Goal: Task Accomplishment & Management: Complete application form

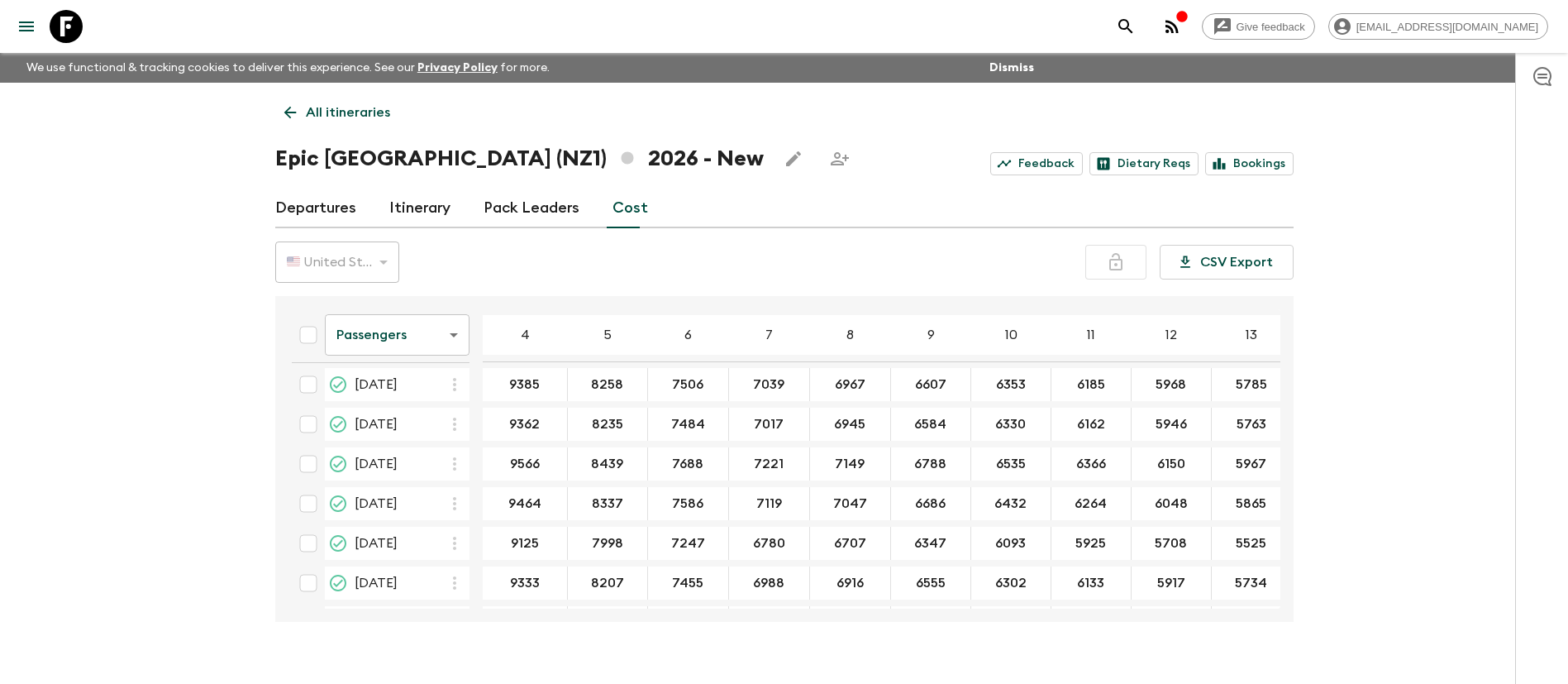
scroll to position [124, 0]
click at [310, 432] on input "checkbox" at bounding box center [308, 425] width 33 height 33
checkbox input "true"
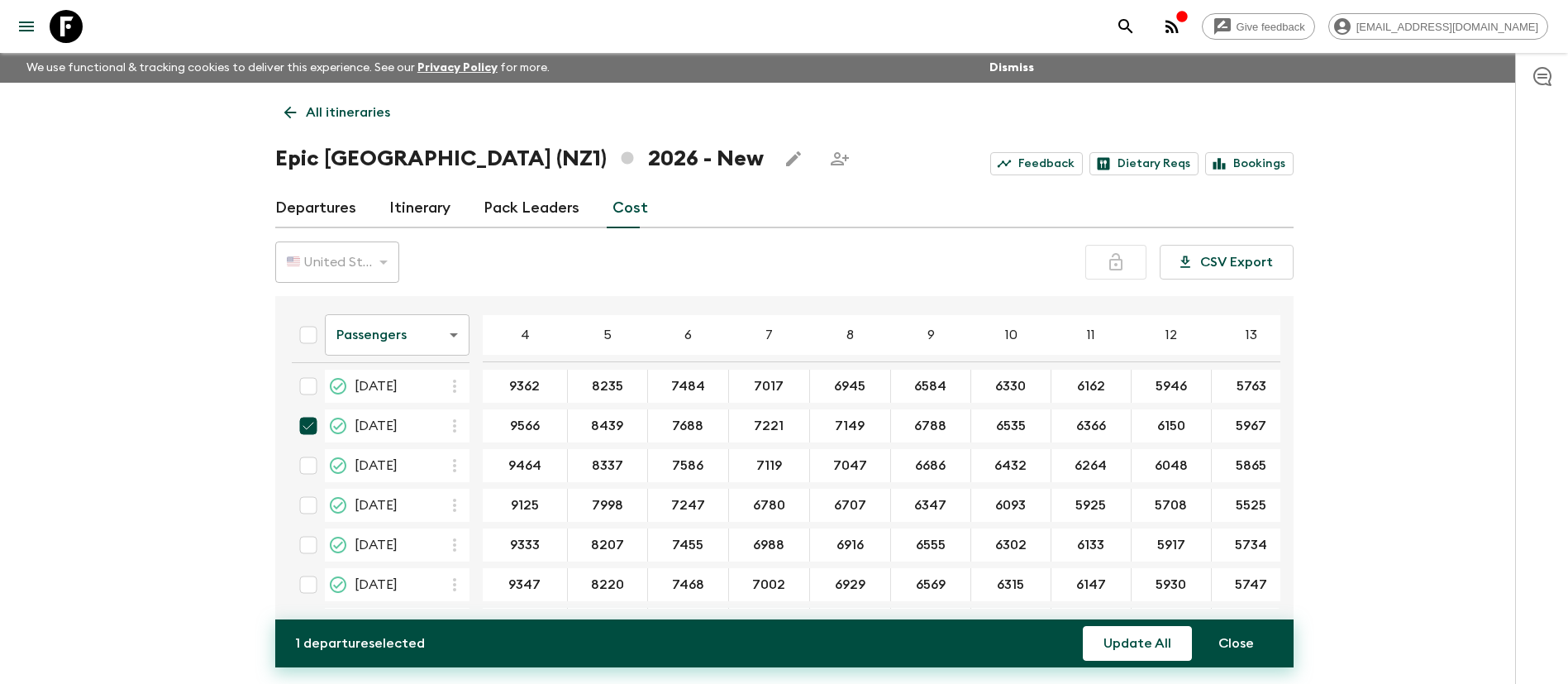
click at [307, 469] on input "checkbox" at bounding box center [308, 465] width 33 height 33
click at [311, 460] on input "checkbox" at bounding box center [308, 465] width 33 height 33
checkbox input "false"
click at [306, 428] on input "checkbox" at bounding box center [308, 425] width 33 height 33
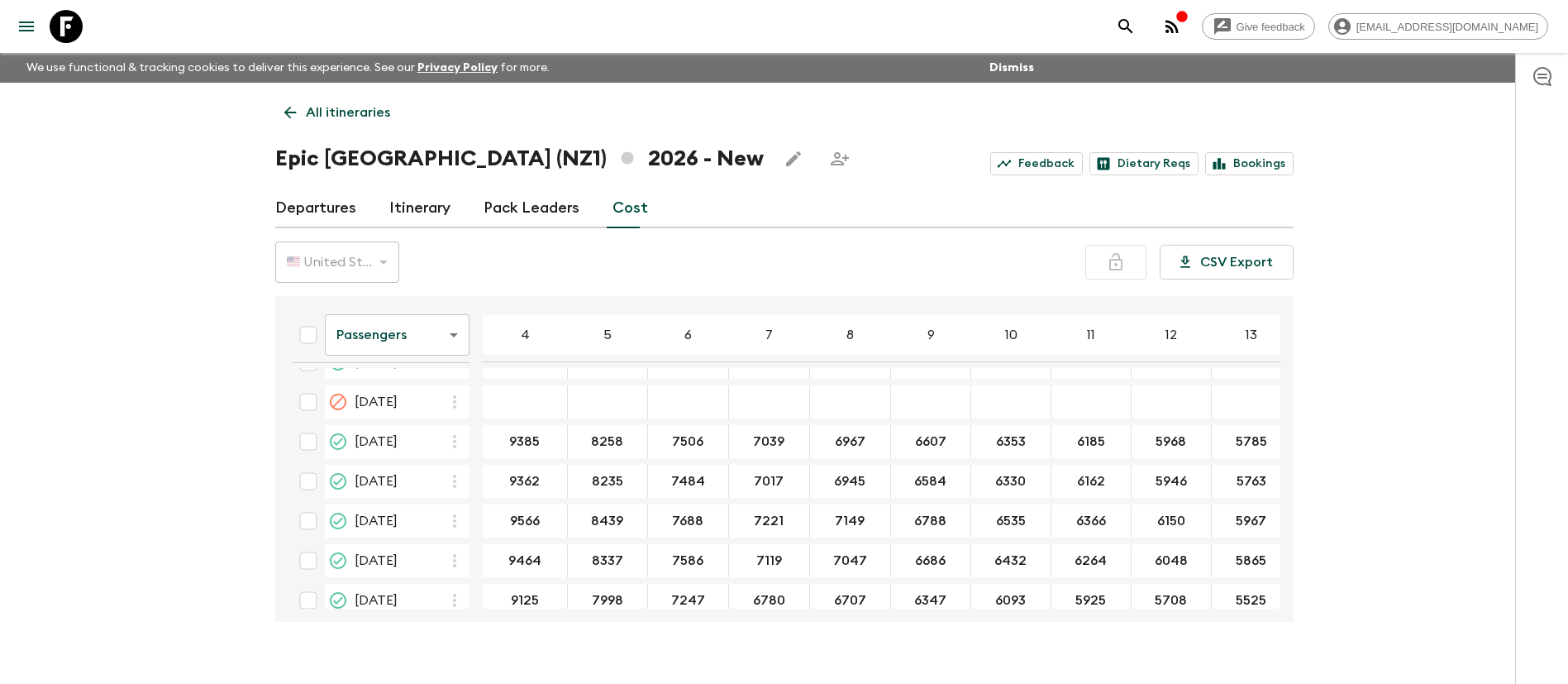
scroll to position [0, 0]
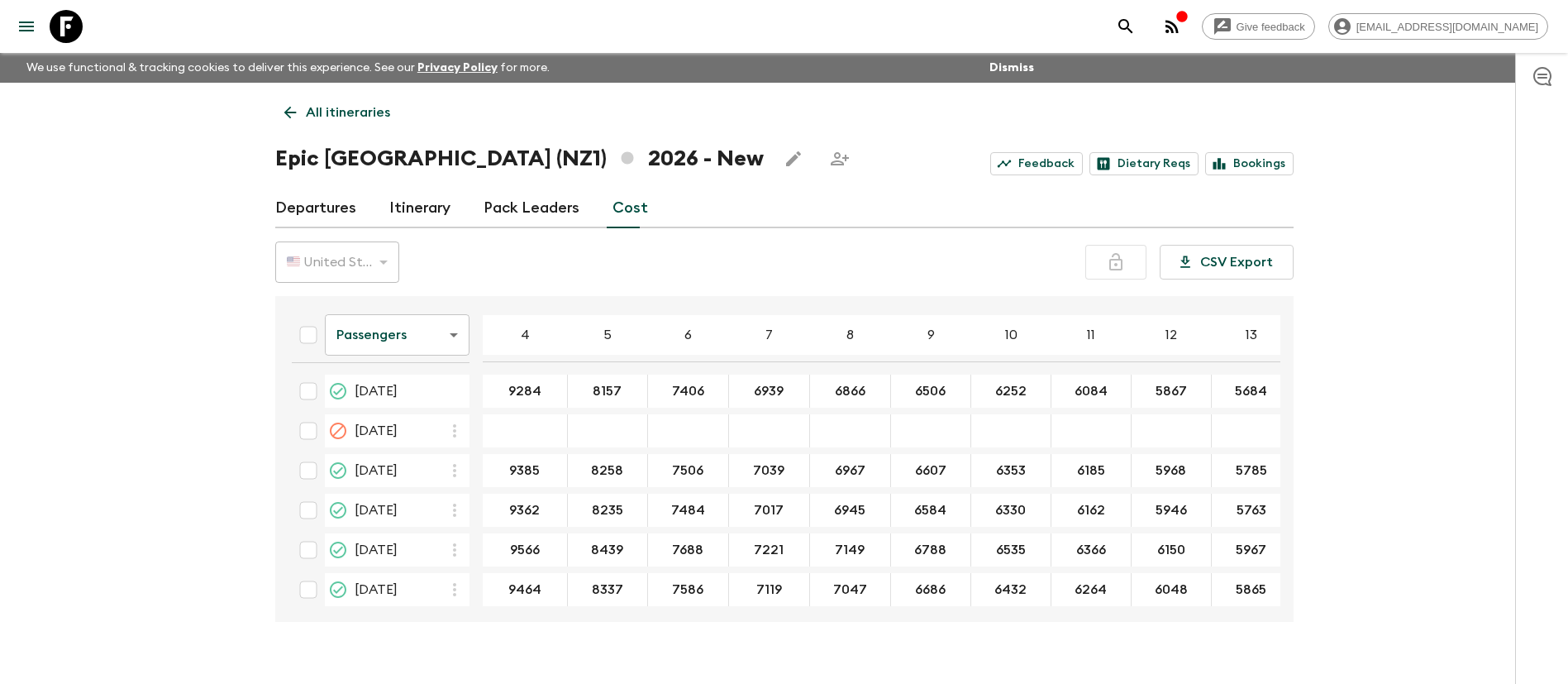
click at [309, 552] on input "checkbox" at bounding box center [308, 549] width 33 height 33
checkbox input "true"
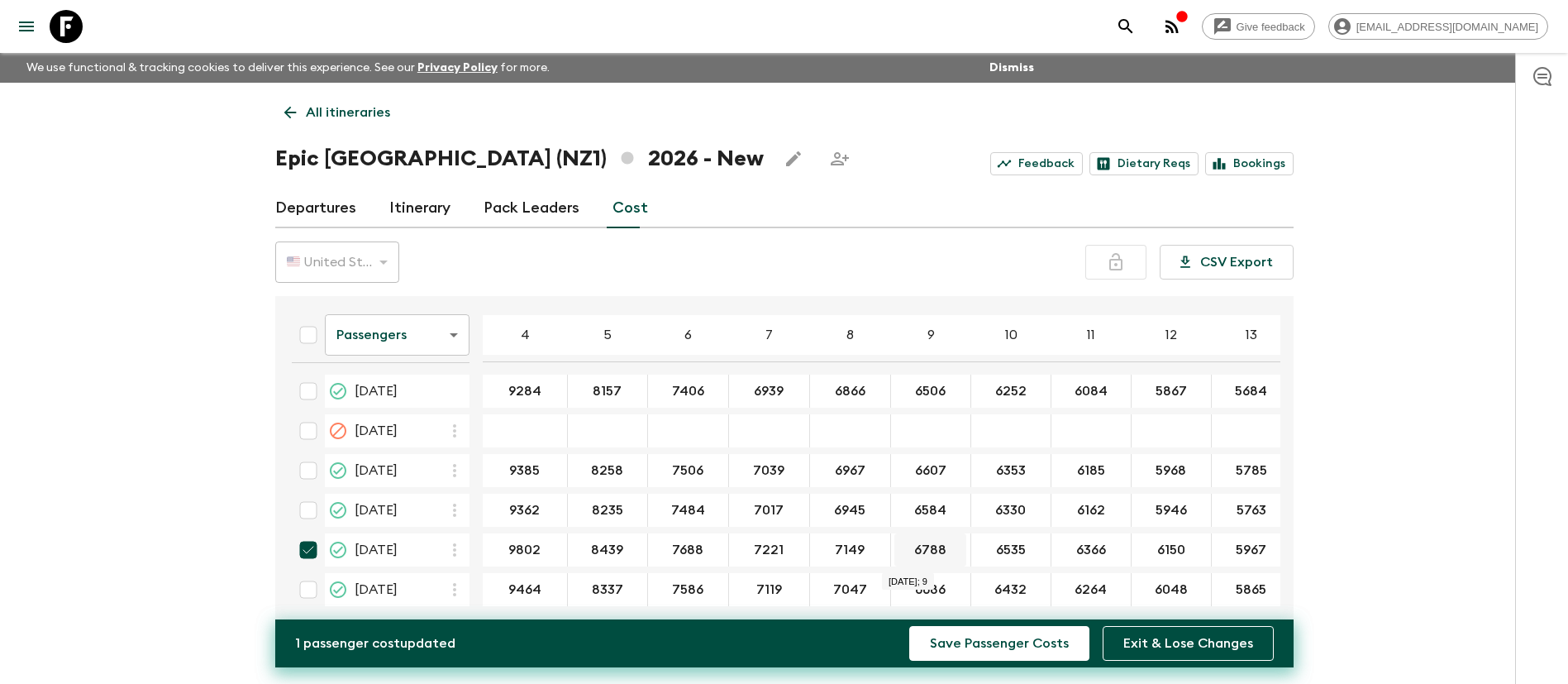
type input "9802"
type input "8675"
type input "7924"
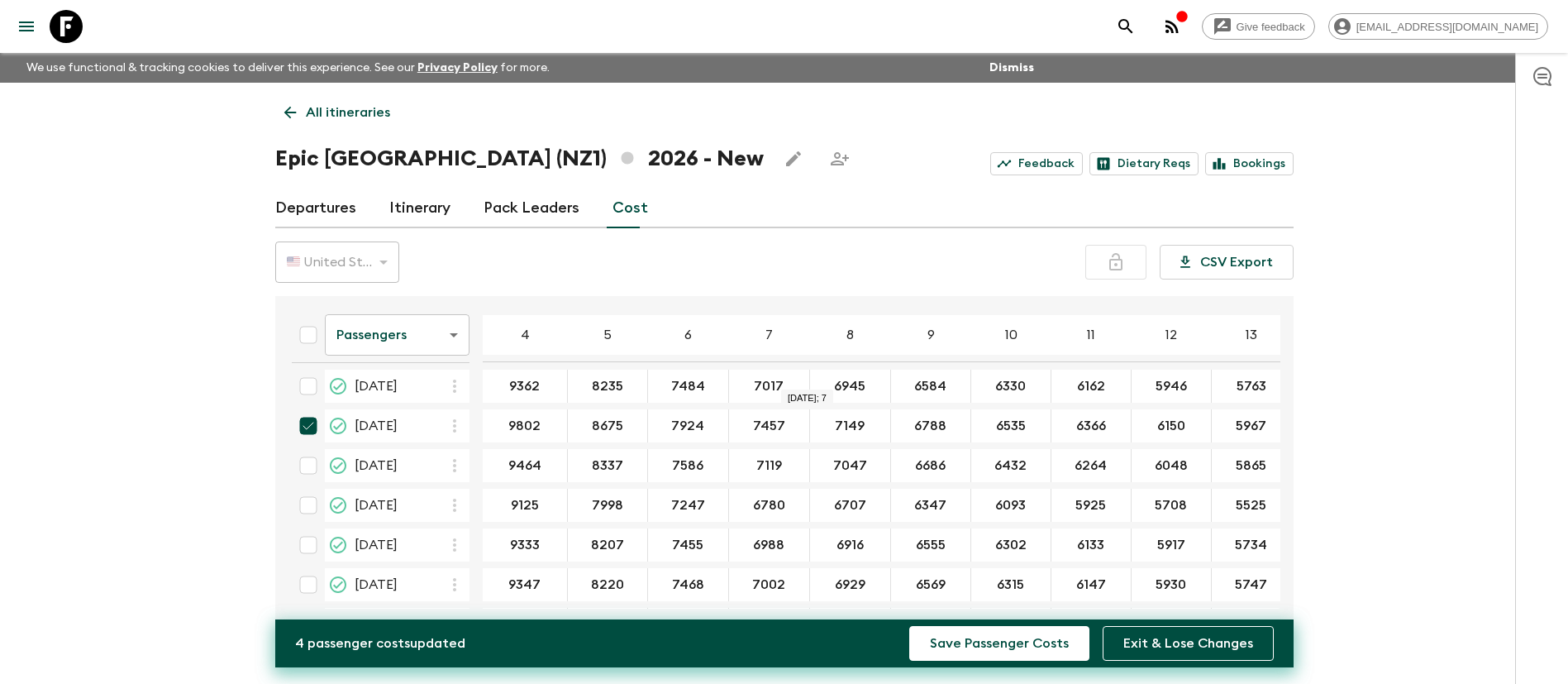
type input "7457"
type input "7384"
type input "7024"
type input "6770"
type input "6602"
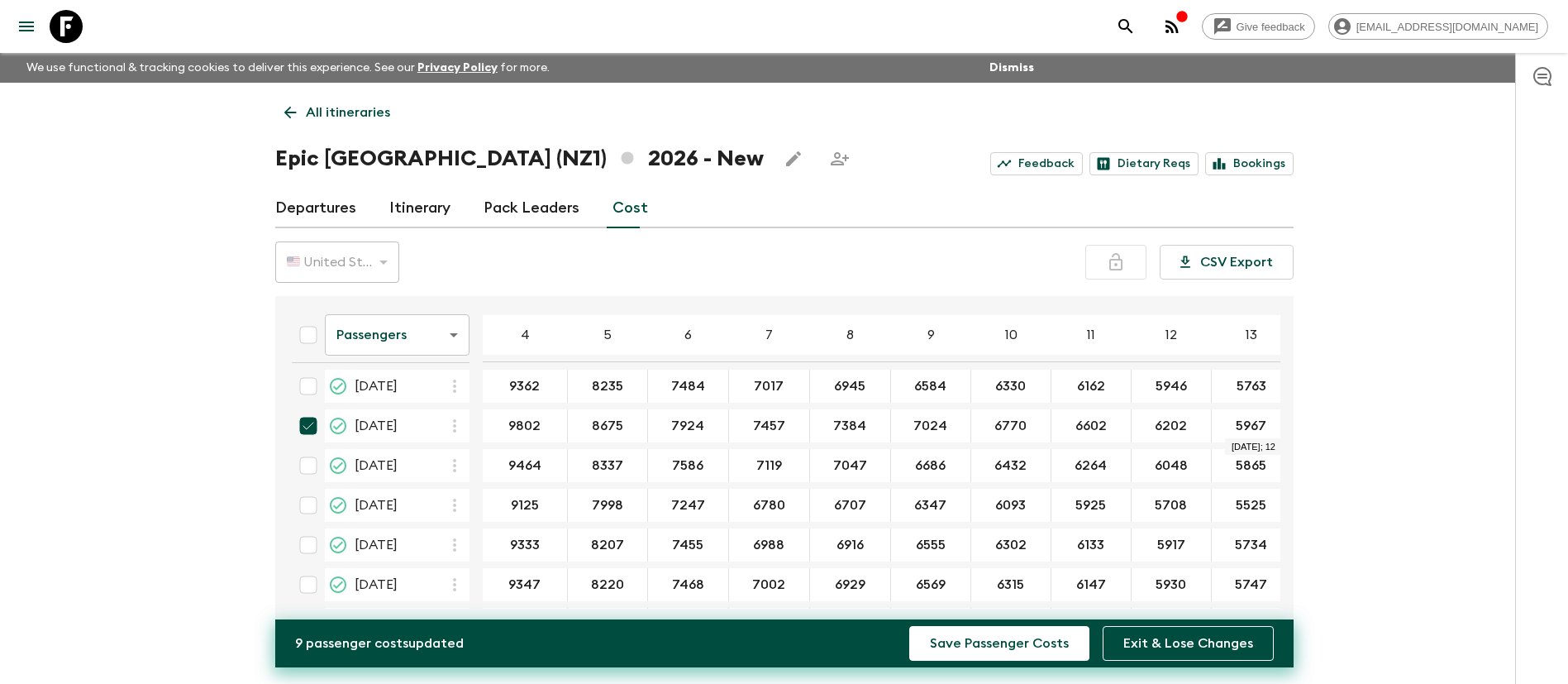
type input "6202"
type input "5810"
click at [980, 643] on button "Save Passenger Costs" at bounding box center [999, 644] width 180 height 35
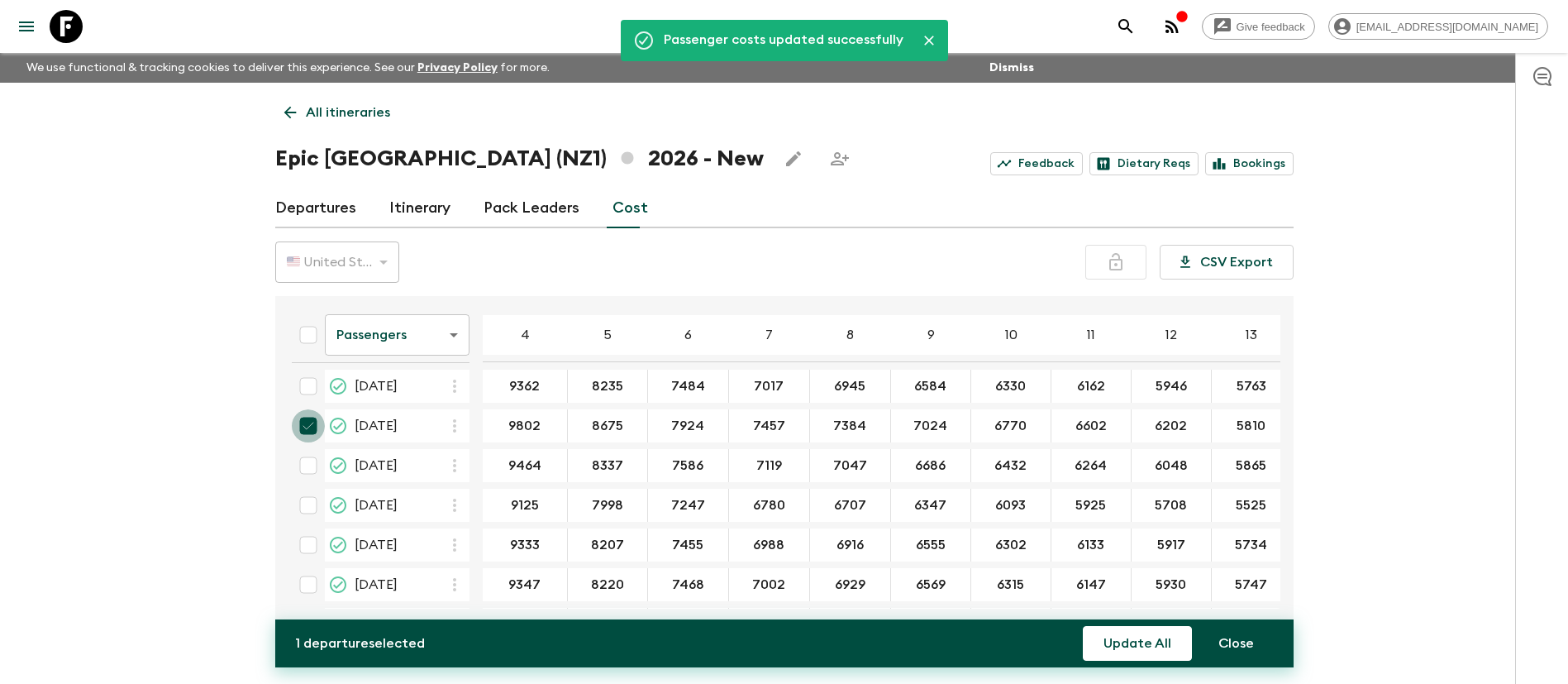
click at [309, 425] on input "checkbox" at bounding box center [308, 425] width 33 height 33
checkbox input "false"
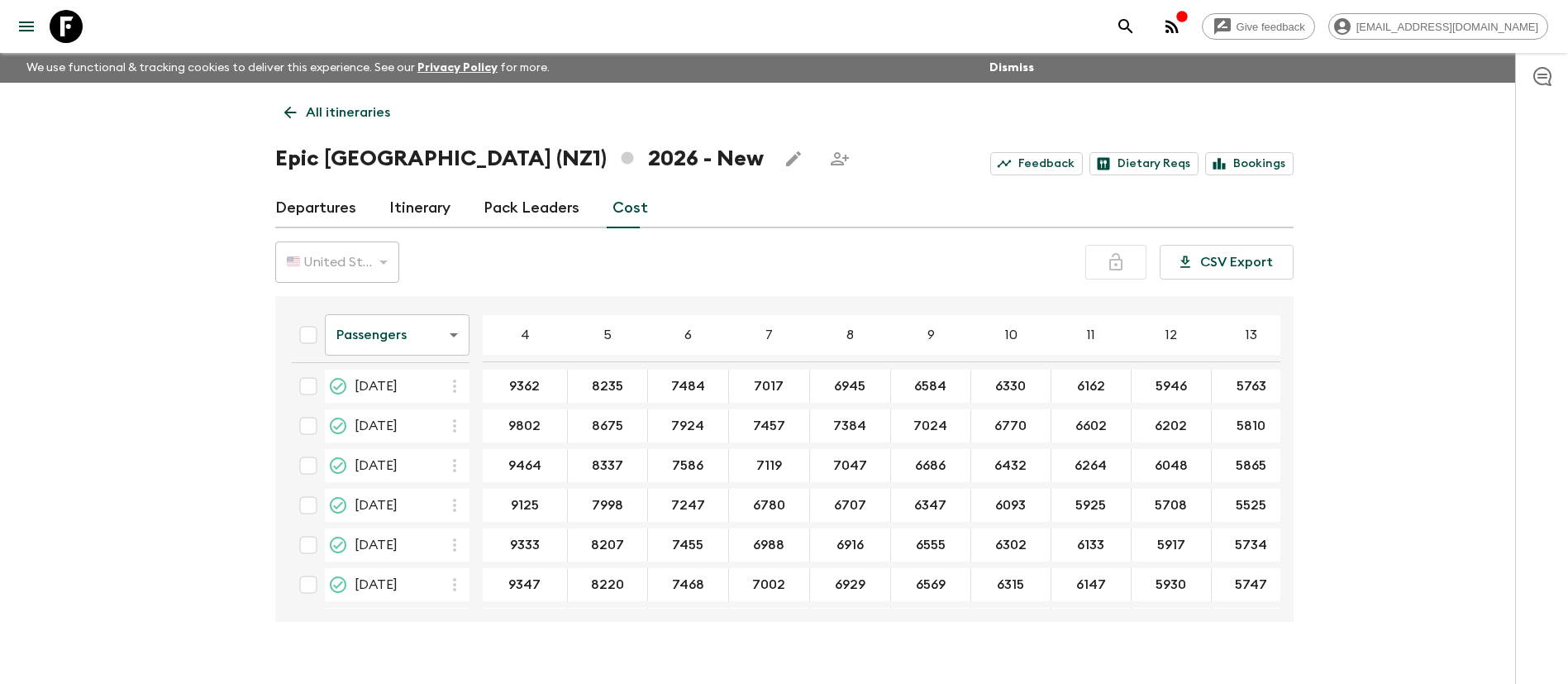
click at [311, 468] on input "checkbox" at bounding box center [308, 465] width 33 height 33
checkbox input "true"
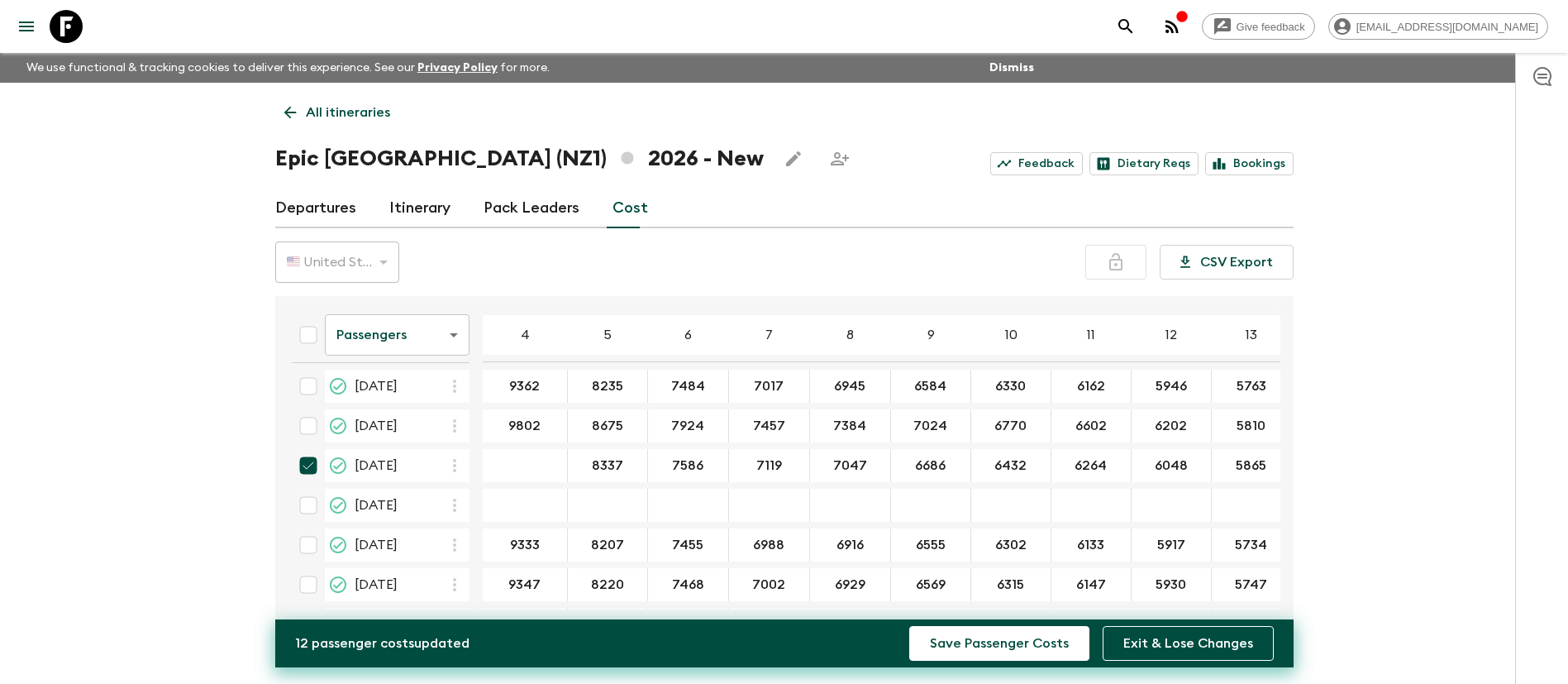
click at [990, 491] on div "19 Sep 2026; 10" at bounding box center [1011, 505] width 80 height 33
drag, startPoint x: 517, startPoint y: 465, endPoint x: 528, endPoint y: 464, distance: 11.0
click at [516, 465] on input "04 Apr 2026; 4" at bounding box center [525, 466] width 78 height 19
click at [1207, 650] on button "Exit & Lose Changes" at bounding box center [1188, 644] width 171 height 35
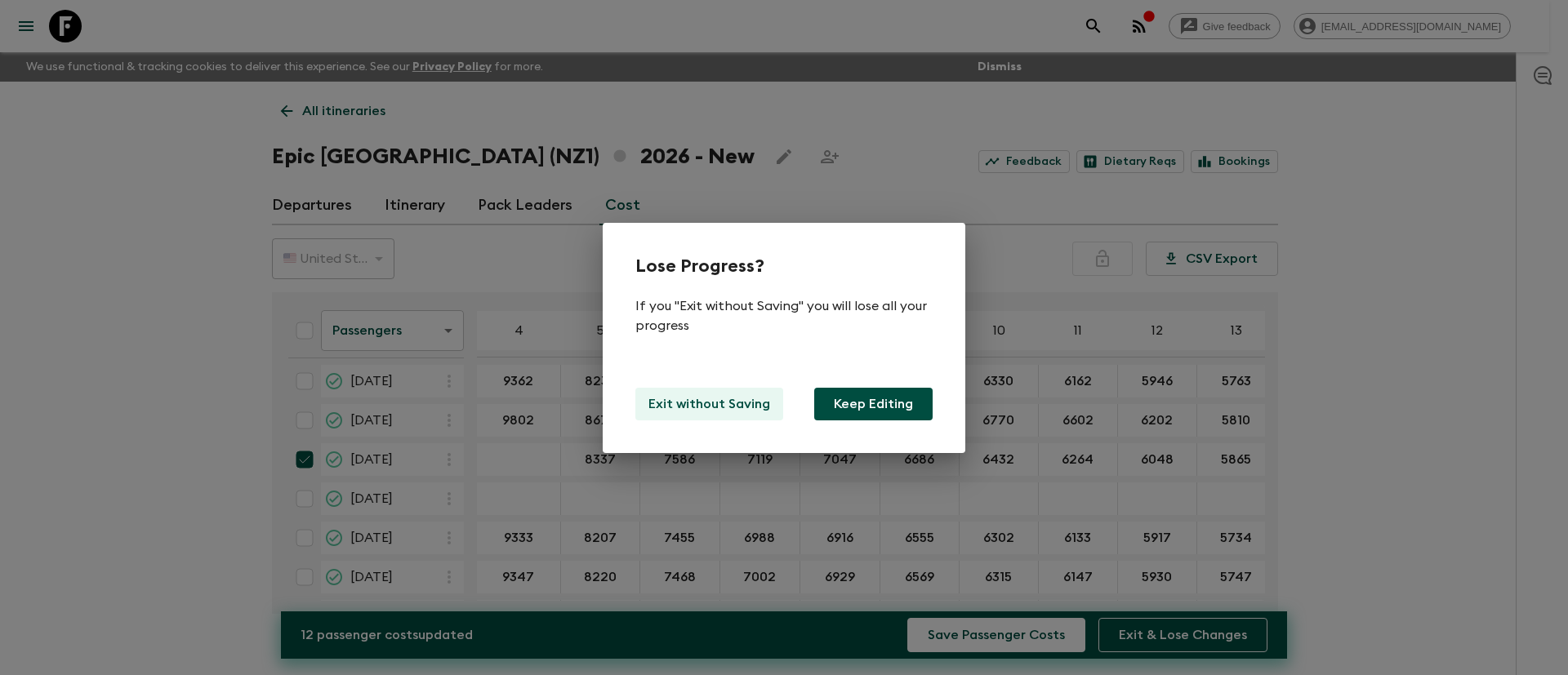
click at [713, 392] on button "Exit without Saving" at bounding box center [709, 404] width 148 height 33
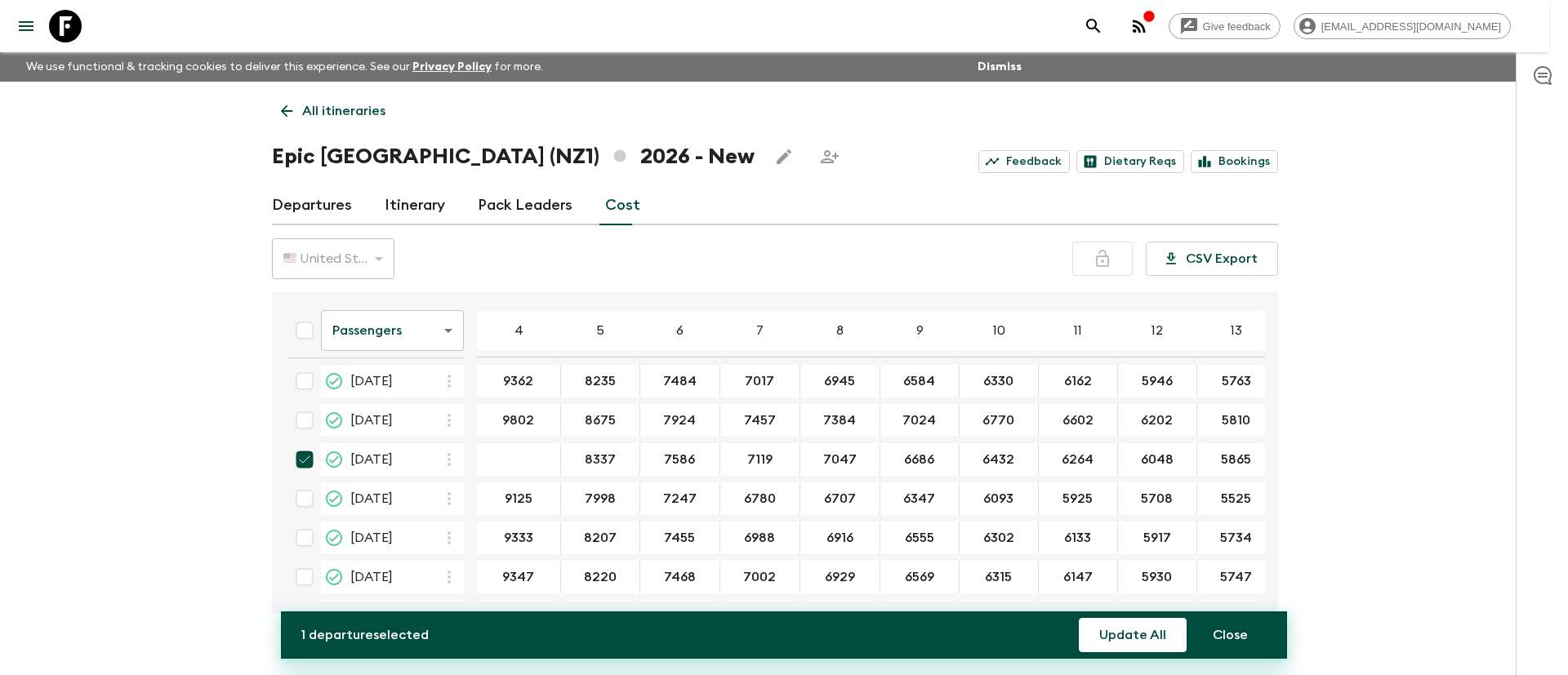
type input "9464"
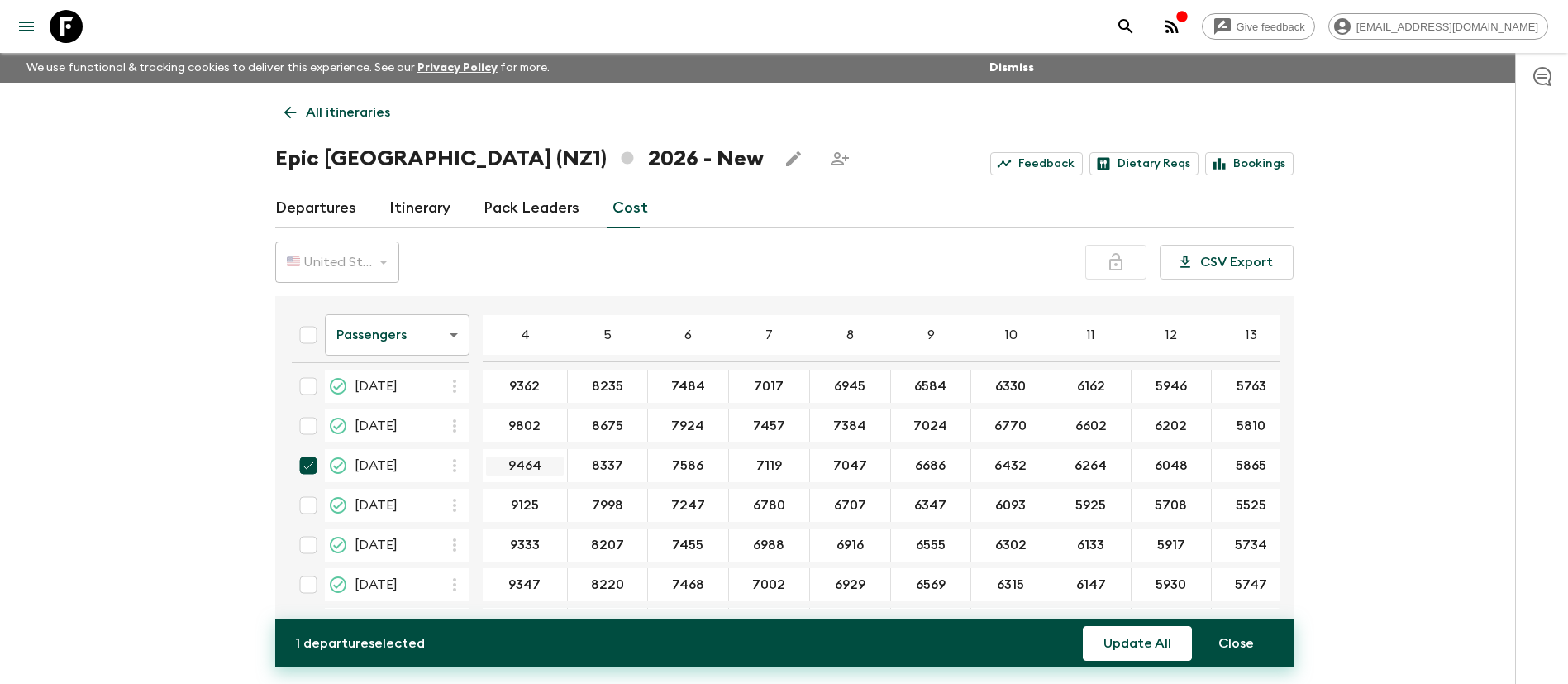
click at [519, 469] on input "9464" at bounding box center [525, 466] width 78 height 19
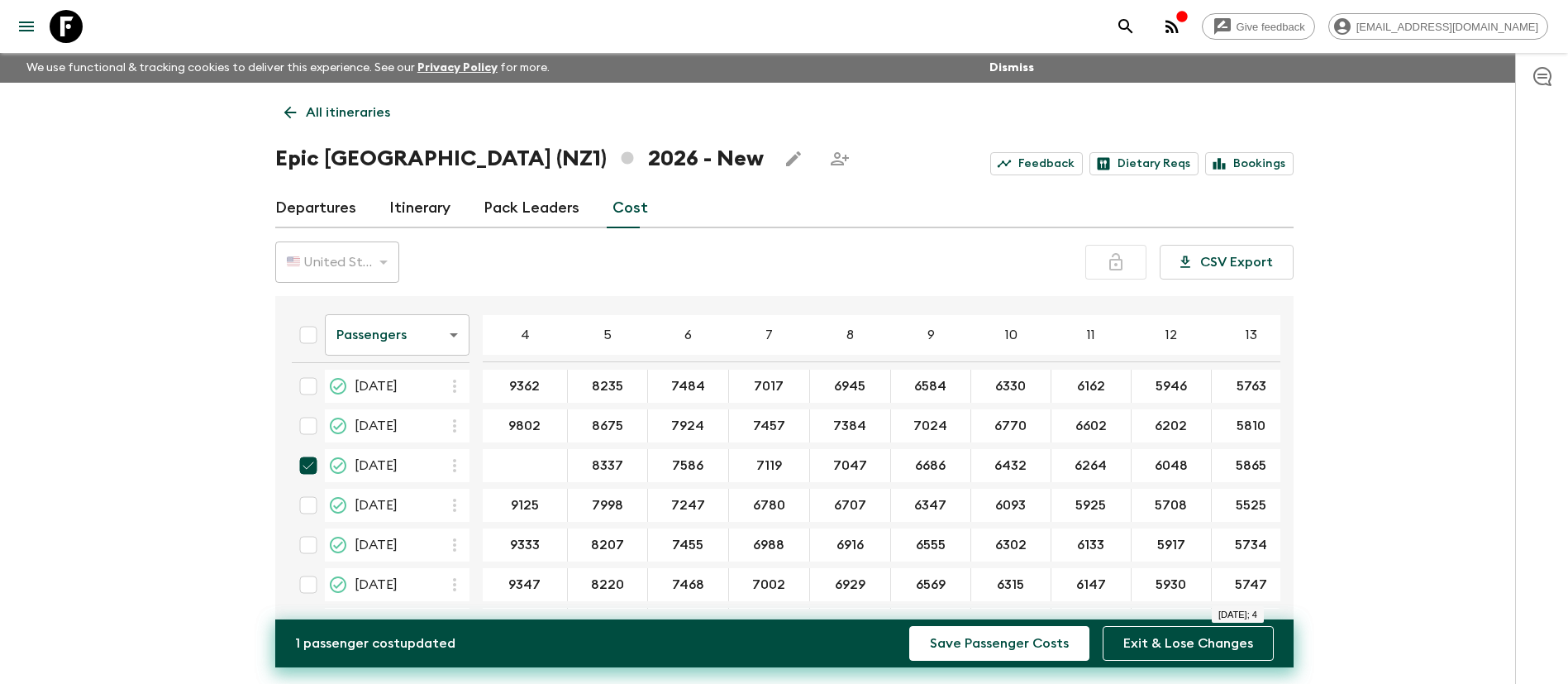
paste input "9700"
type input "9700"
click at [585, 462] on input "8337" at bounding box center [607, 466] width 73 height 19
paste input "573"
type input "8573"
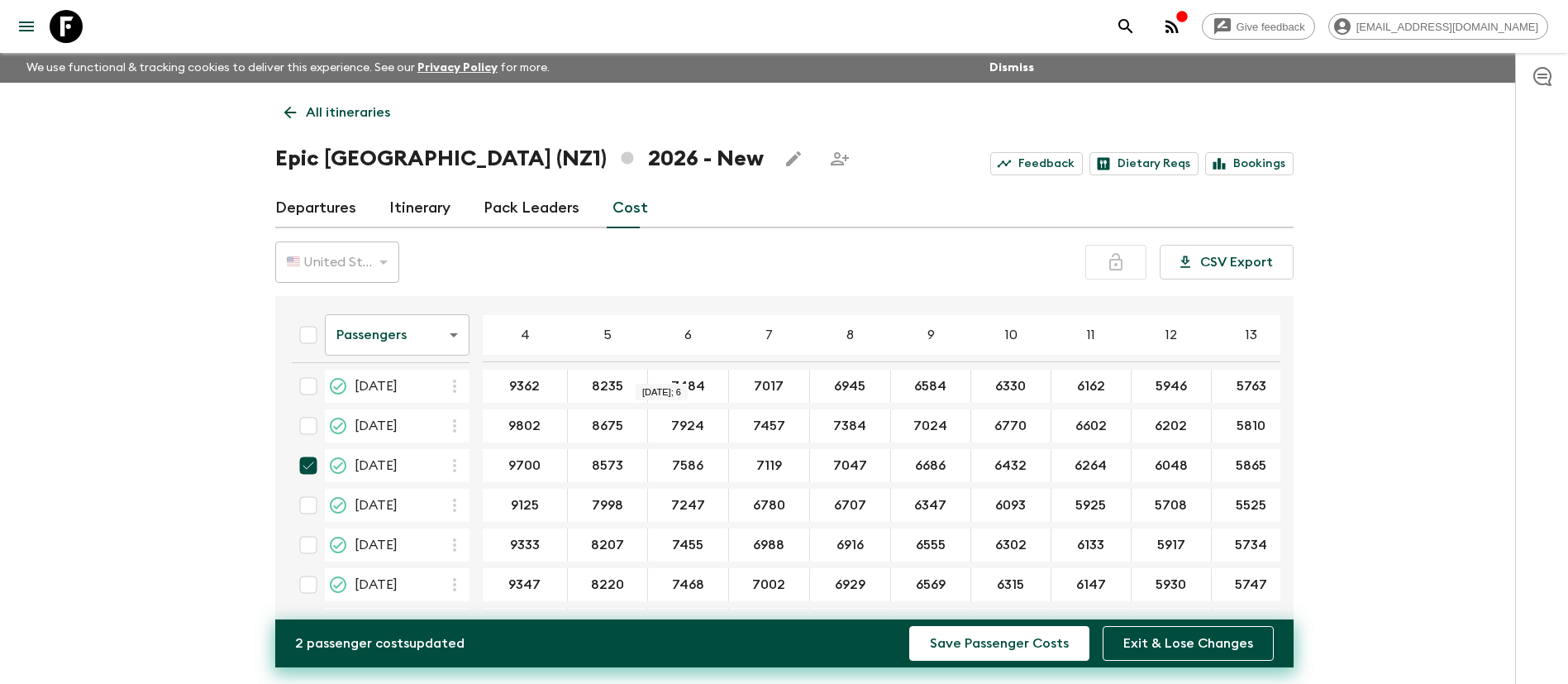
paste input "821"
type input "7821"
paste input "354"
type input "7354"
type input "7282"
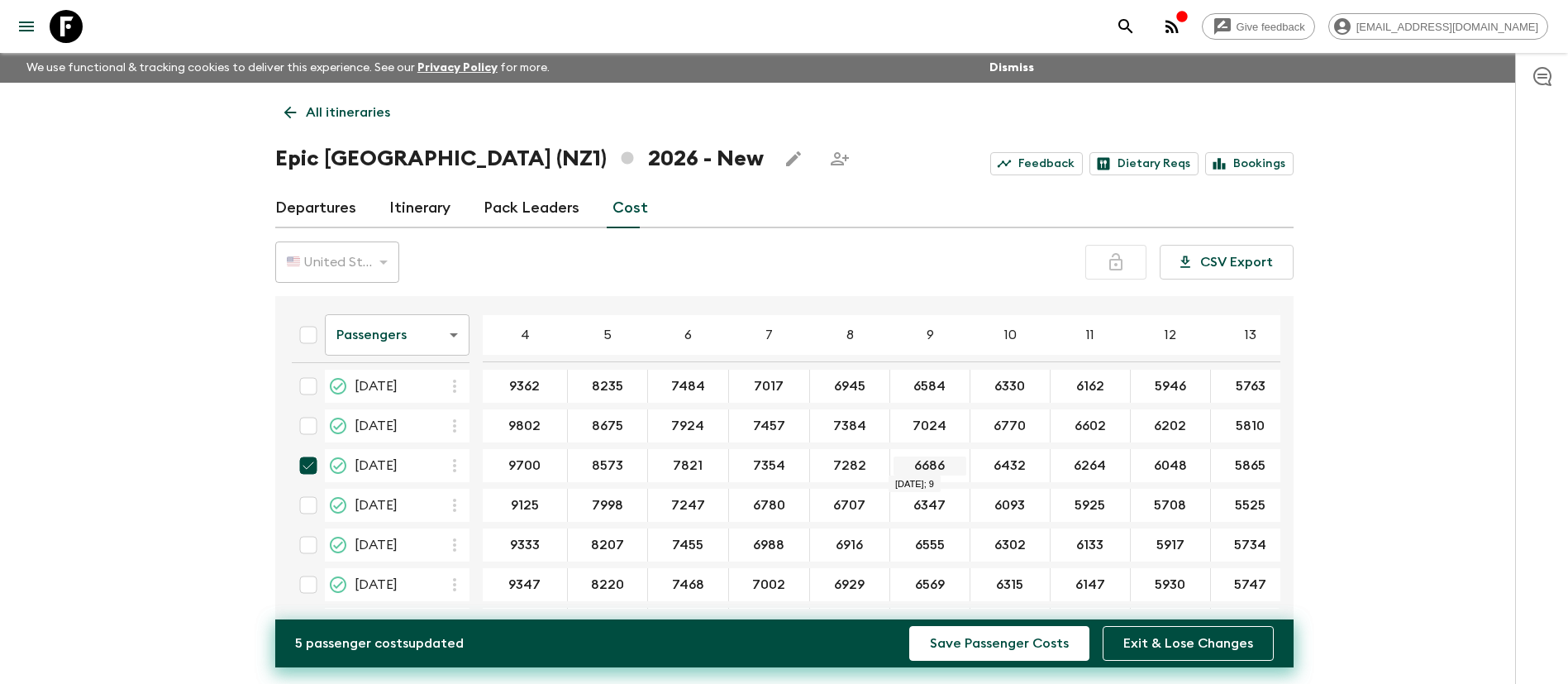
click at [927, 463] on input "6686" at bounding box center [929, 466] width 73 height 19
type input "6922"
paste input "668"
type input "6668"
paste input "500"
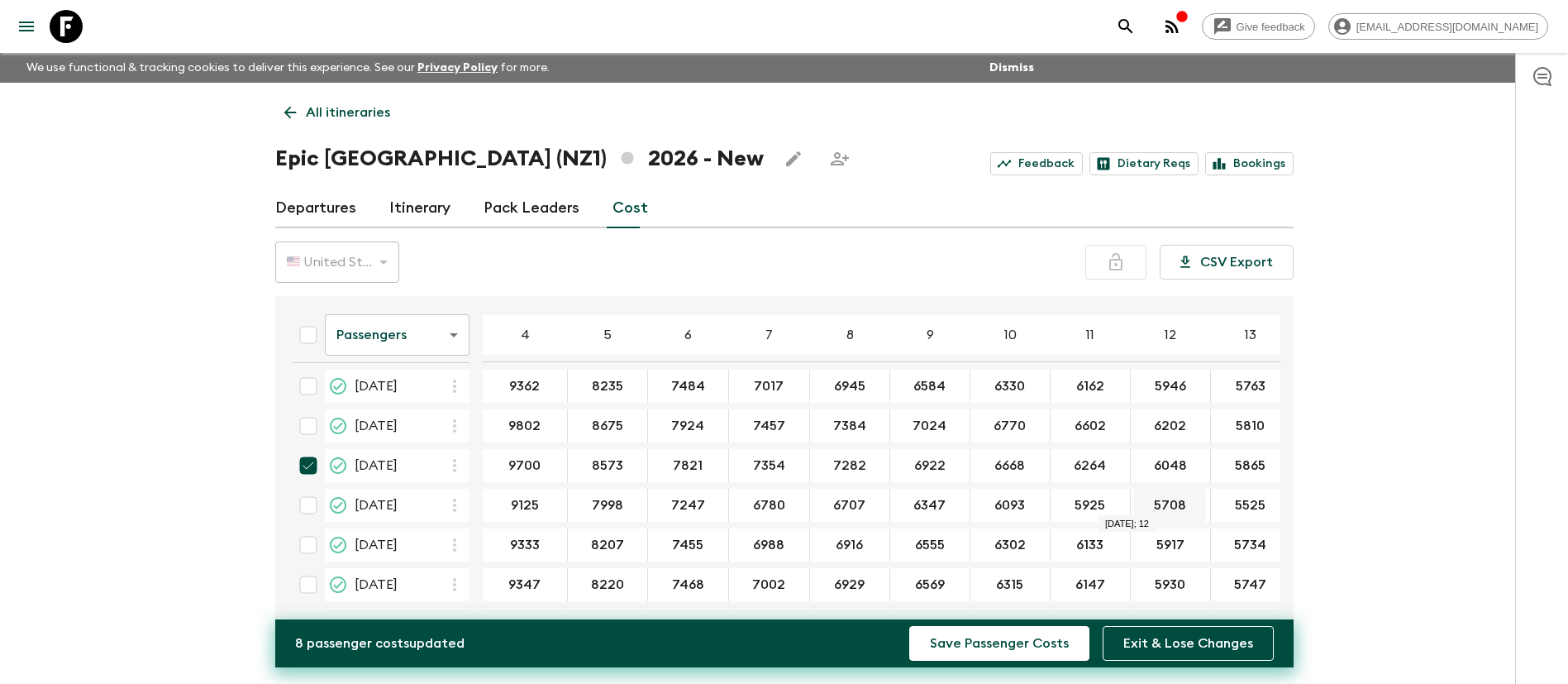
type input "6500"
type input "6283"
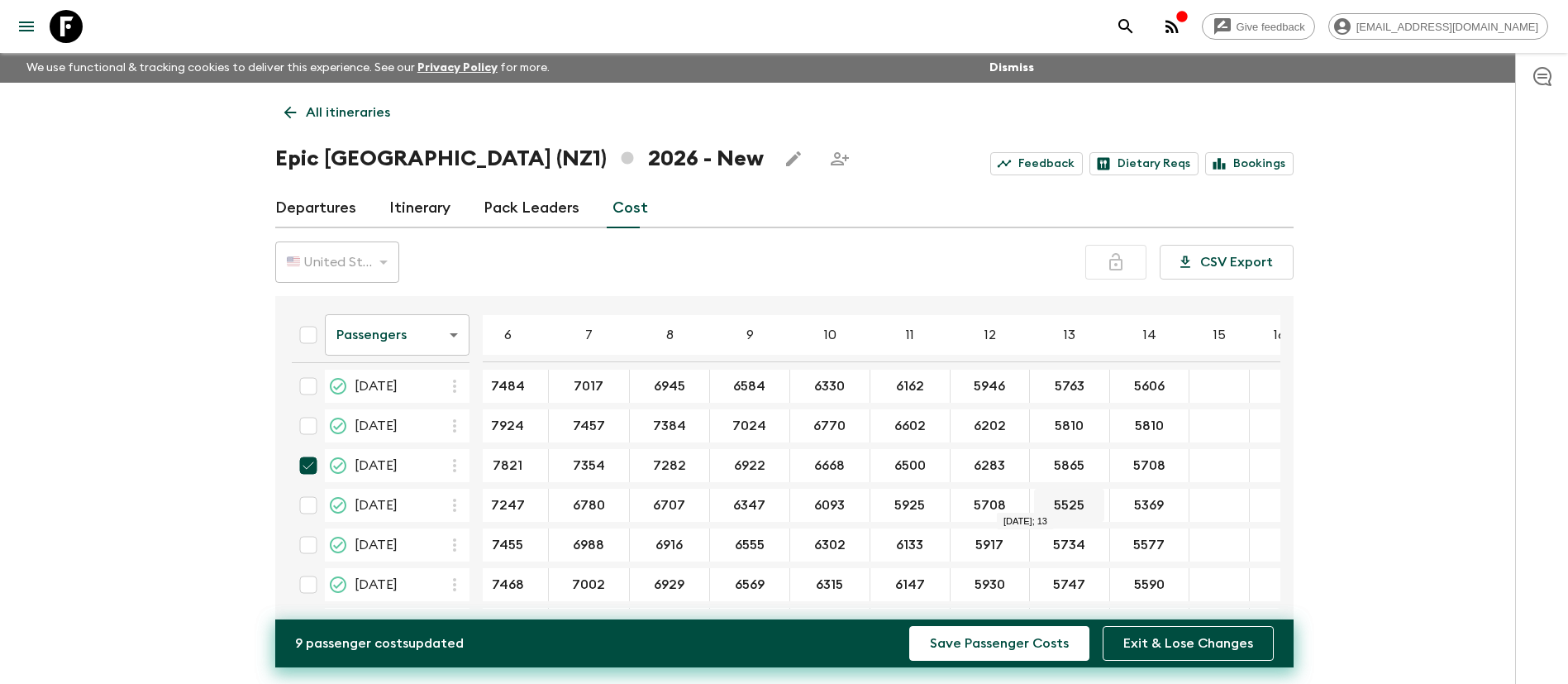
paste input "6100"
type input "6100"
click at [1118, 420] on input "5810" at bounding box center [1149, 425] width 72 height 19
type input "6046"
click at [305, 430] on input "checkbox" at bounding box center [308, 425] width 33 height 33
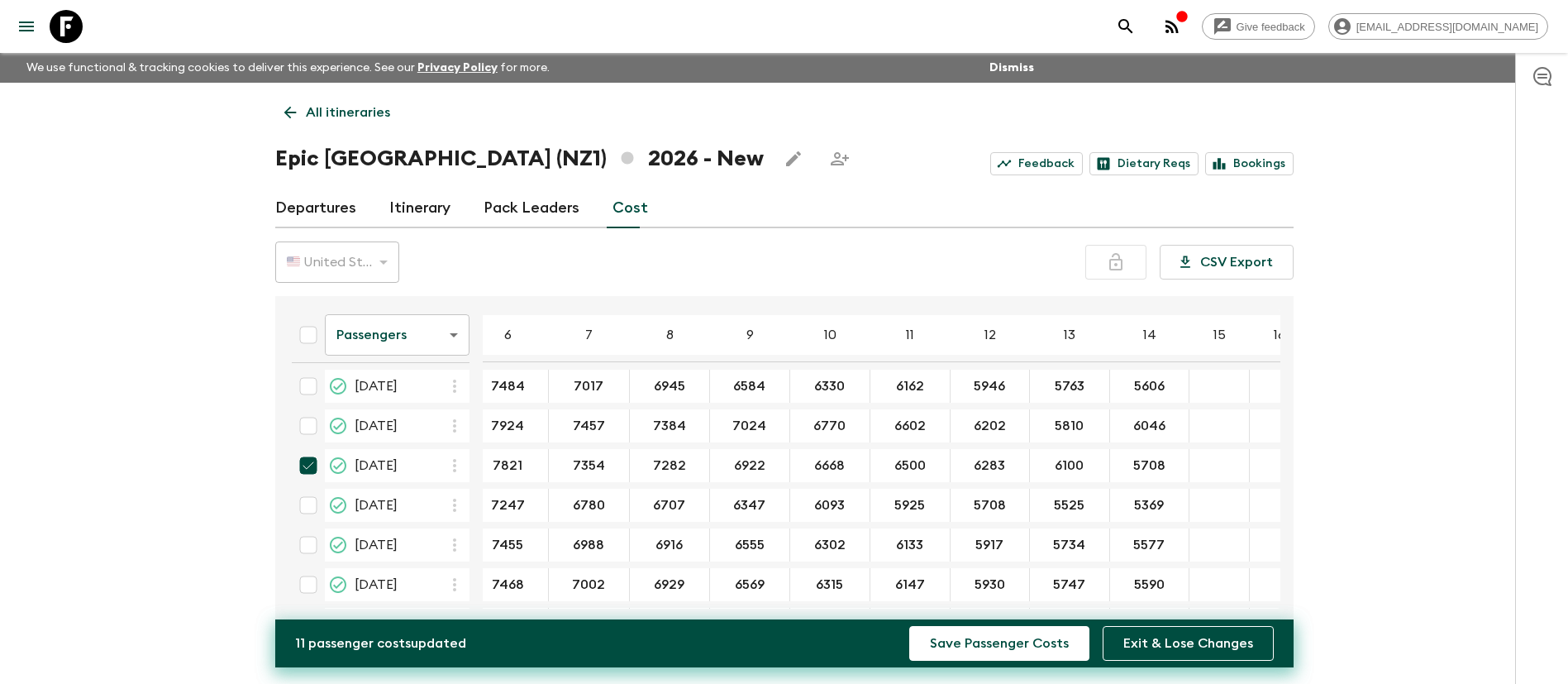
checkbox input "true"
drag, startPoint x: 1111, startPoint y: 468, endPoint x: 1147, endPoint y: 463, distance: 36.3
click at [1147, 463] on input "5708" at bounding box center [1148, 466] width 71 height 19
type input "5"
paste input "5943"
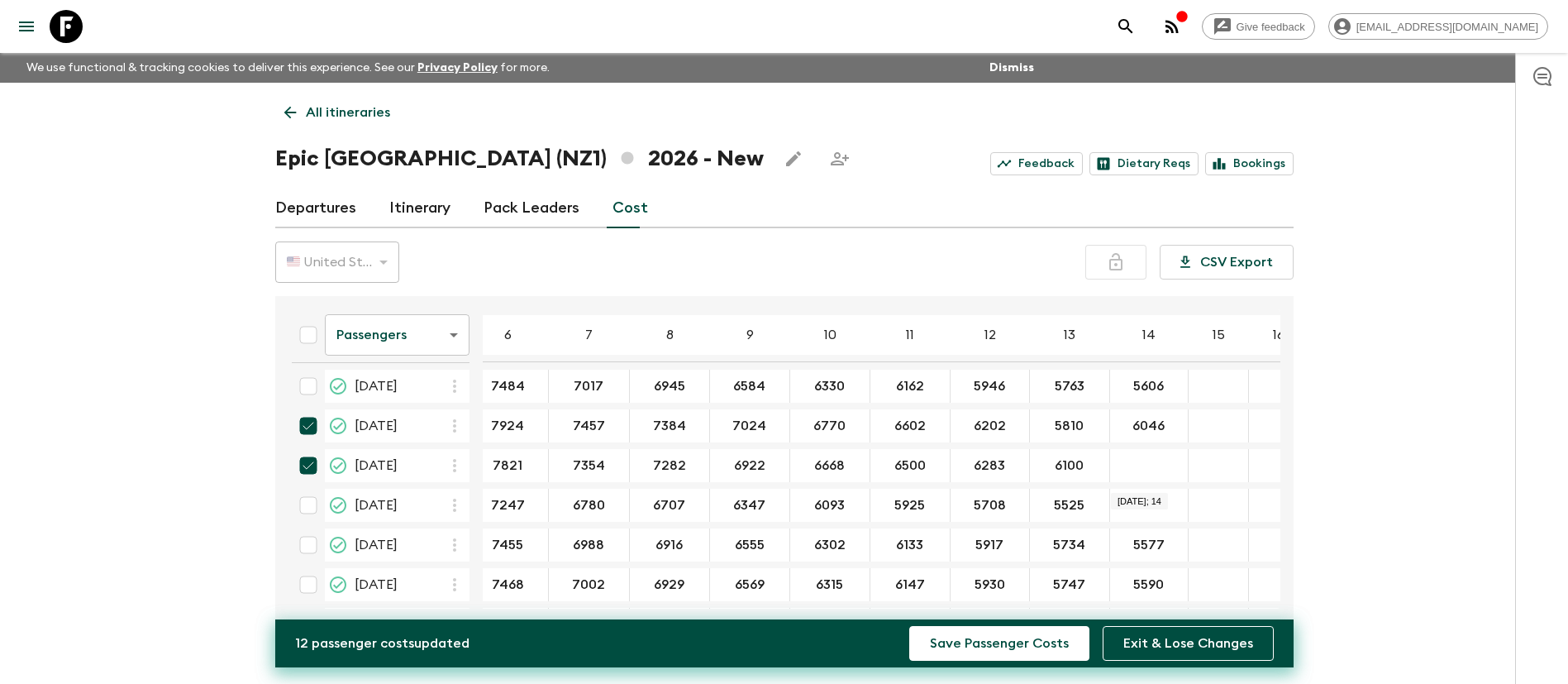
type input "5943"
click at [1132, 464] on input "5943" at bounding box center [1148, 466] width 71 height 19
click at [998, 653] on button "Save Passenger Costs" at bounding box center [999, 644] width 180 height 35
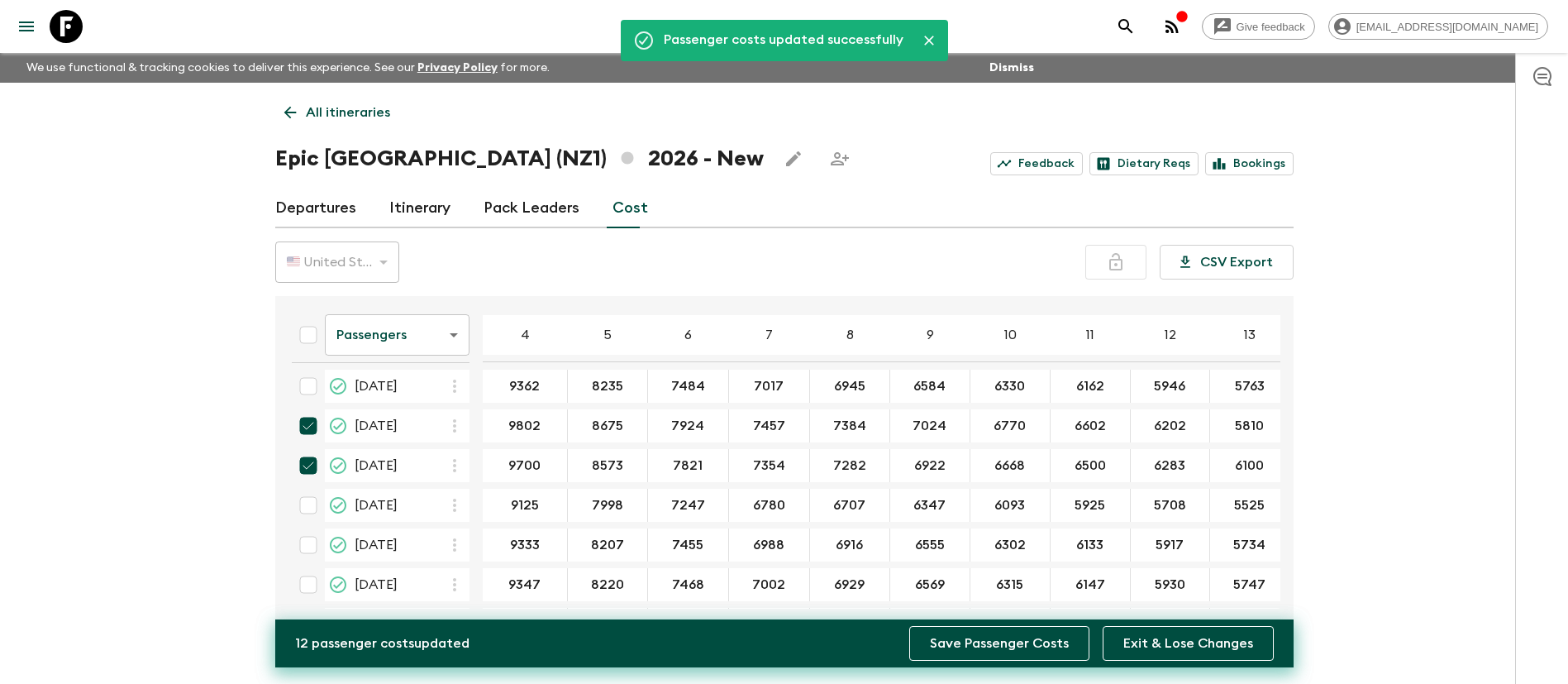
scroll to position [124, 68]
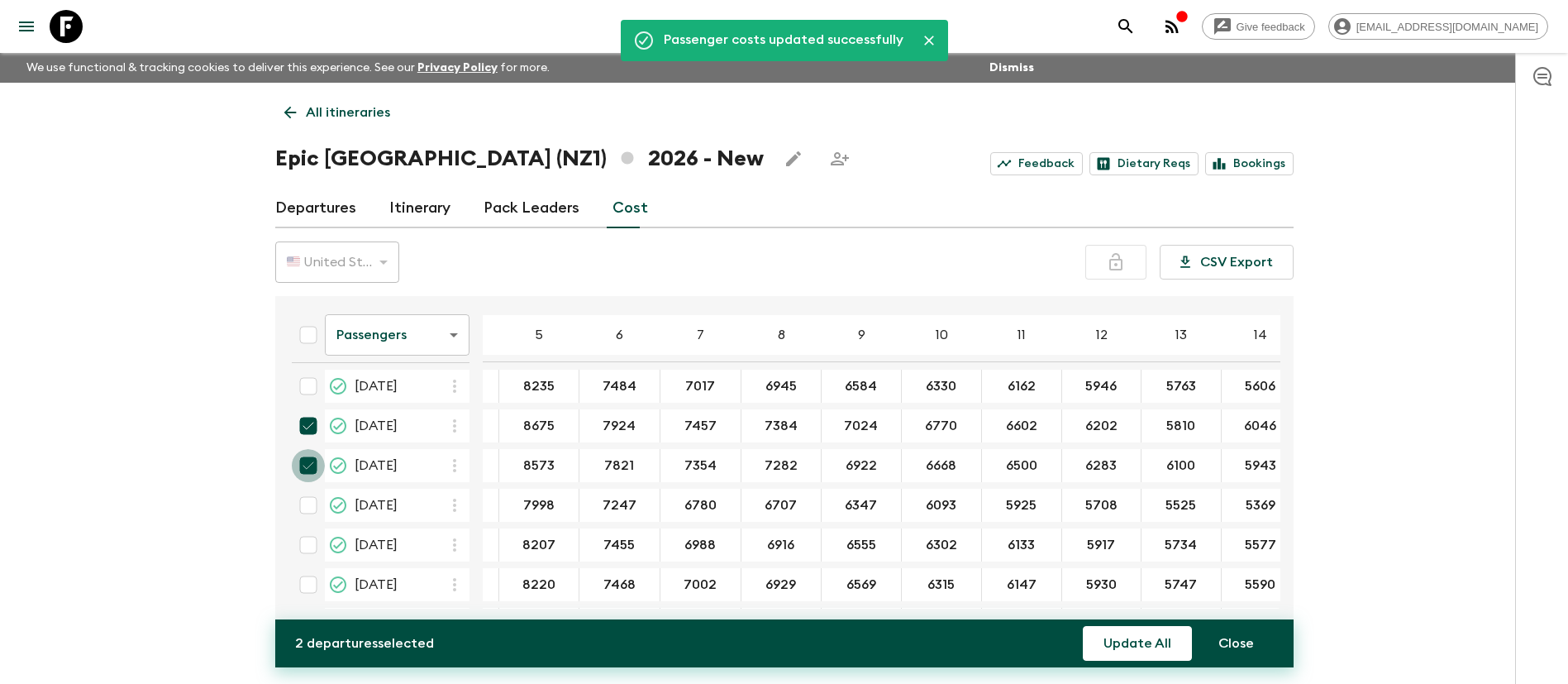
drag, startPoint x: 303, startPoint y: 463, endPoint x: 304, endPoint y: 454, distance: 9.1
click at [302, 463] on input "checkbox" at bounding box center [308, 465] width 33 height 33
checkbox input "false"
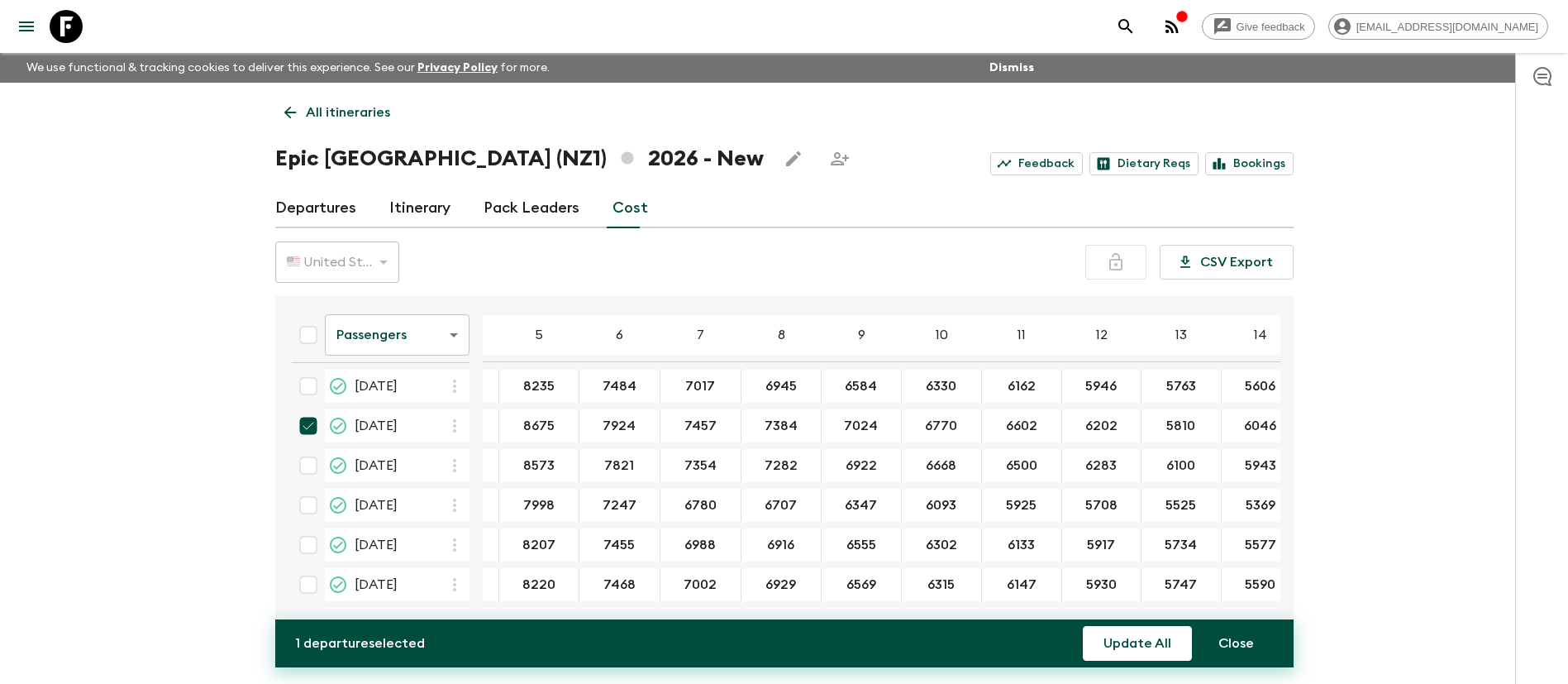
click at [307, 421] on input "checkbox" at bounding box center [308, 425] width 33 height 33
checkbox input "false"
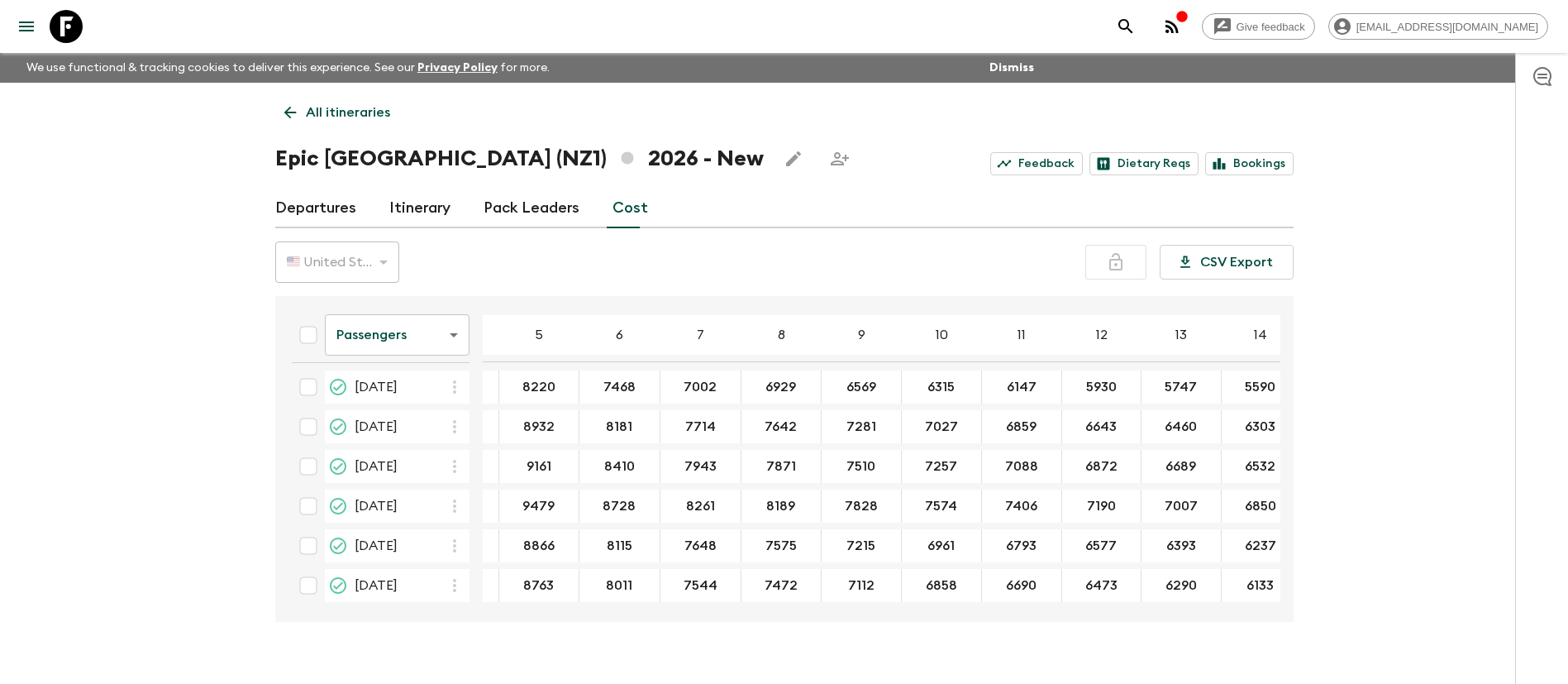
scroll to position [408, 0]
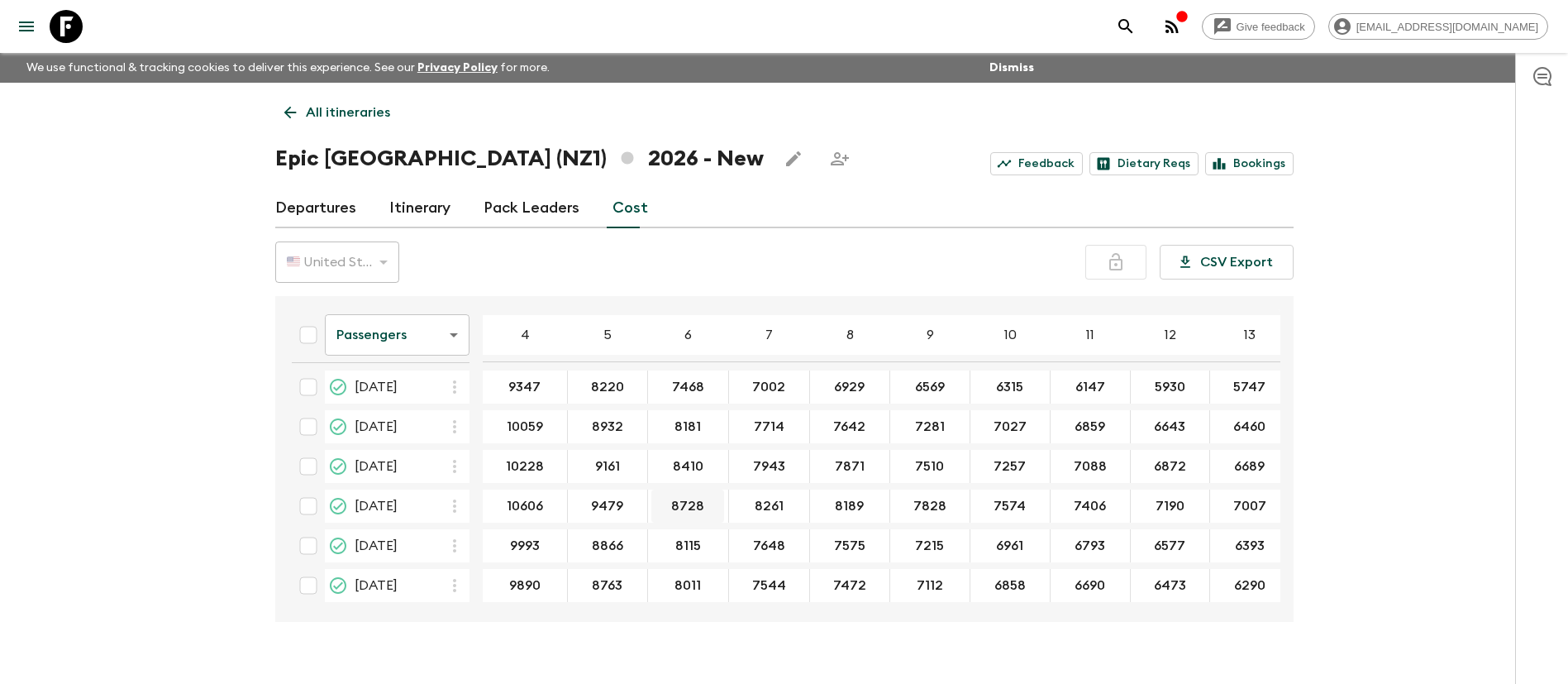
type input "10588"
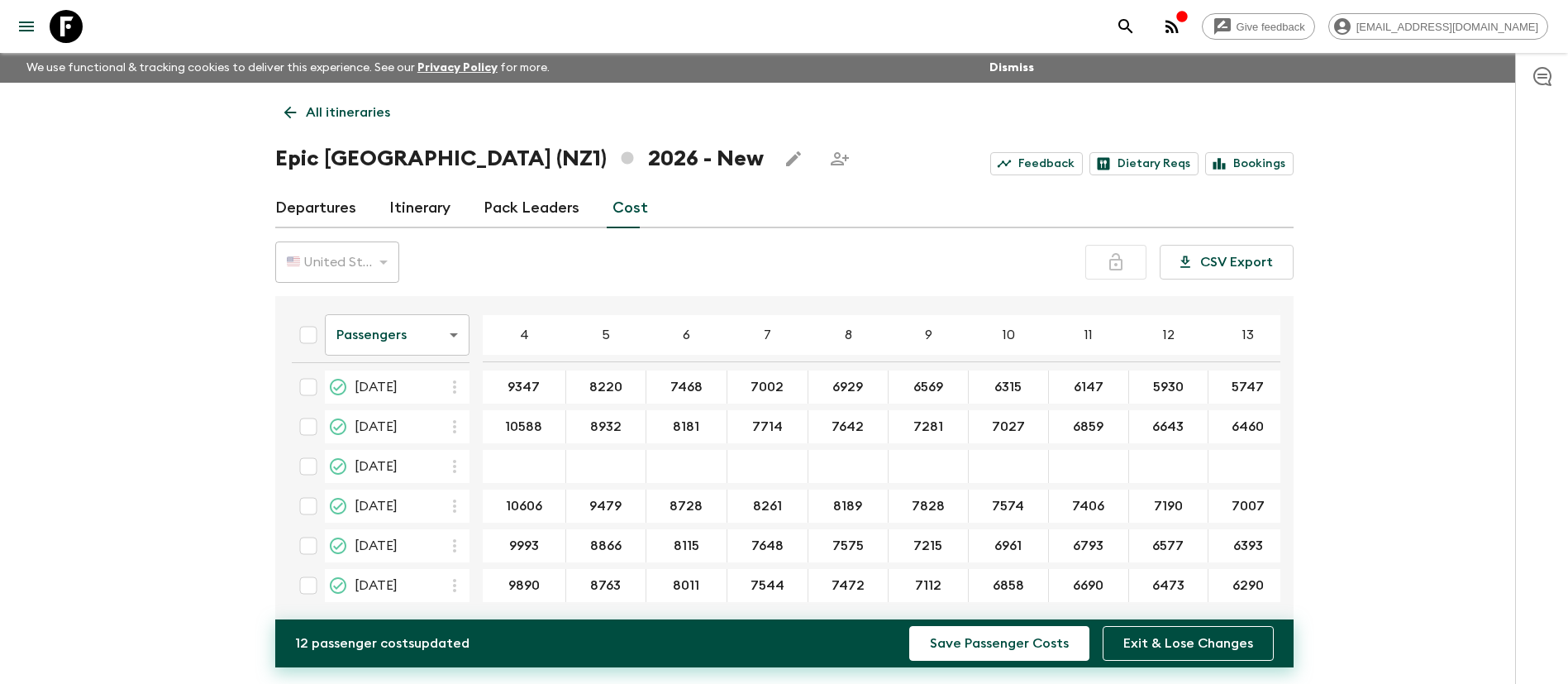
paste input "946"
type input "9462"
click at [673, 417] on input "8181" at bounding box center [686, 426] width 74 height 19
paste input "710"
type input "8710"
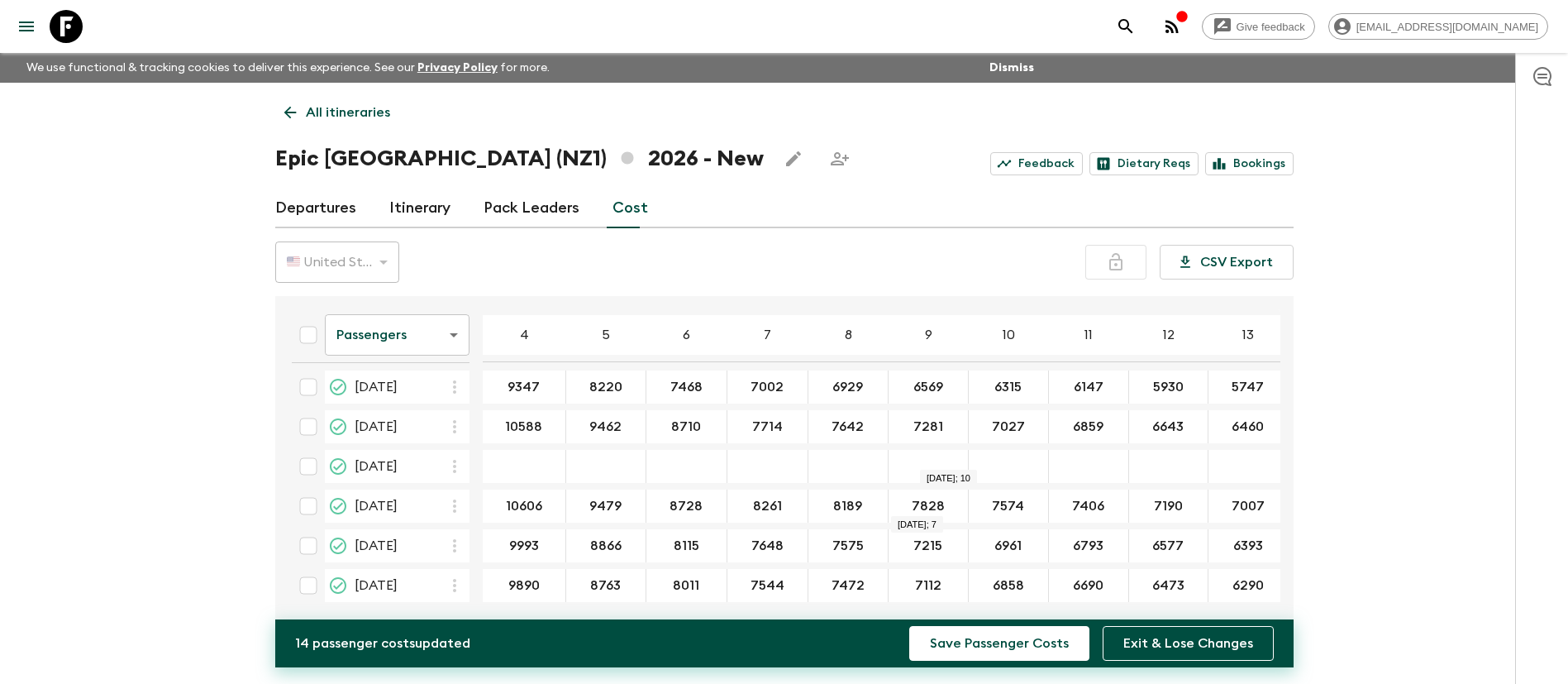
paste input "8243"
type input "8243"
paste input "8171"
type input "8171"
paste input "81"
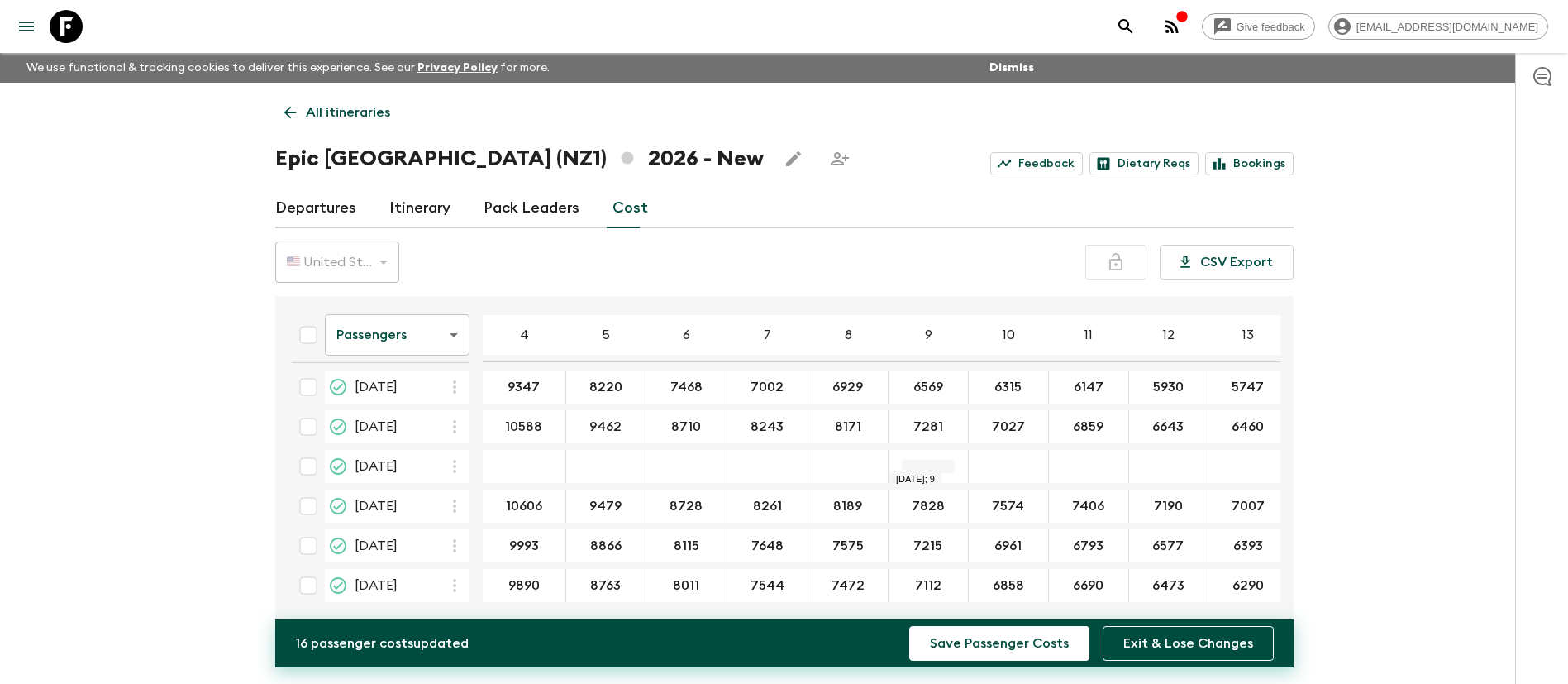
type input "7811"
click at [930, 417] on input "7811" at bounding box center [928, 426] width 73 height 19
click at [993, 420] on input "7027" at bounding box center [1008, 426] width 72 height 19
paste input "55"
type input "7557"
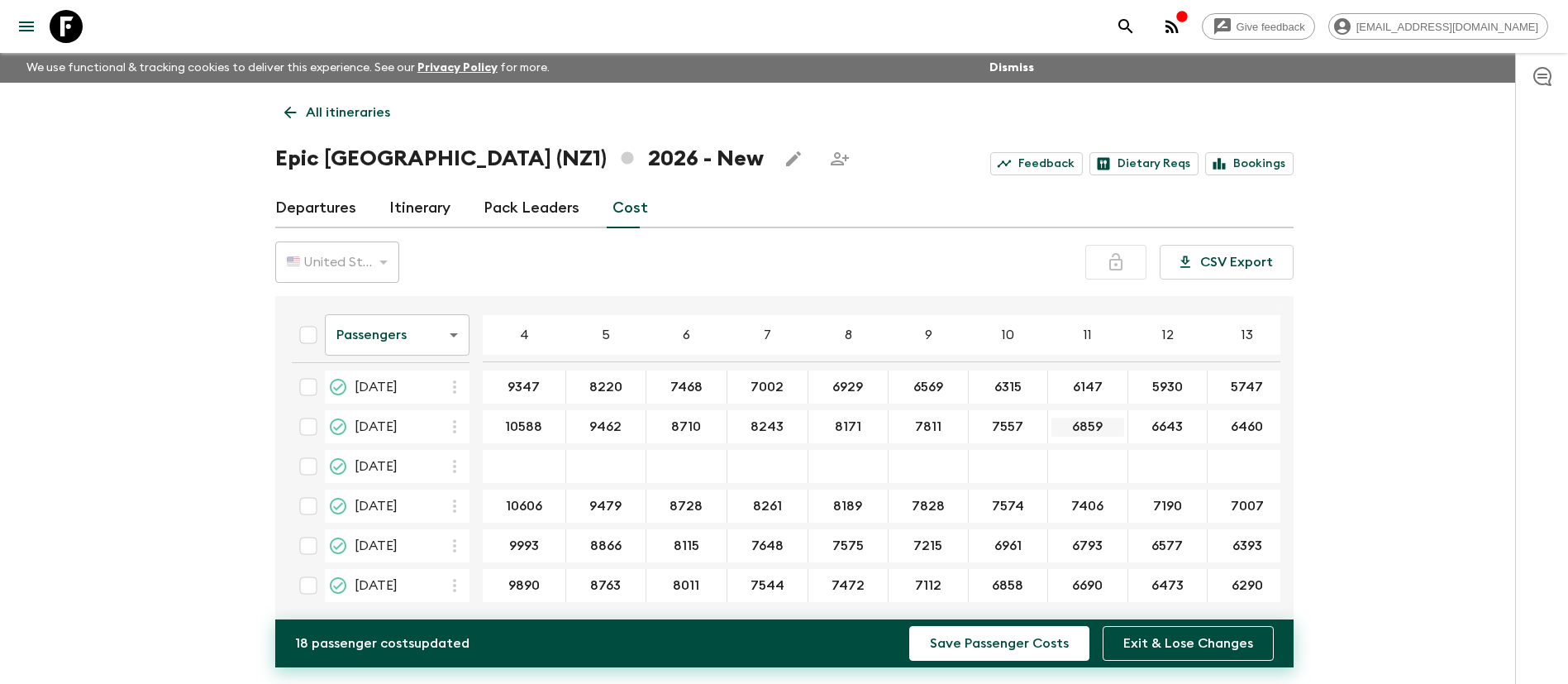
click at [1070, 423] on input "6859" at bounding box center [1087, 426] width 73 height 19
paste input "738"
type input "7389"
paste input "7172"
type input "7172"
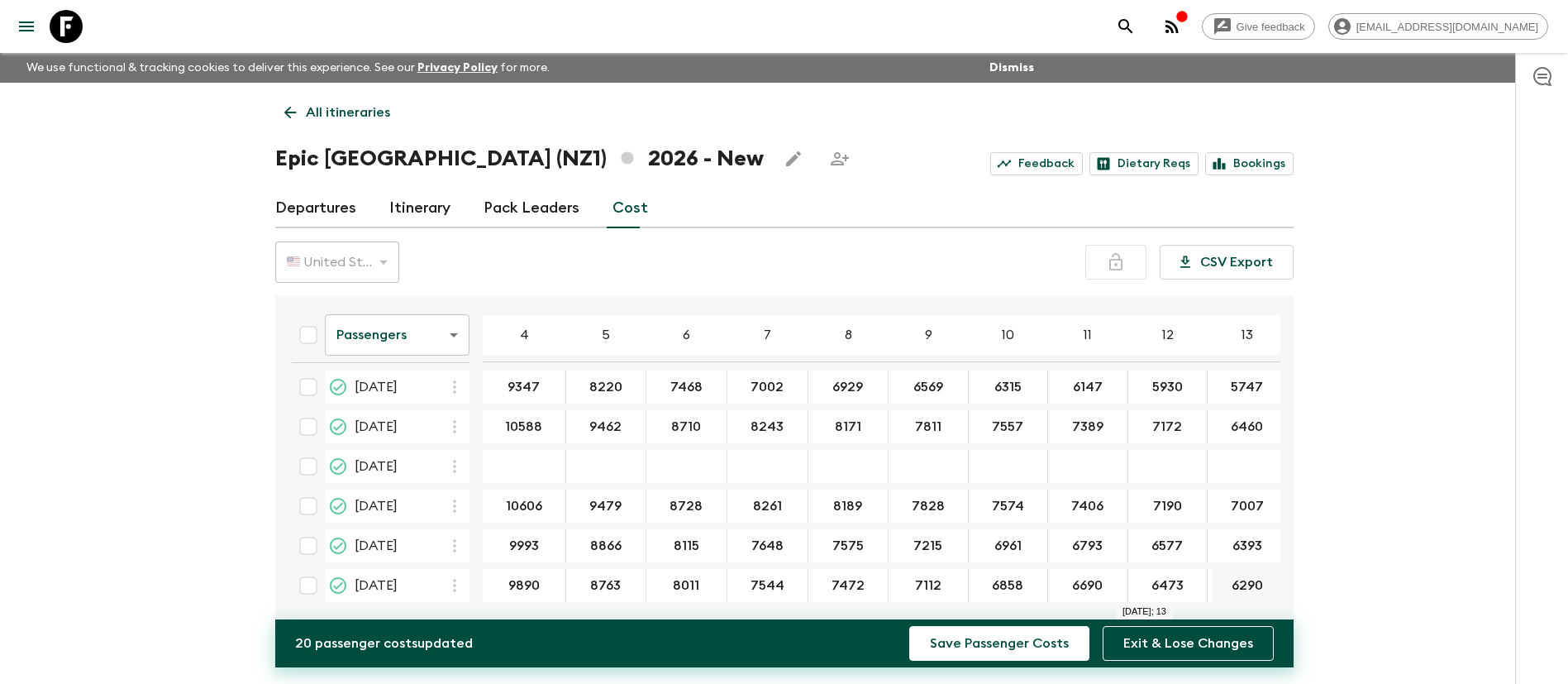
paste input "989"
type input "6989"
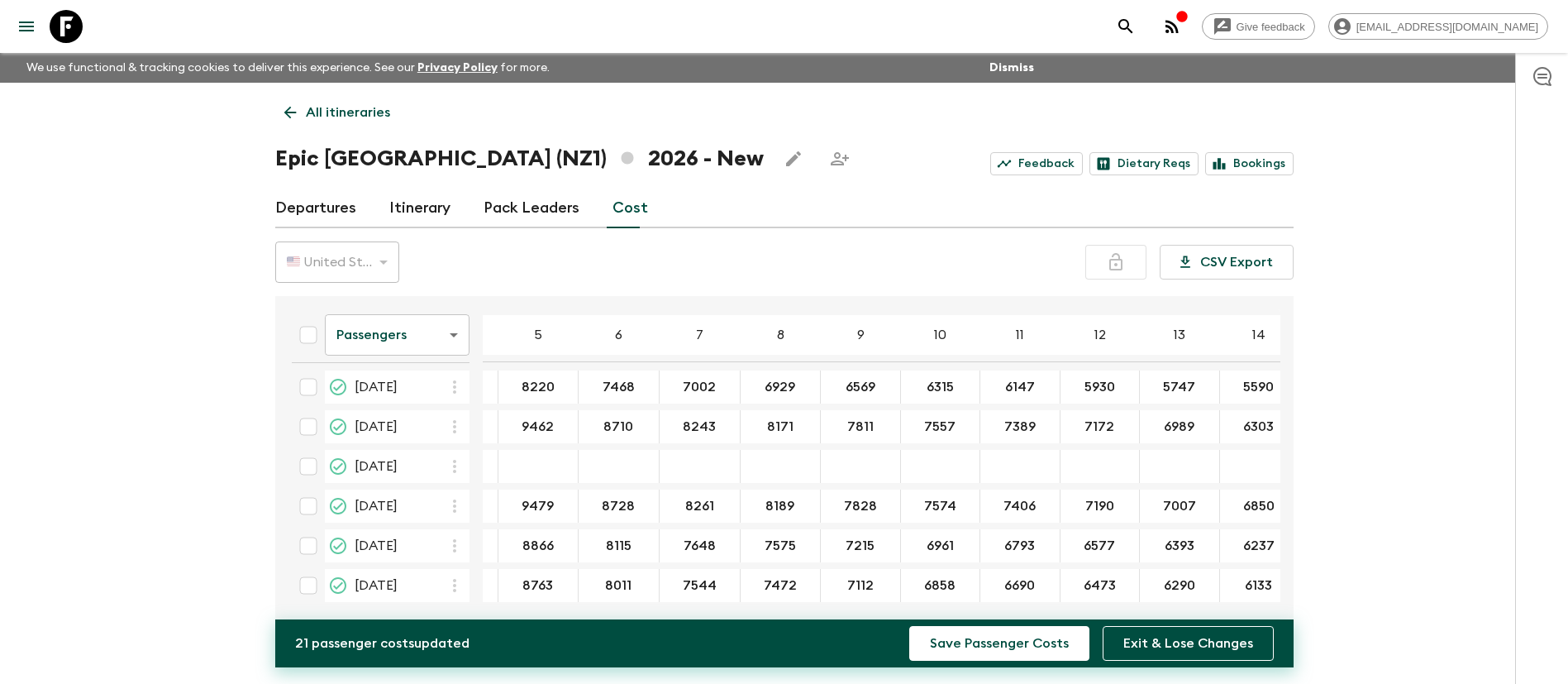
paste input "832"
type input "6832"
click at [301, 423] on input "checkbox" at bounding box center [308, 426] width 33 height 33
checkbox input "true"
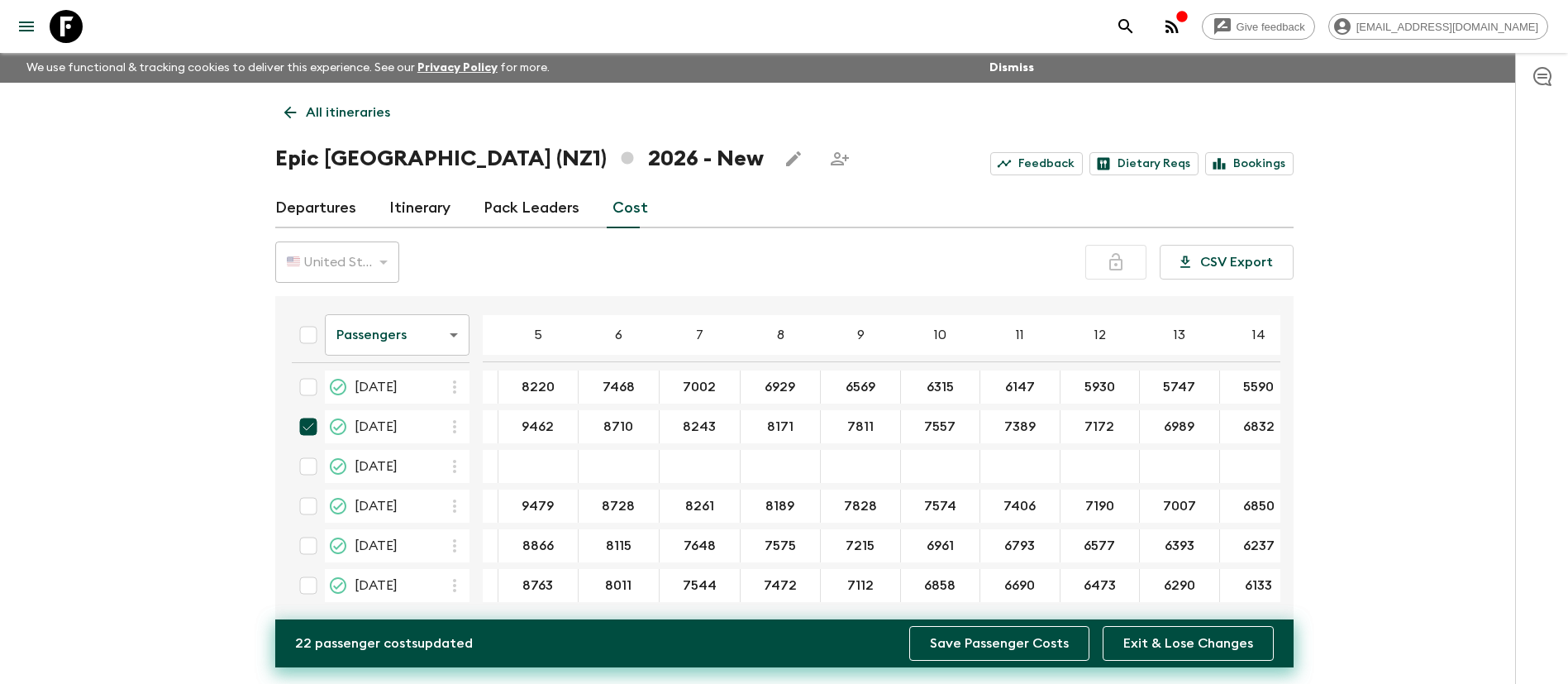
click at [1003, 649] on button "Save Passenger Costs" at bounding box center [999, 644] width 180 height 35
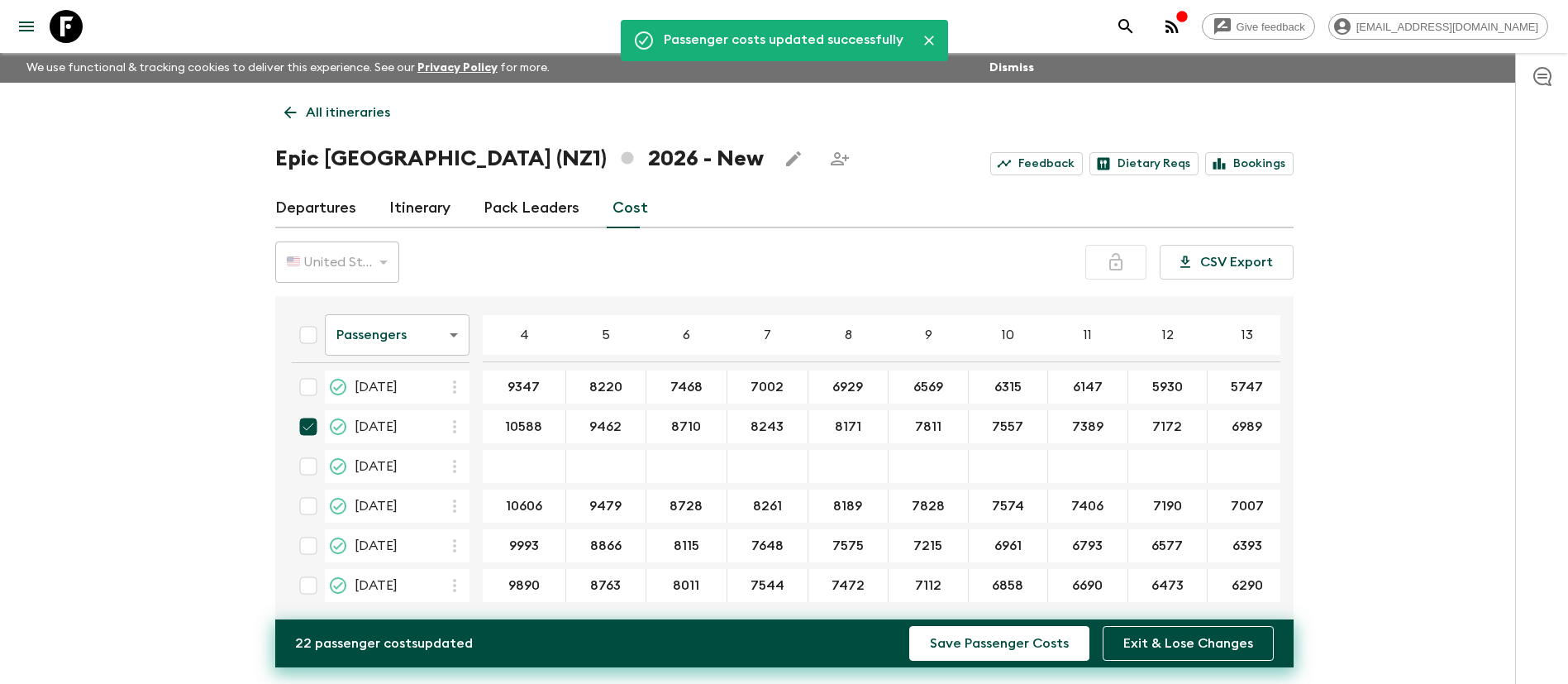
scroll to position [373, 68]
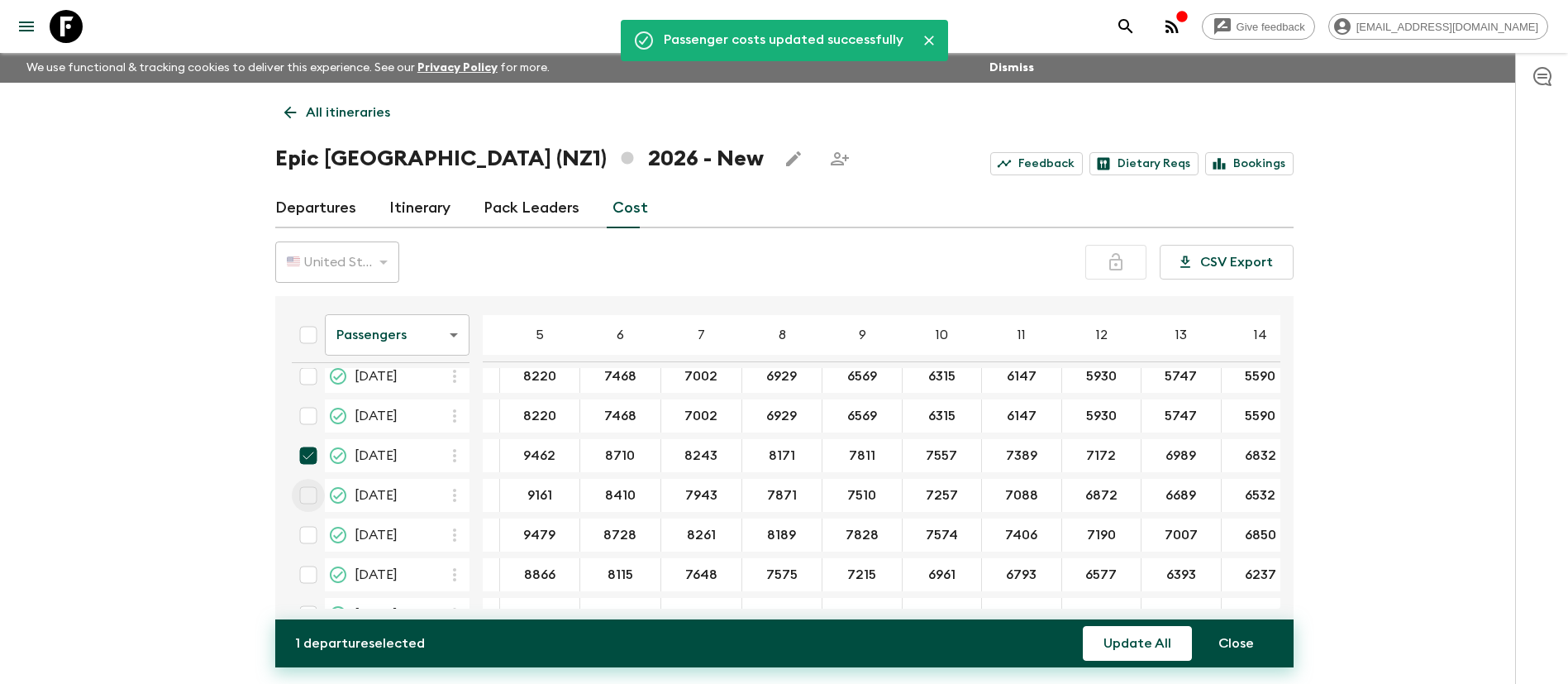
click at [313, 501] on input "checkbox" at bounding box center [308, 495] width 33 height 33
checkbox input "true"
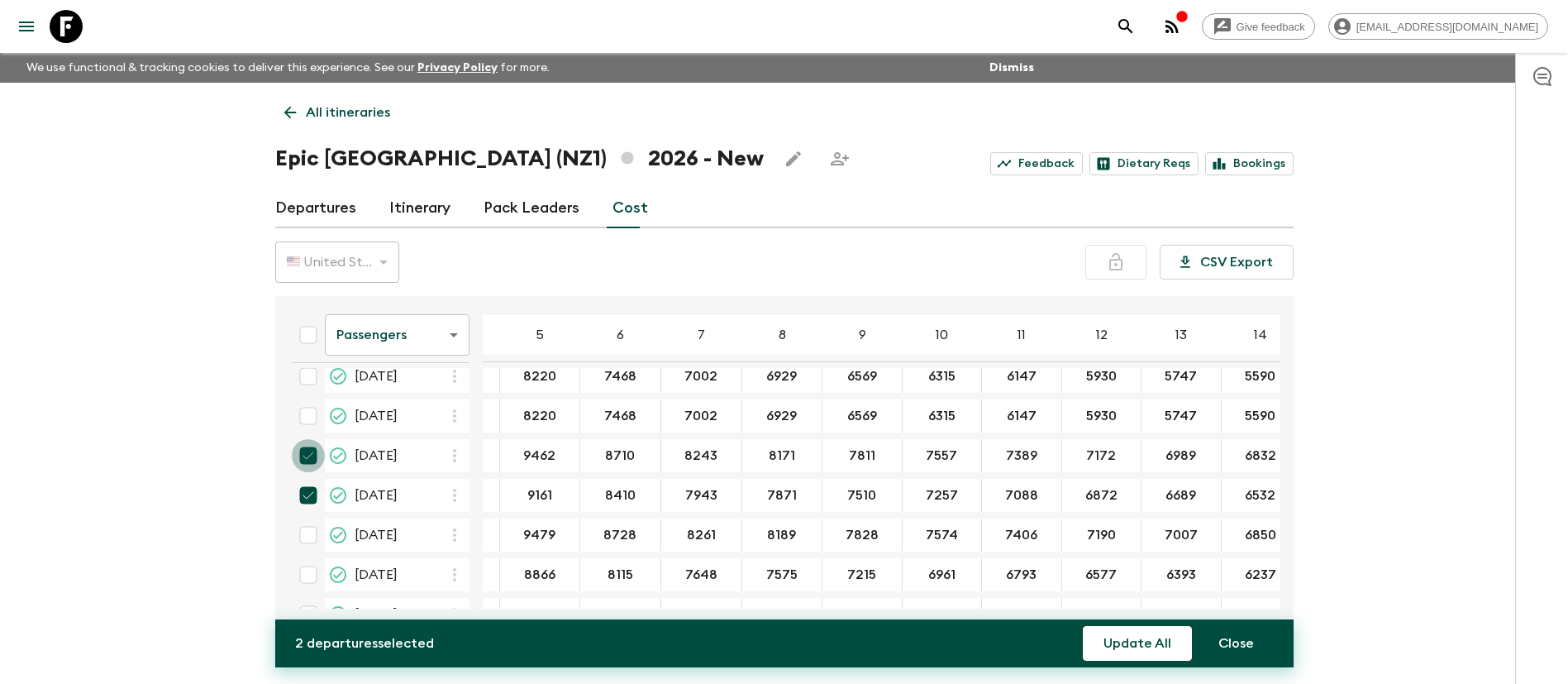
click at [306, 455] on input "checkbox" at bounding box center [308, 455] width 33 height 33
checkbox input "false"
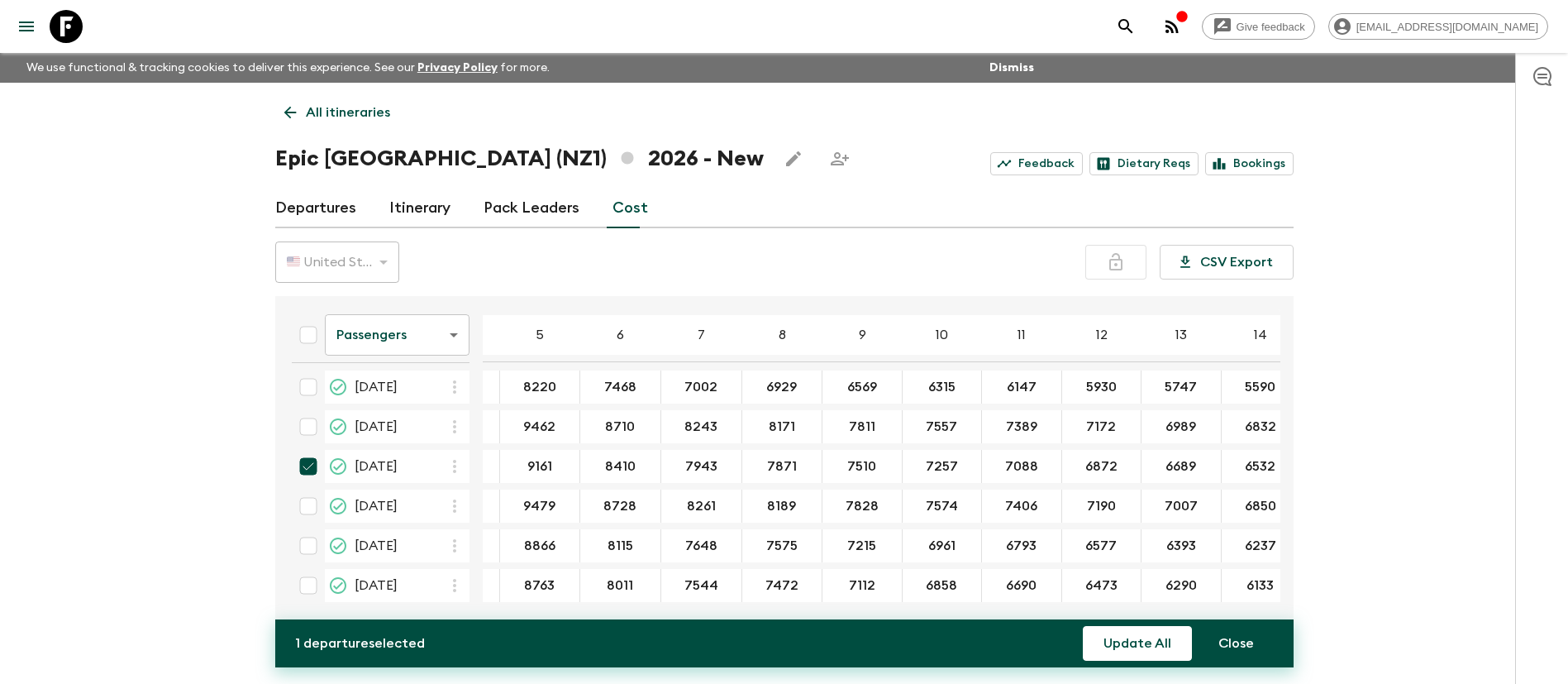
scroll to position [408, 0]
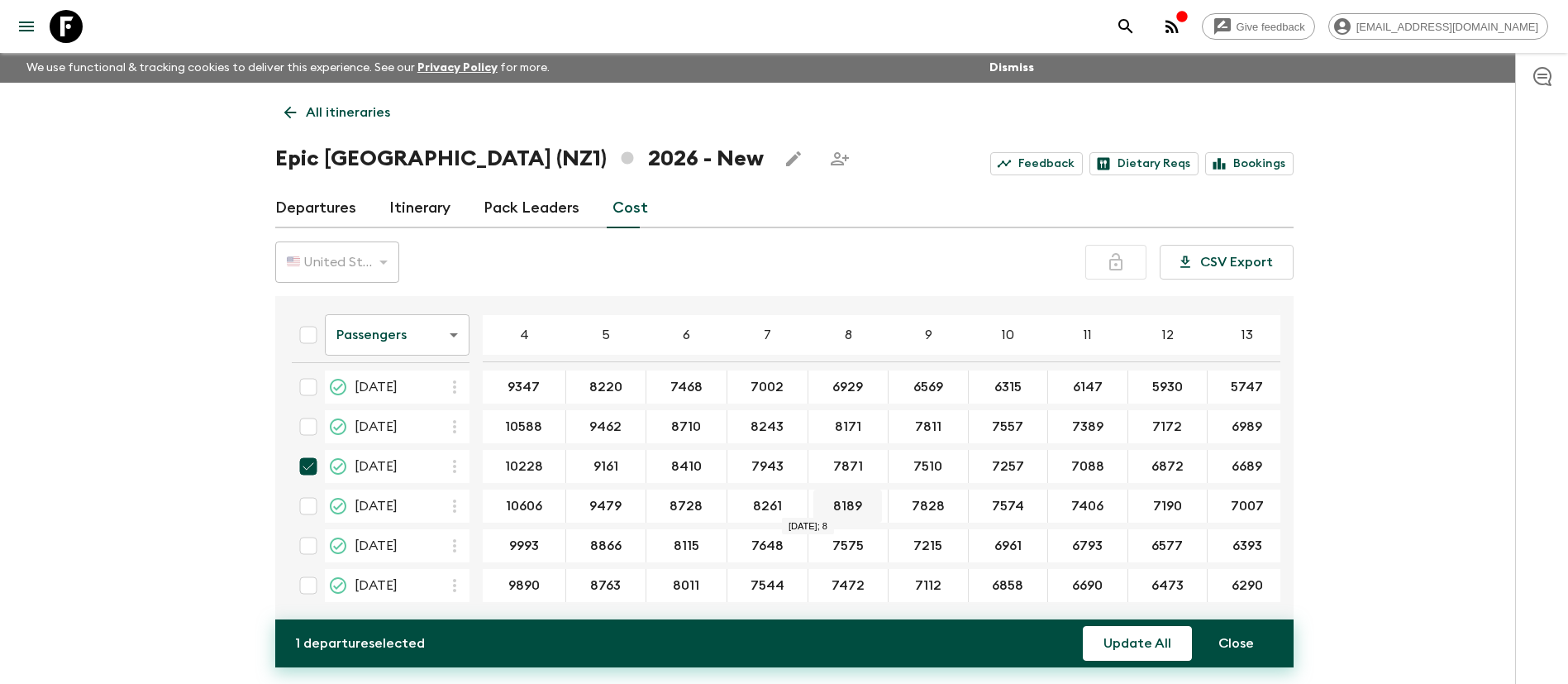
type input "11112"
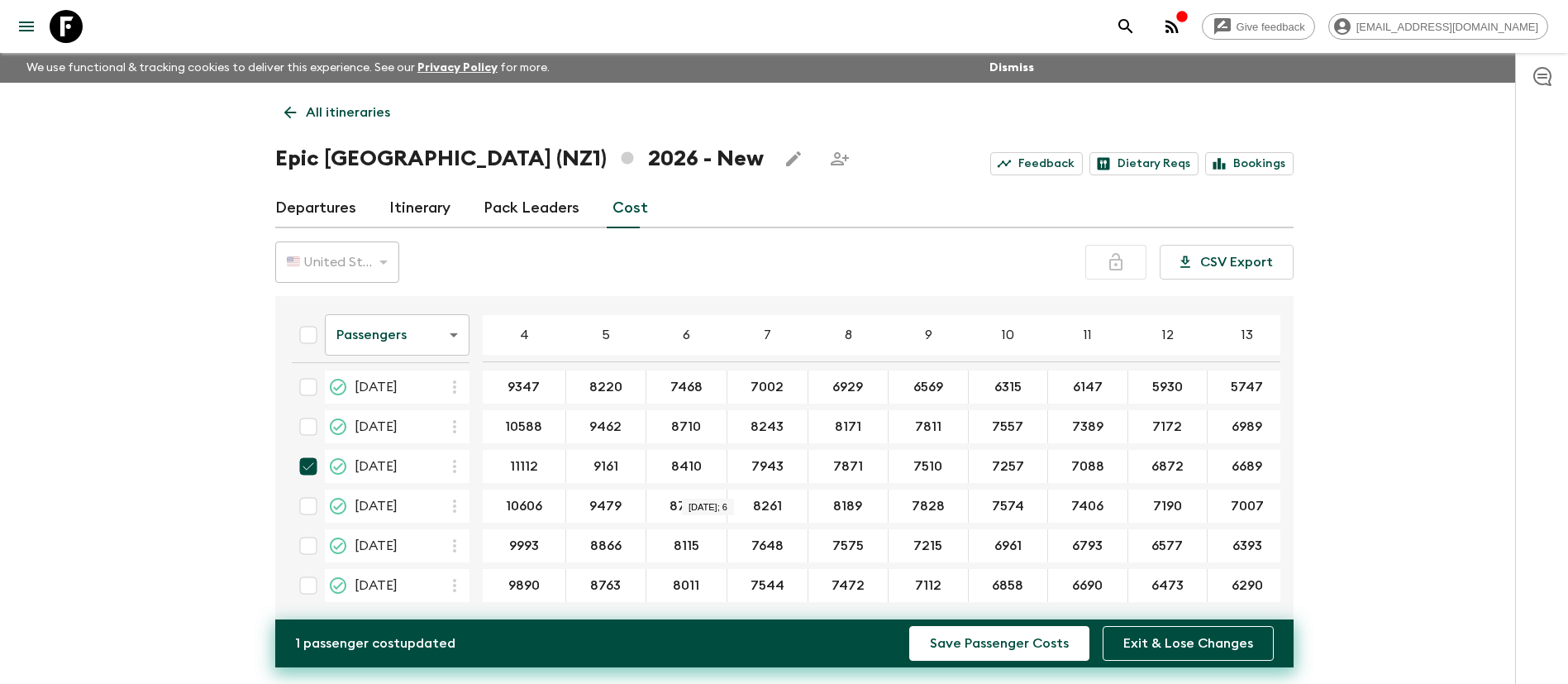
type input "9985"
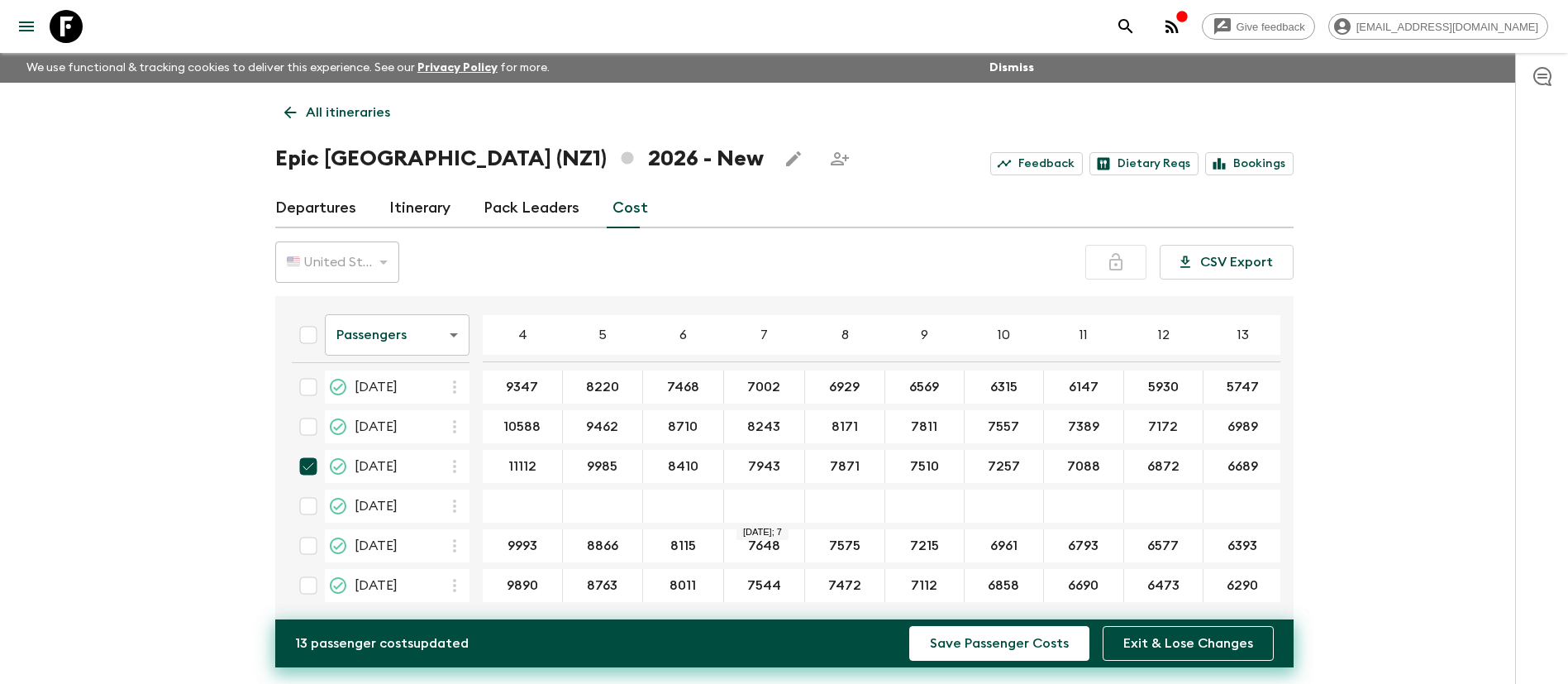
paste input "8767"
type input "8767"
click at [670, 462] on input "8410" at bounding box center [684, 467] width 74 height 19
paste input "9234"
type input "9234"
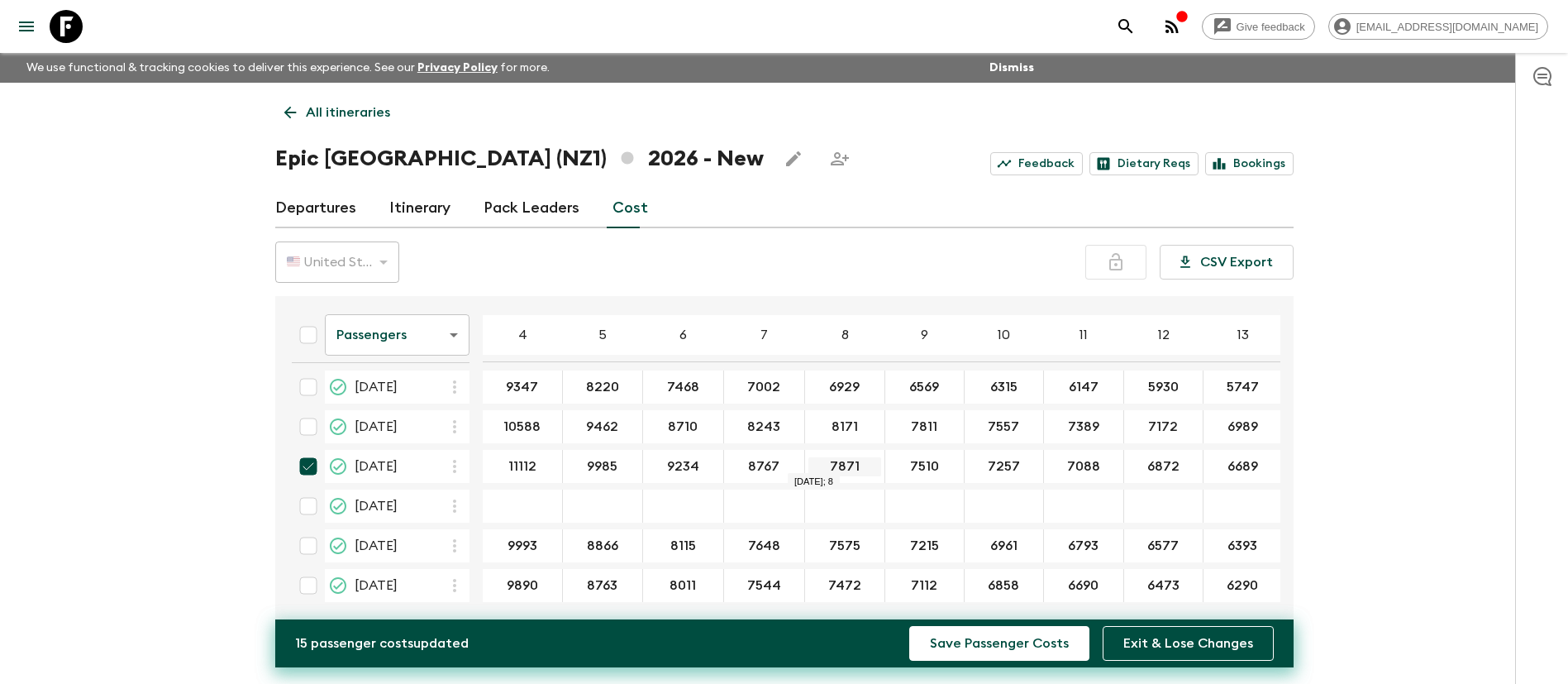
click at [824, 460] on input "7871" at bounding box center [844, 467] width 73 height 19
click at [909, 458] on input "7510" at bounding box center [925, 467] width 72 height 19
click at [926, 466] on input "7510" at bounding box center [925, 467] width 72 height 19
drag, startPoint x: 929, startPoint y: 466, endPoint x: 891, endPoint y: 454, distance: 39.8
click at [891, 458] on input "7510" at bounding box center [925, 467] width 72 height 19
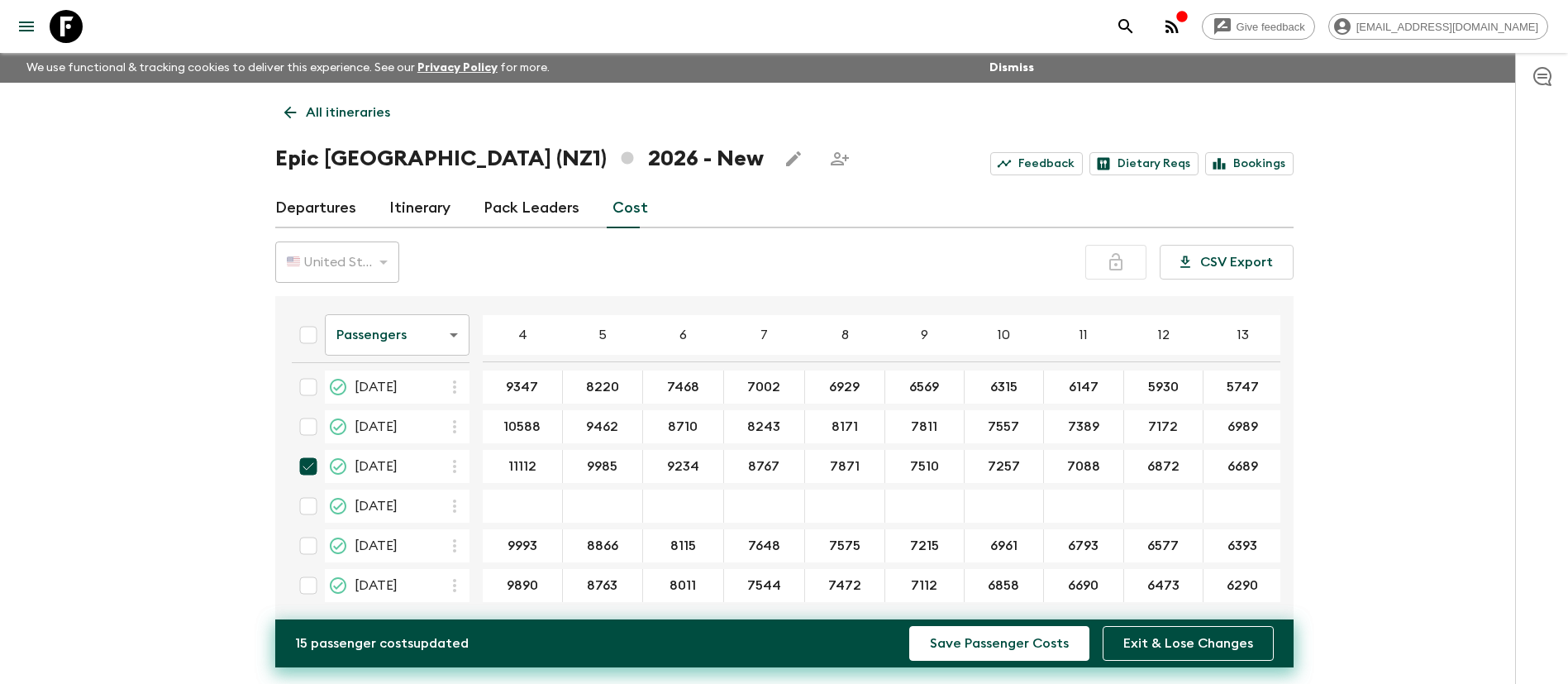
type input "8695"
click at [838, 461] on input "7871" at bounding box center [844, 467] width 73 height 19
paste input "8695"
type input "8695"
click at [904, 463] on input "8695" at bounding box center [925, 467] width 72 height 19
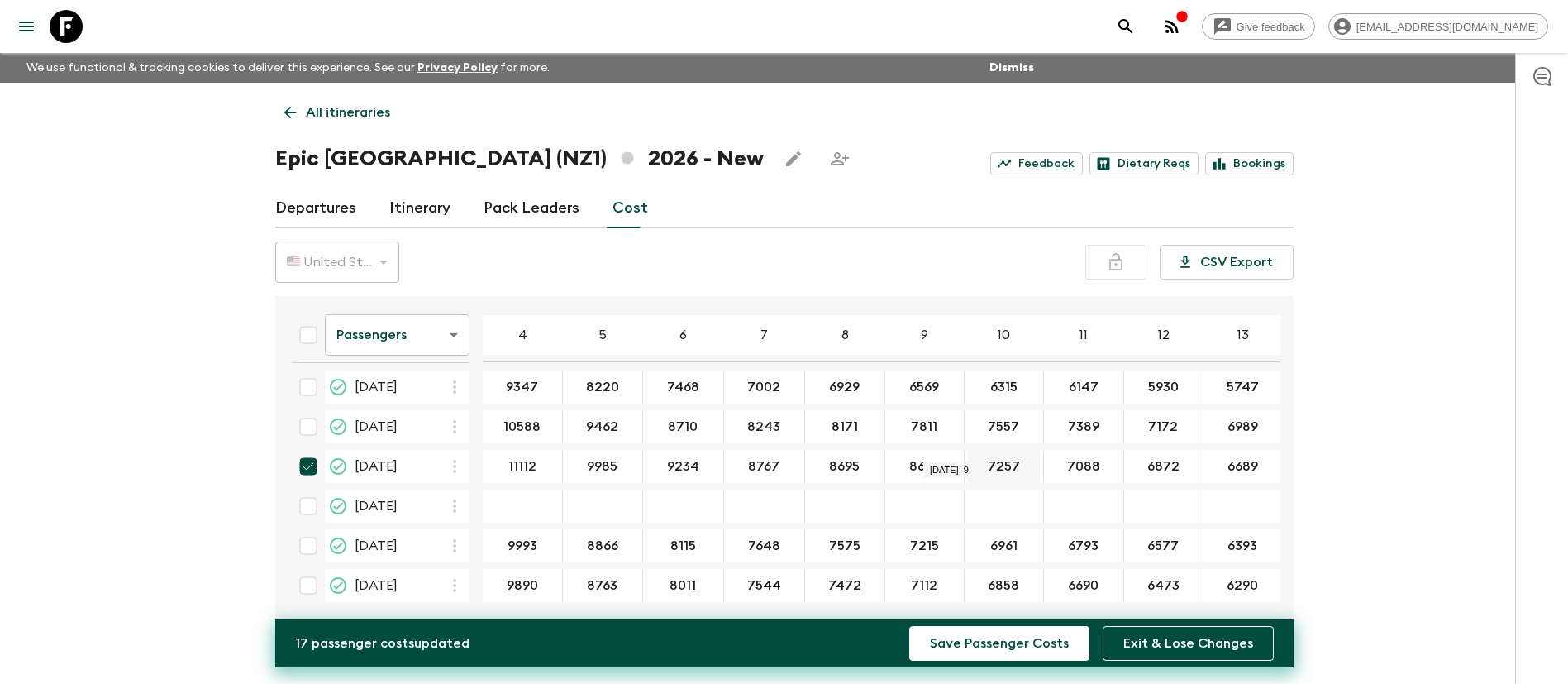
paste input "334"
type input "8334"
paste input "8080"
type input "8080"
click at [1066, 459] on input "7088" at bounding box center [1083, 467] width 73 height 19
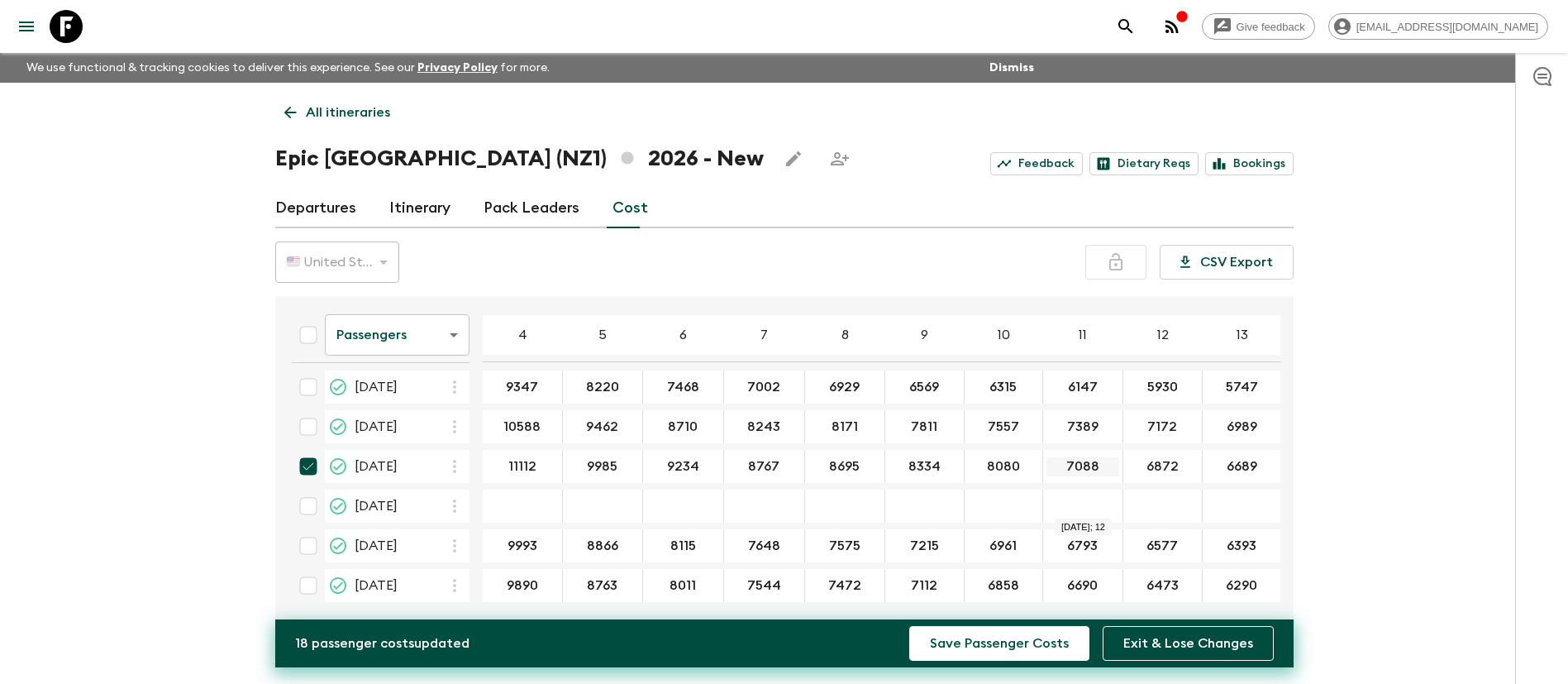
click at [1058, 458] on input "7088" at bounding box center [1083, 467] width 73 height 19
click at [1062, 459] on input "7088" at bounding box center [1083, 467] width 73 height 19
paste input "912"
type input "7912"
click at [1154, 458] on input "6872" at bounding box center [1163, 467] width 72 height 19
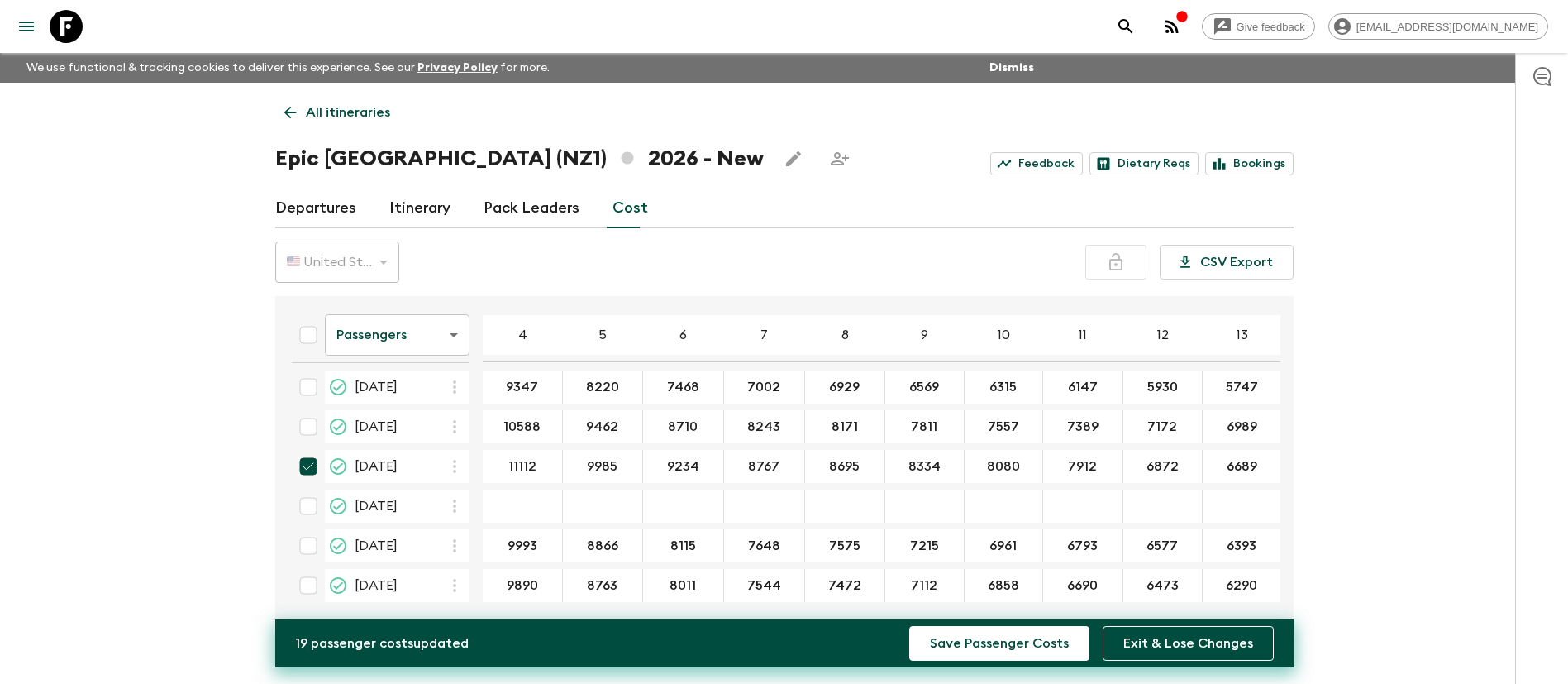
paste input "7696"
type input "7696"
type input "7513"
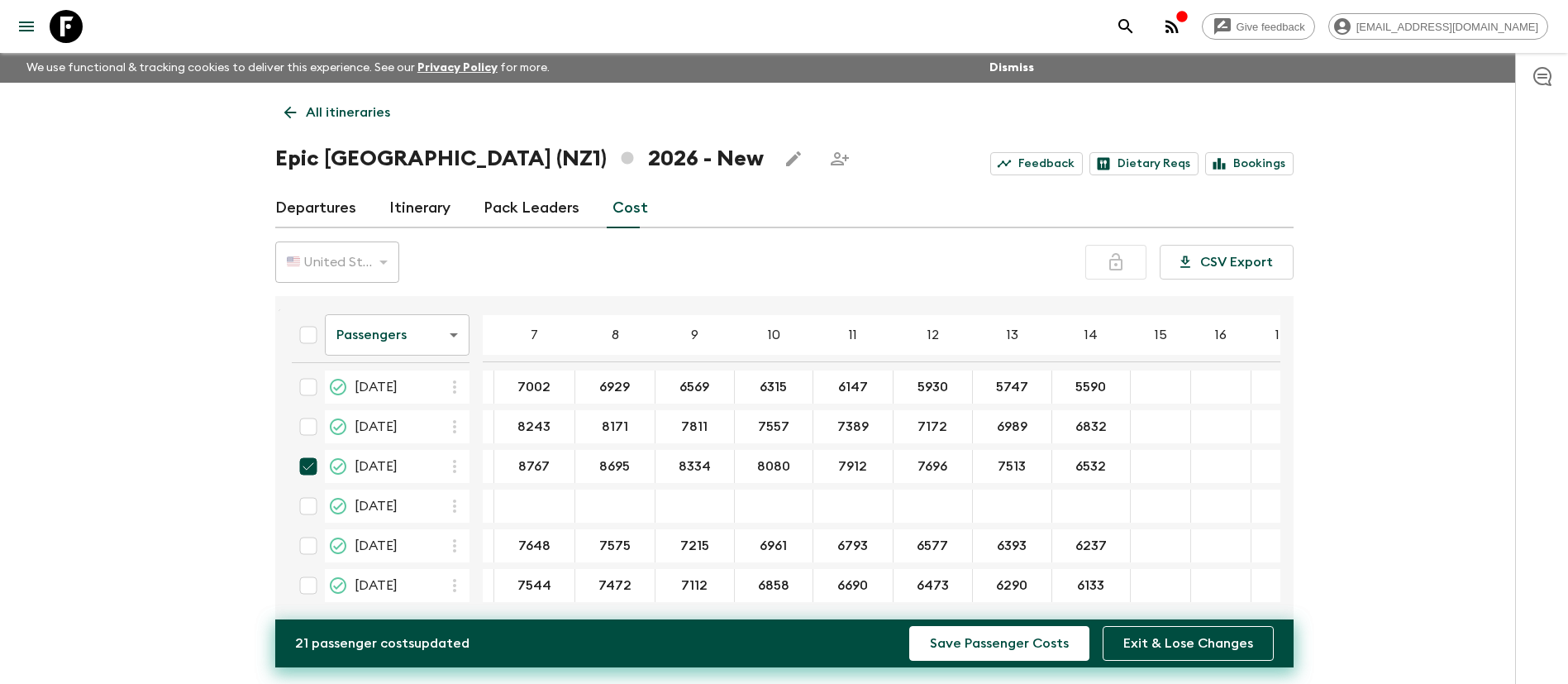
scroll to position [408, 255]
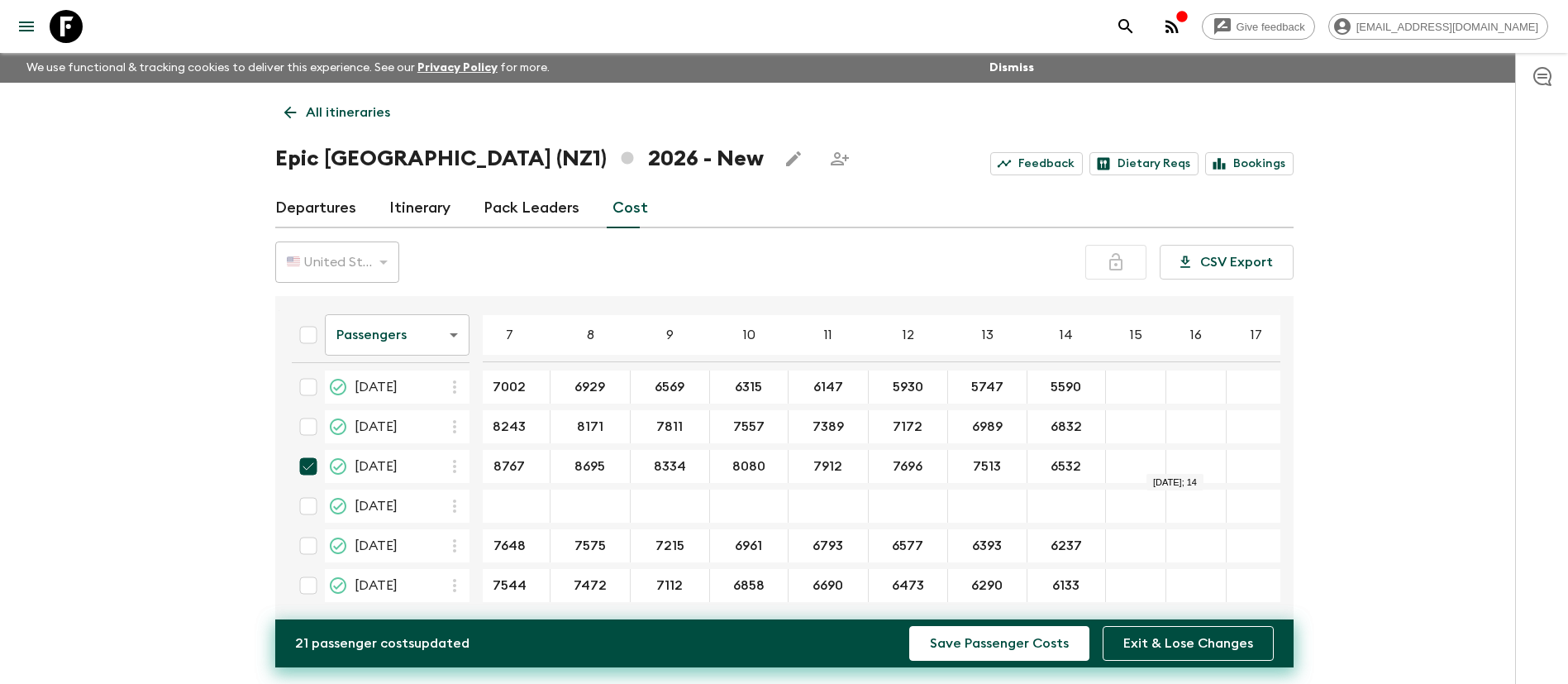
paste input "7356"
type input "7356"
click at [1491, 484] on div "Give feedback [EMAIL_ADDRESS][DOMAIN_NAME] We use functional & tracking cookies…" at bounding box center [784, 356] width 1568 height 713
click at [1006, 648] on button "Save Passenger Costs" at bounding box center [999, 644] width 180 height 35
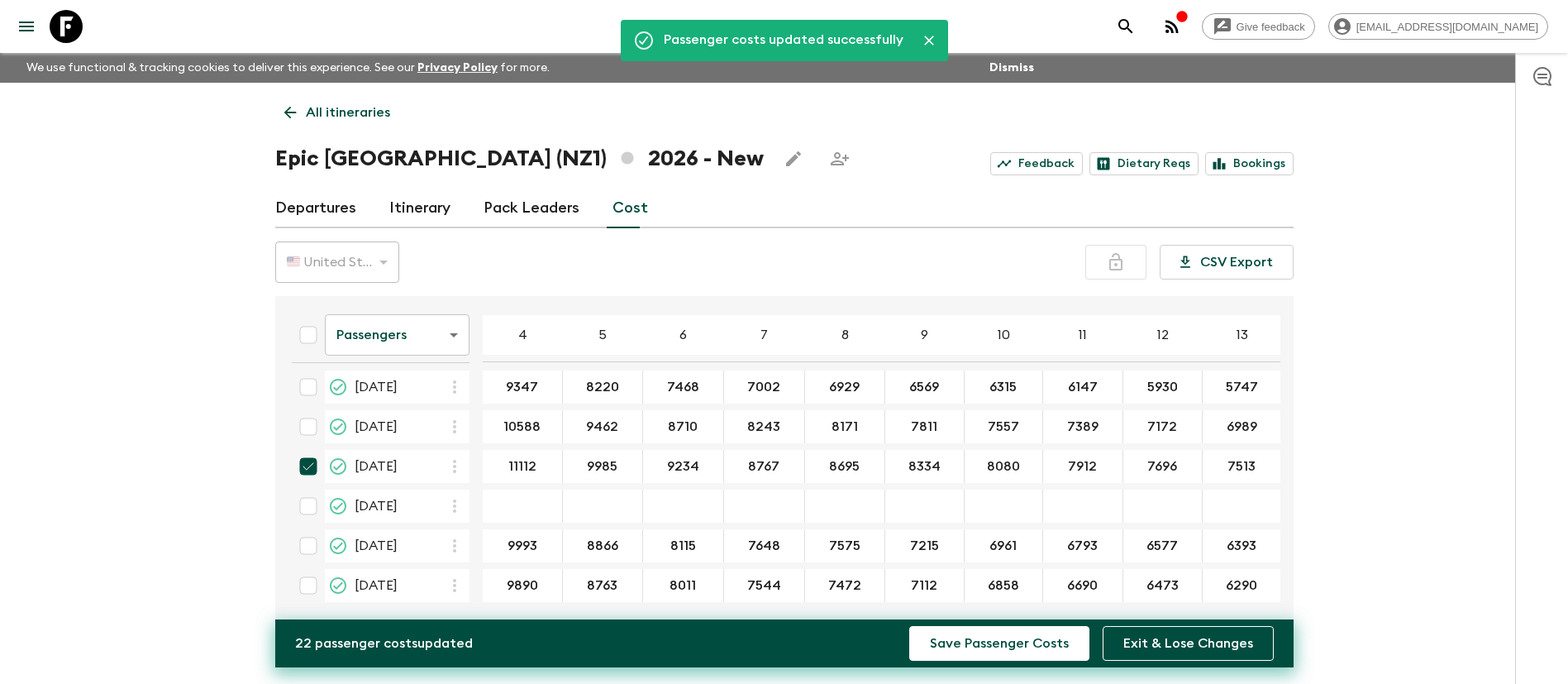
scroll to position [373, 63]
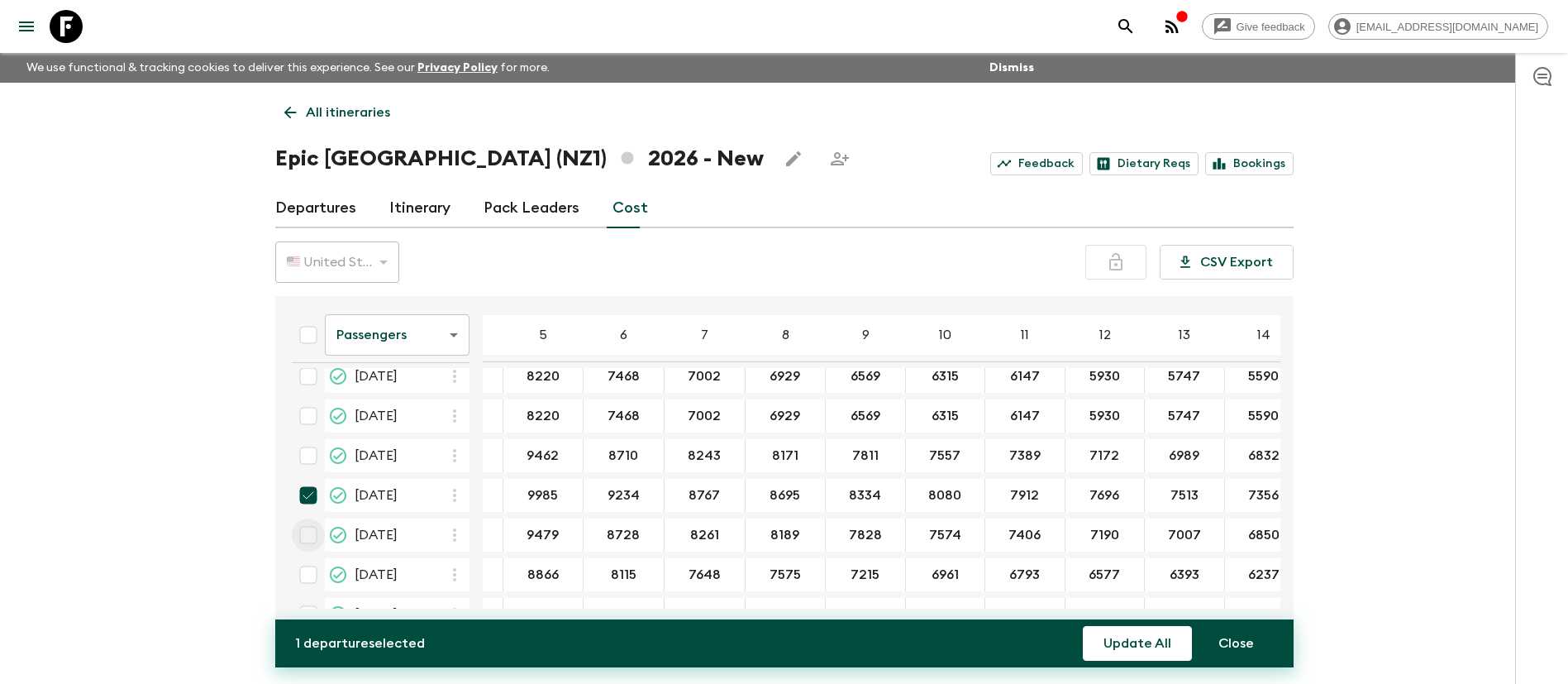
click at [311, 540] on input "checkbox" at bounding box center [308, 535] width 33 height 33
checkbox input "true"
click at [302, 493] on input "checkbox" at bounding box center [308, 495] width 33 height 33
checkbox input "false"
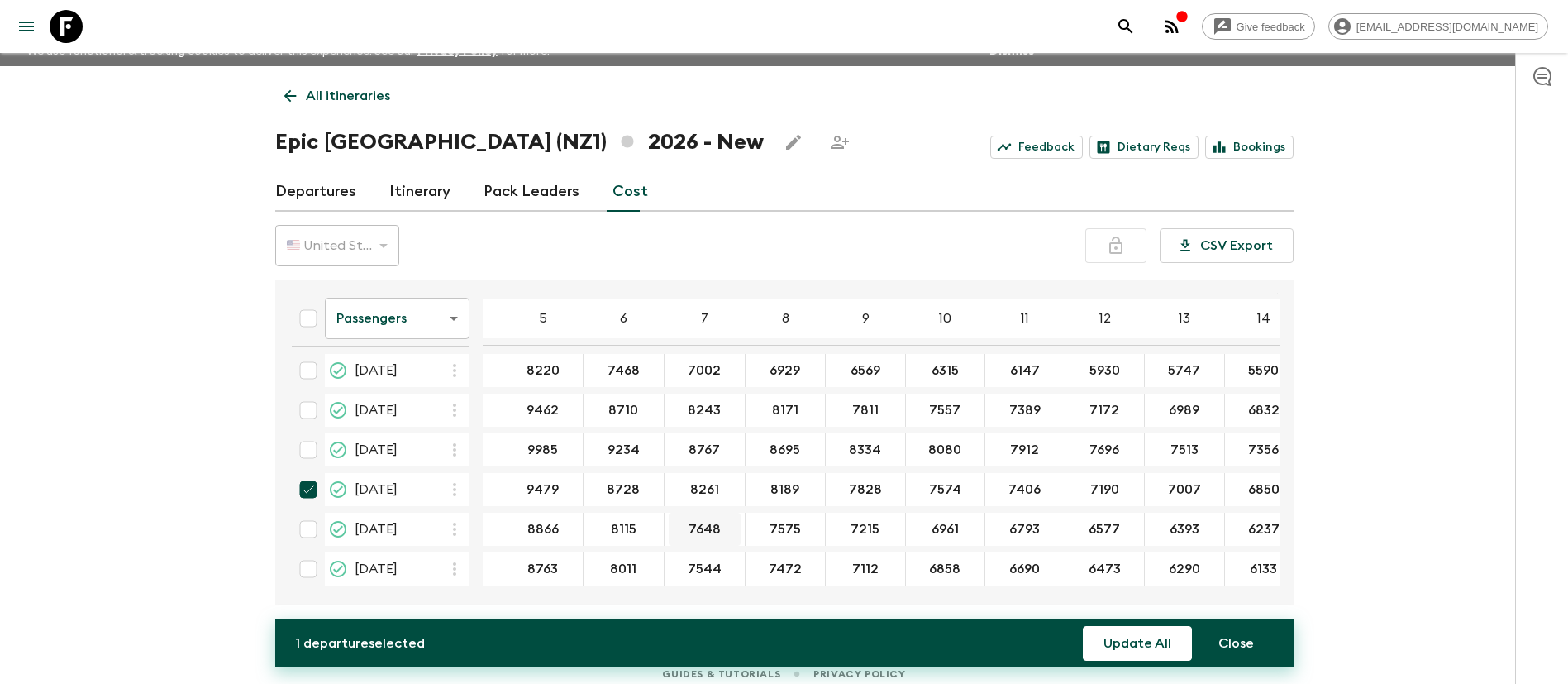
scroll to position [29, 0]
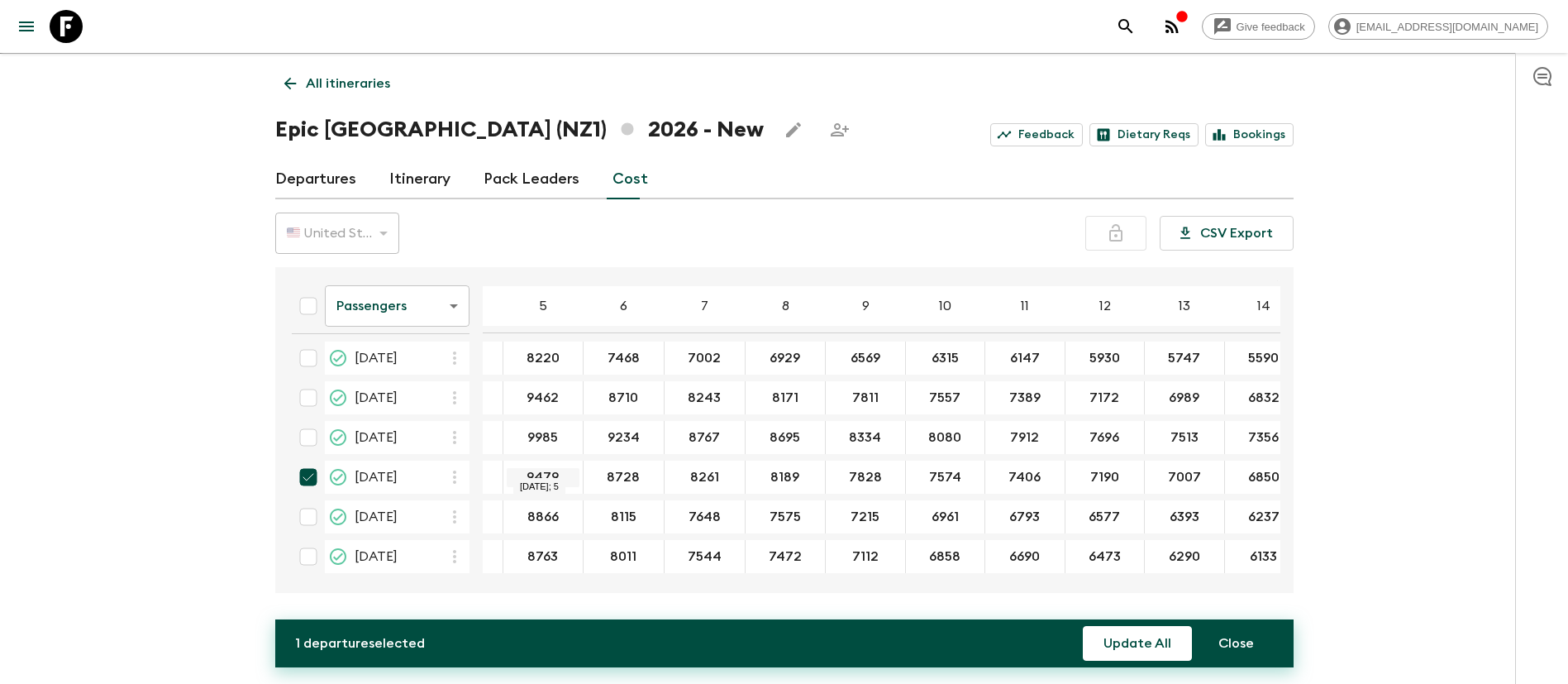
click at [551, 469] on input "9479" at bounding box center [543, 478] width 73 height 19
click at [312, 506] on input "checkbox" at bounding box center [308, 517] width 33 height 33
checkbox input "true"
click at [309, 464] on input "checkbox" at bounding box center [308, 477] width 33 height 33
click at [311, 475] on input "checkbox" at bounding box center [308, 477] width 33 height 33
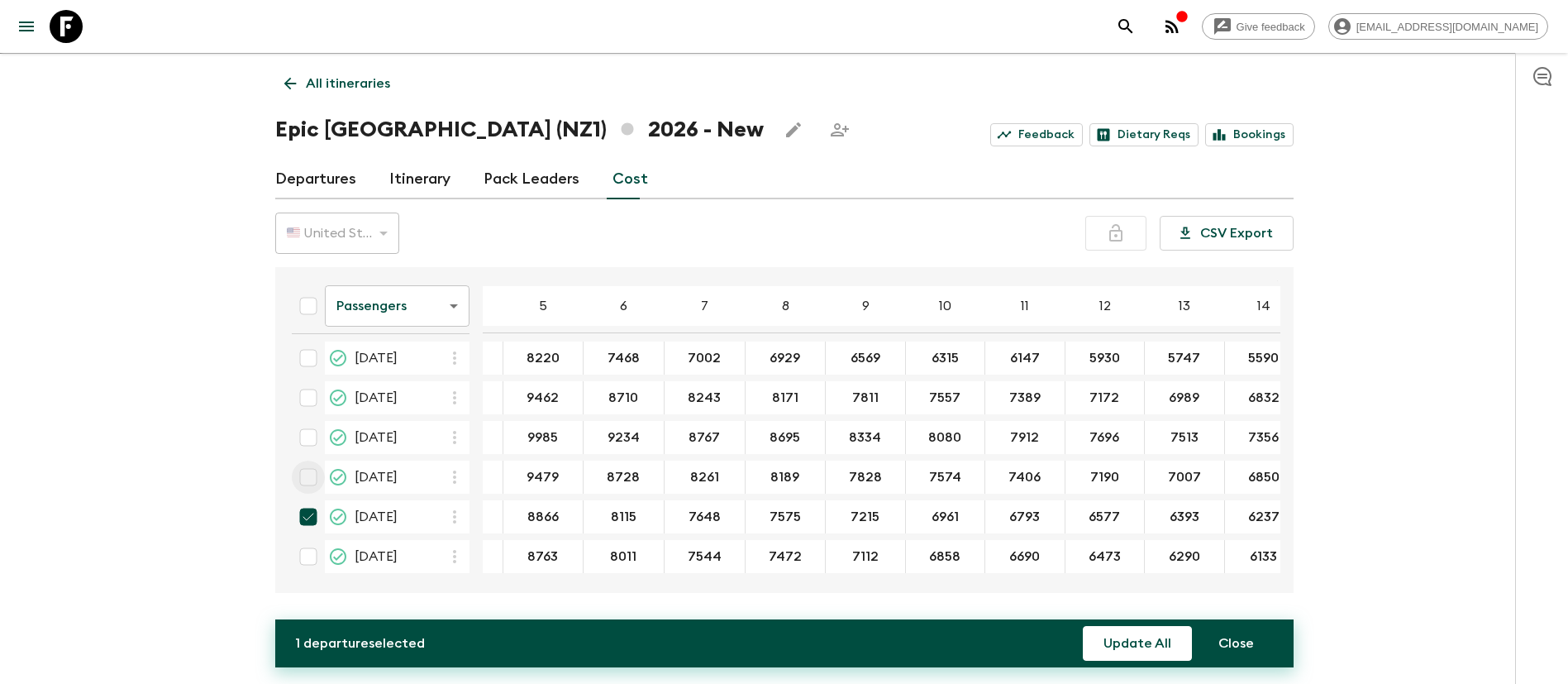
checkbox input "true"
click at [312, 546] on input "checkbox" at bounding box center [308, 557] width 33 height 33
checkbox input "true"
click at [553, 475] on input "9479" at bounding box center [543, 478] width 73 height 19
paste input "11665"
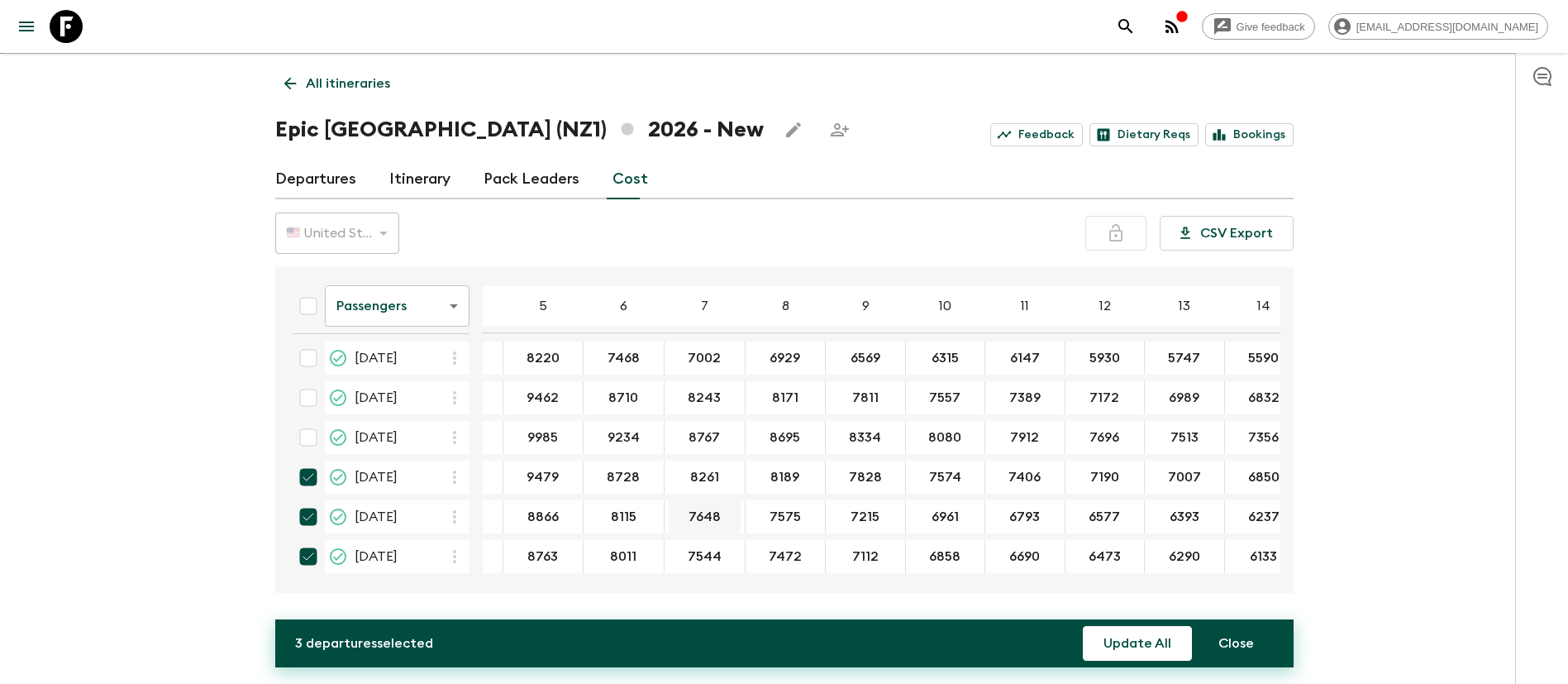
type input "11665"
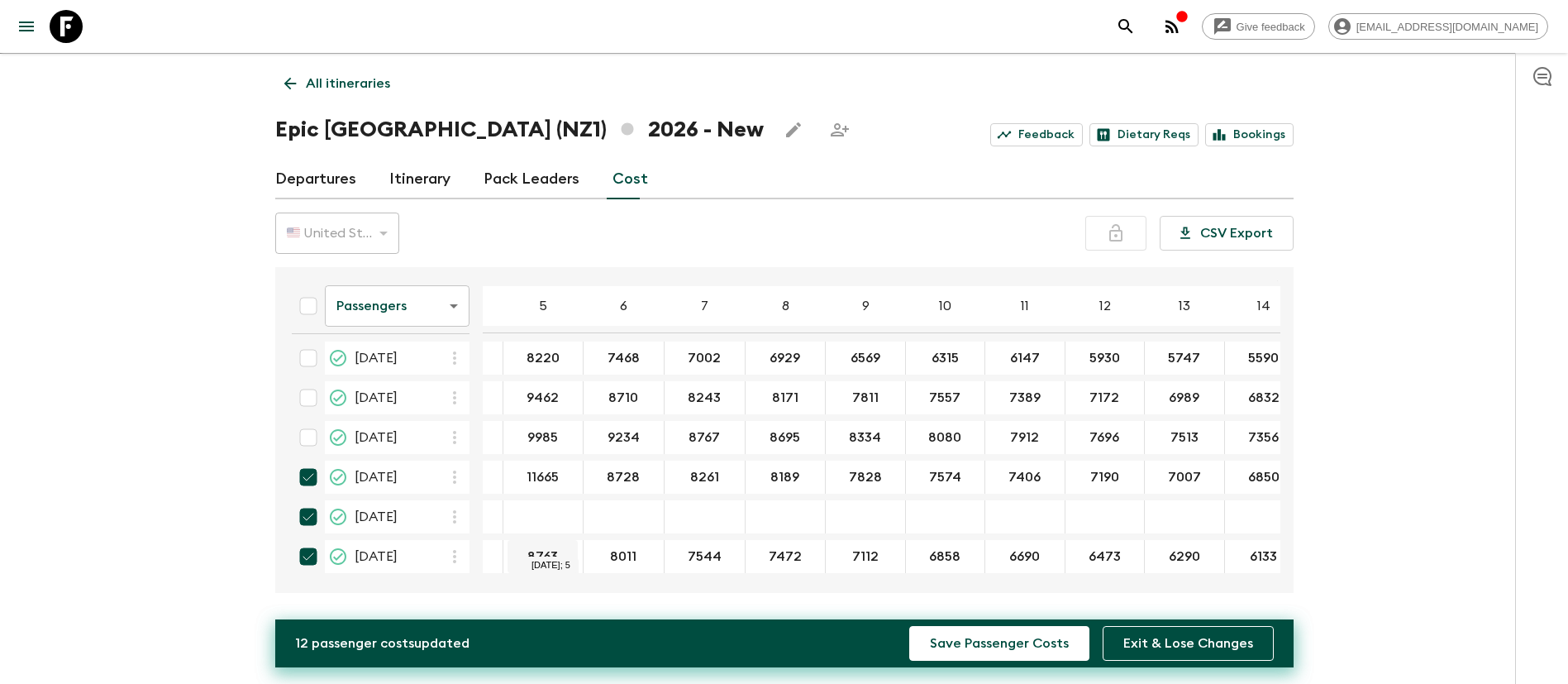
paste input "10522"
type input "10522"
click at [531, 541] on div "30 Dec 2026; 5" at bounding box center [543, 557] width 80 height 33
type input "10419"
paste input "1053"
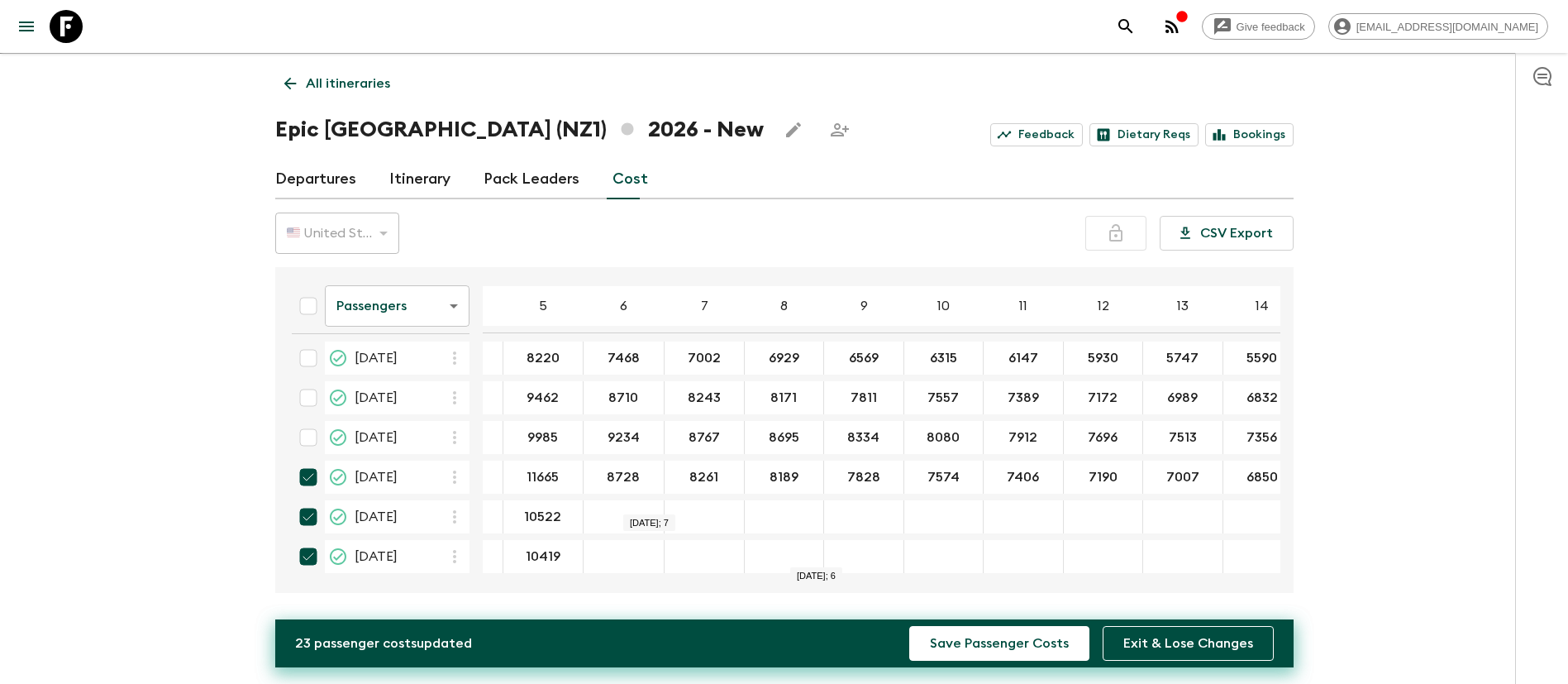
type input "10538"
paste input "9395"
type input "9395"
paste input "9292"
type input "9292"
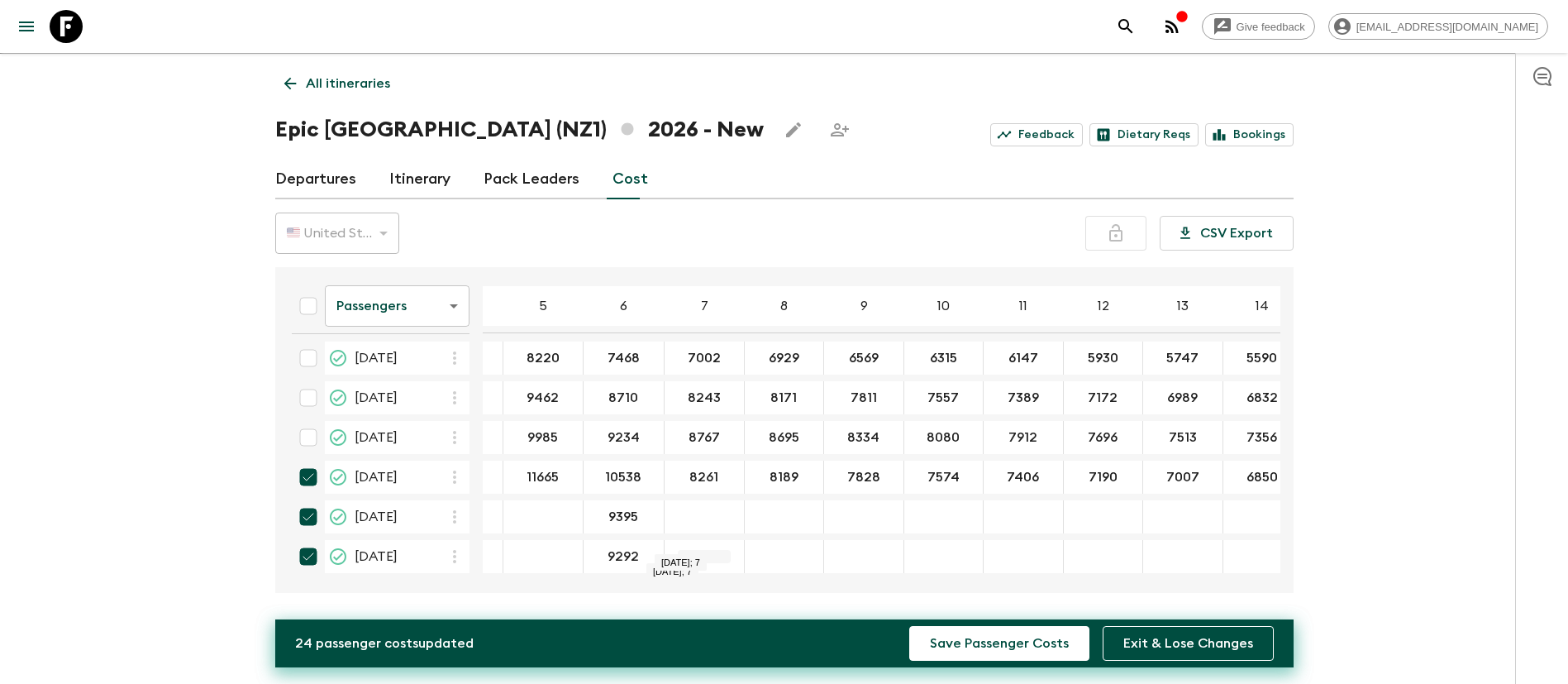
paste input "9787"
type input "9787"
click at [685, 508] on input "27 Dec 2026; 7" at bounding box center [704, 517] width 73 height 19
paste input "8644"
type input "8644"
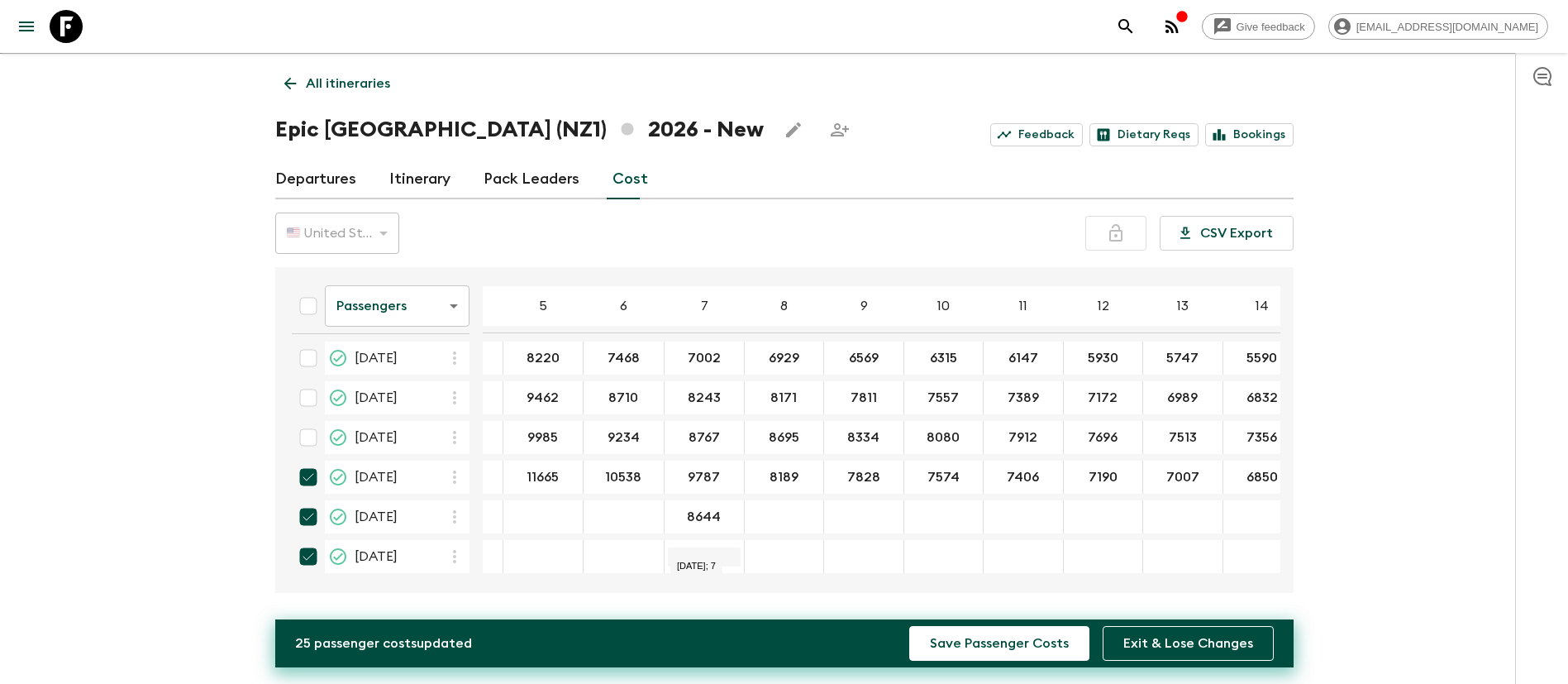
type input "8541"
click at [771, 501] on div "27 Dec 2026; 8" at bounding box center [784, 517] width 79 height 33
type input "9320"
type input "8177"
click at [772, 540] on div "30 Dec 2026; 8" at bounding box center [784, 557] width 79 height 33
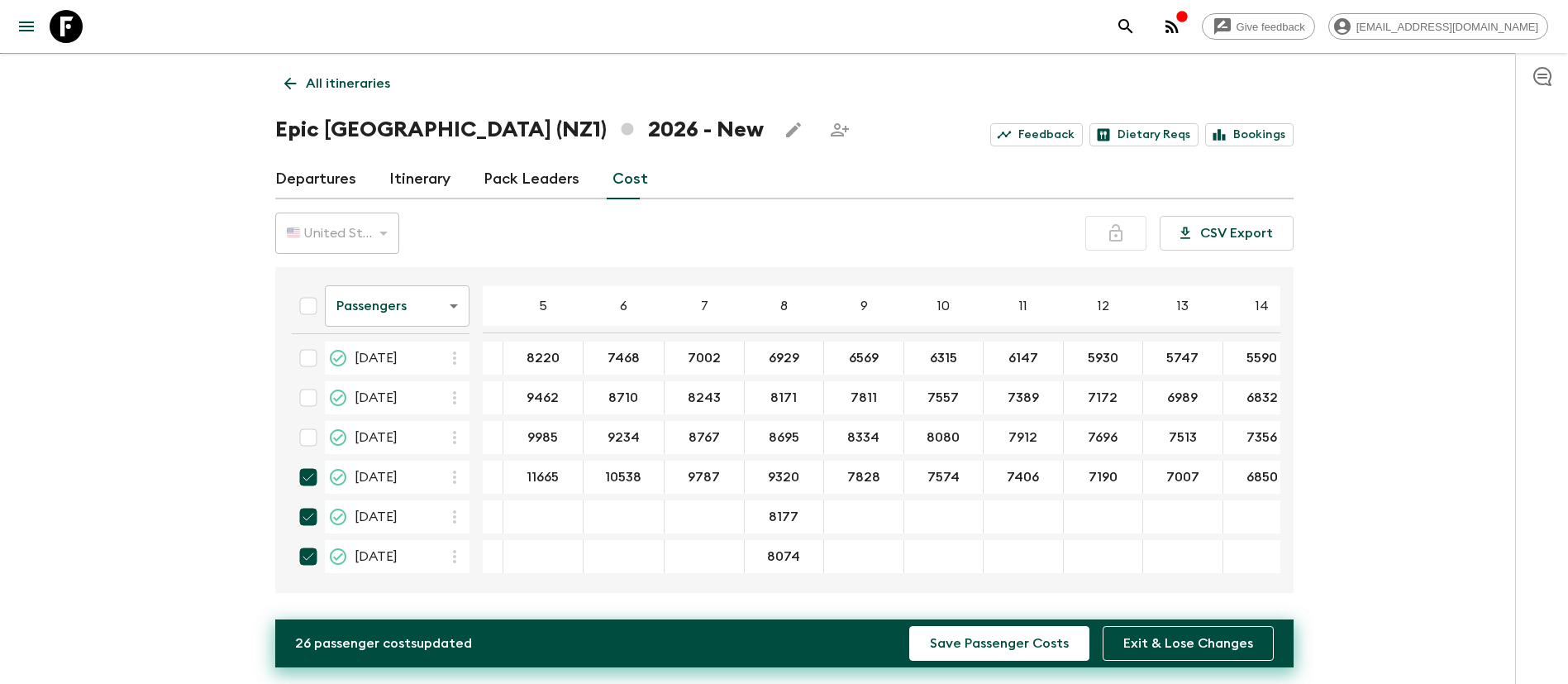
type input "8074"
type input "9248"
type input "8105"
click at [838, 542] on div "30 Dec 2026; 9" at bounding box center [864, 557] width 79 height 33
type input "8002"
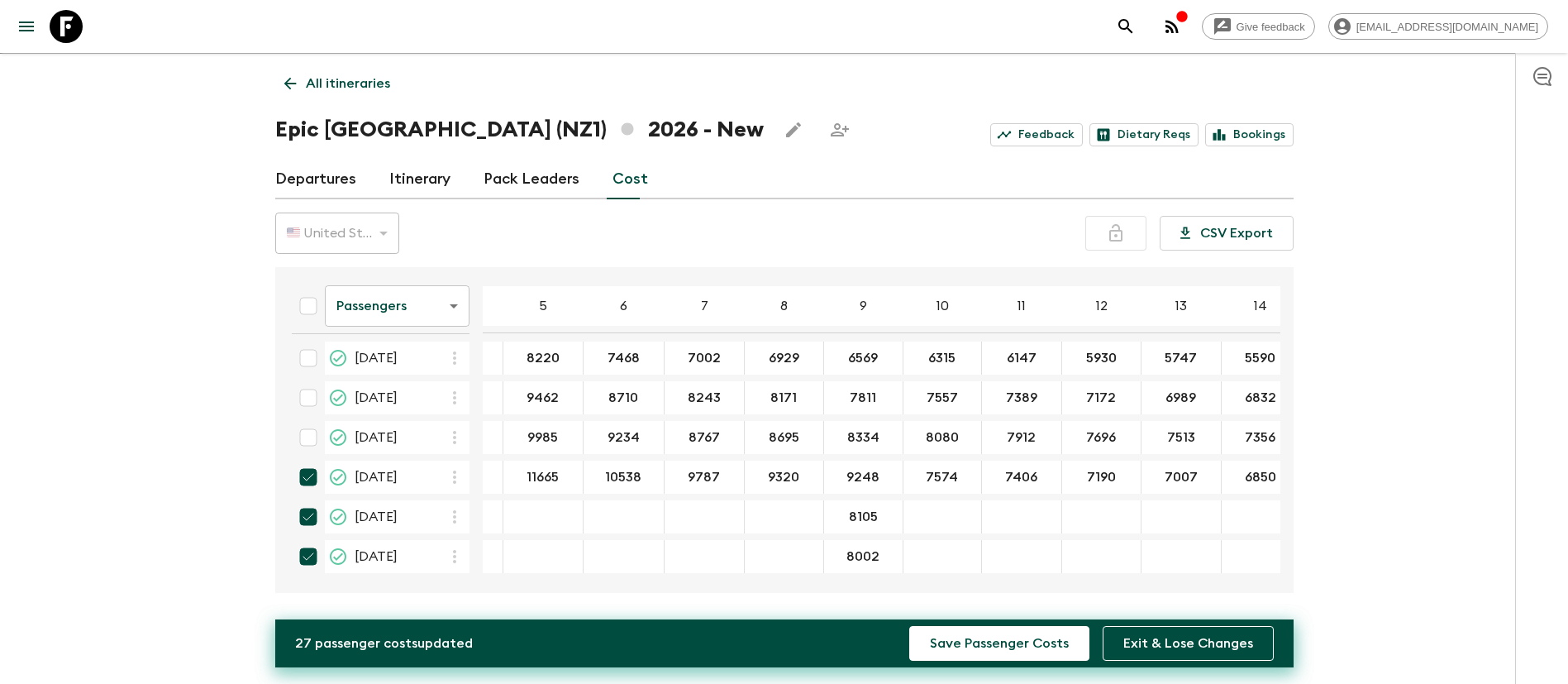
type input "8887"
click at [929, 502] on div "27 Dec 2026; 10" at bounding box center [943, 517] width 79 height 33
type input "7744"
type input "7641"
paste input "8633"
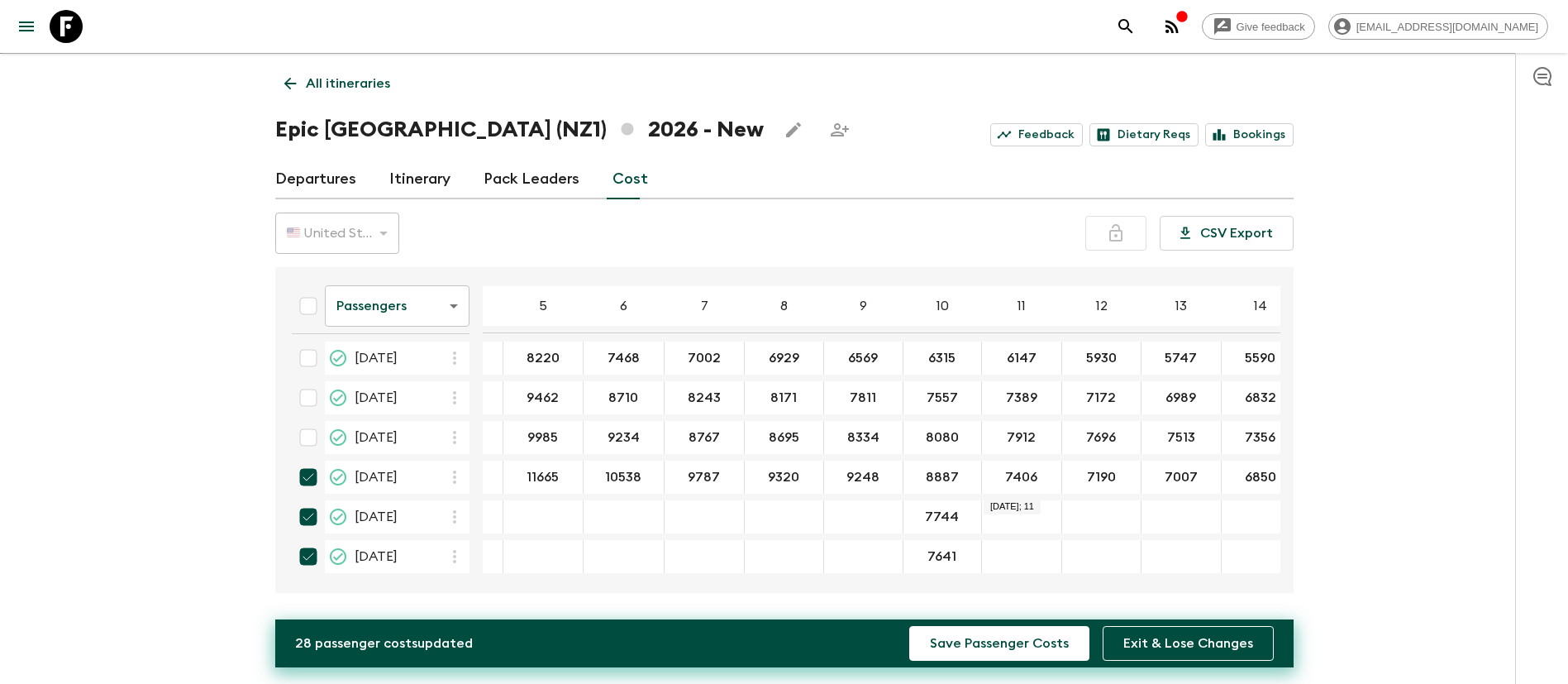
type input "8633"
click at [1006, 516] on input "27 Dec 2026; 11" at bounding box center [1021, 517] width 73 height 19
click at [1010, 511] on input "27 Dec 2026; 11" at bounding box center [1021, 517] width 73 height 19
type input "7490"
paste input "7387"
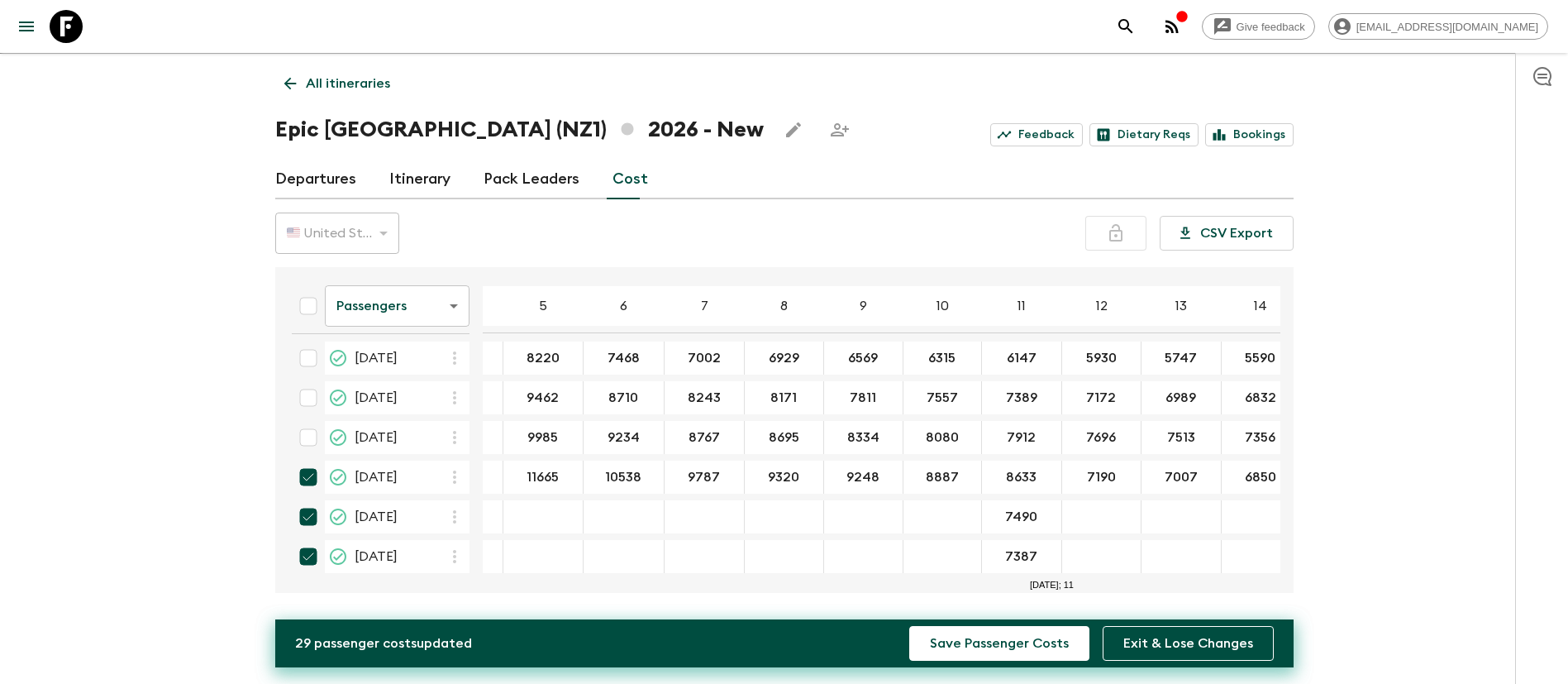
type input "7387"
click at [1006, 469] on input "8633" at bounding box center [1021, 478] width 73 height 19
click at [932, 471] on input "8887" at bounding box center [942, 478] width 71 height 19
click at [999, 648] on button "Save Passenger Costs" at bounding box center [999, 644] width 180 height 35
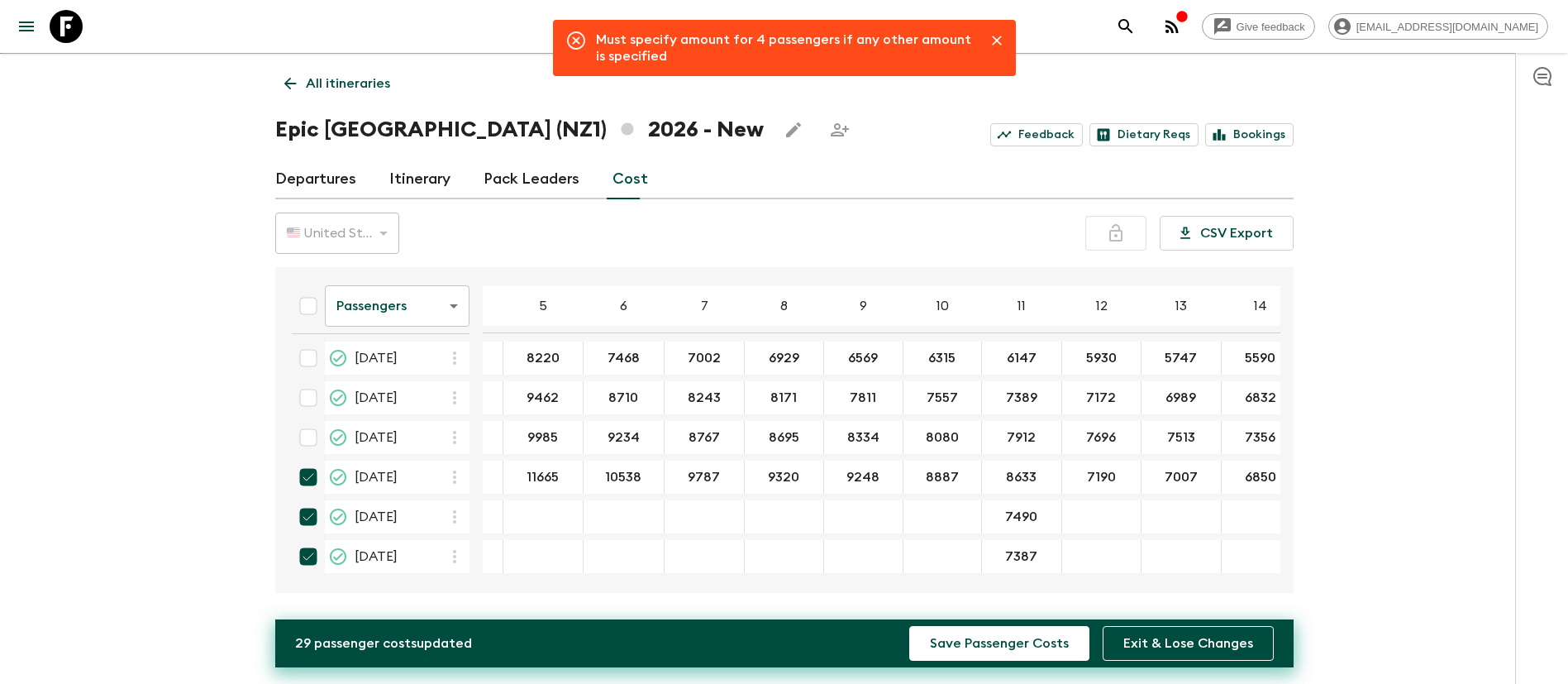
click at [1036, 501] on div "7490 ​" at bounding box center [1021, 517] width 73 height 33
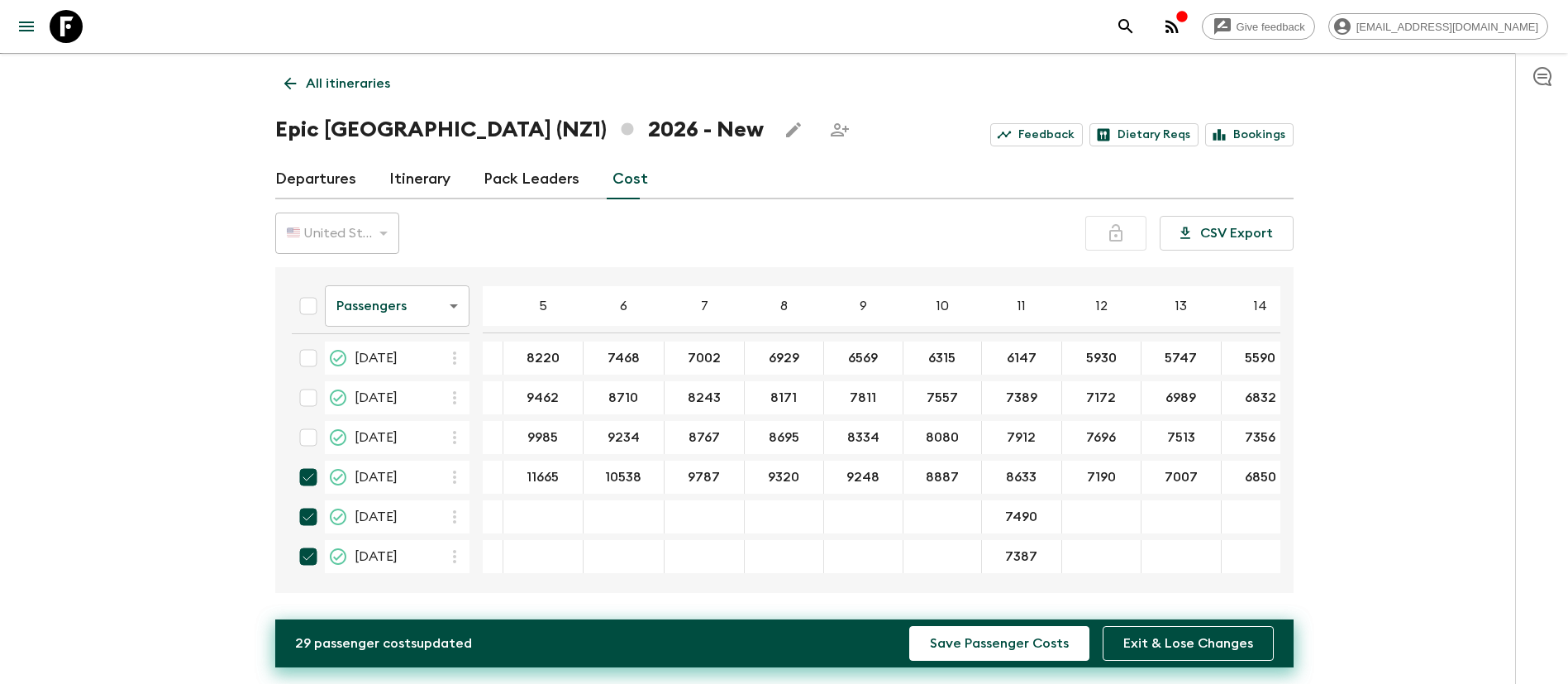
click at [515, 486] on div "11665 ​" at bounding box center [543, 477] width 73 height 33
drag, startPoint x: 311, startPoint y: 510, endPoint x: 510, endPoint y: 508, distance: 199.0
click at [313, 510] on input "checkbox" at bounding box center [308, 517] width 33 height 33
checkbox input "false"
click at [310, 551] on input "checkbox" at bounding box center [308, 557] width 33 height 33
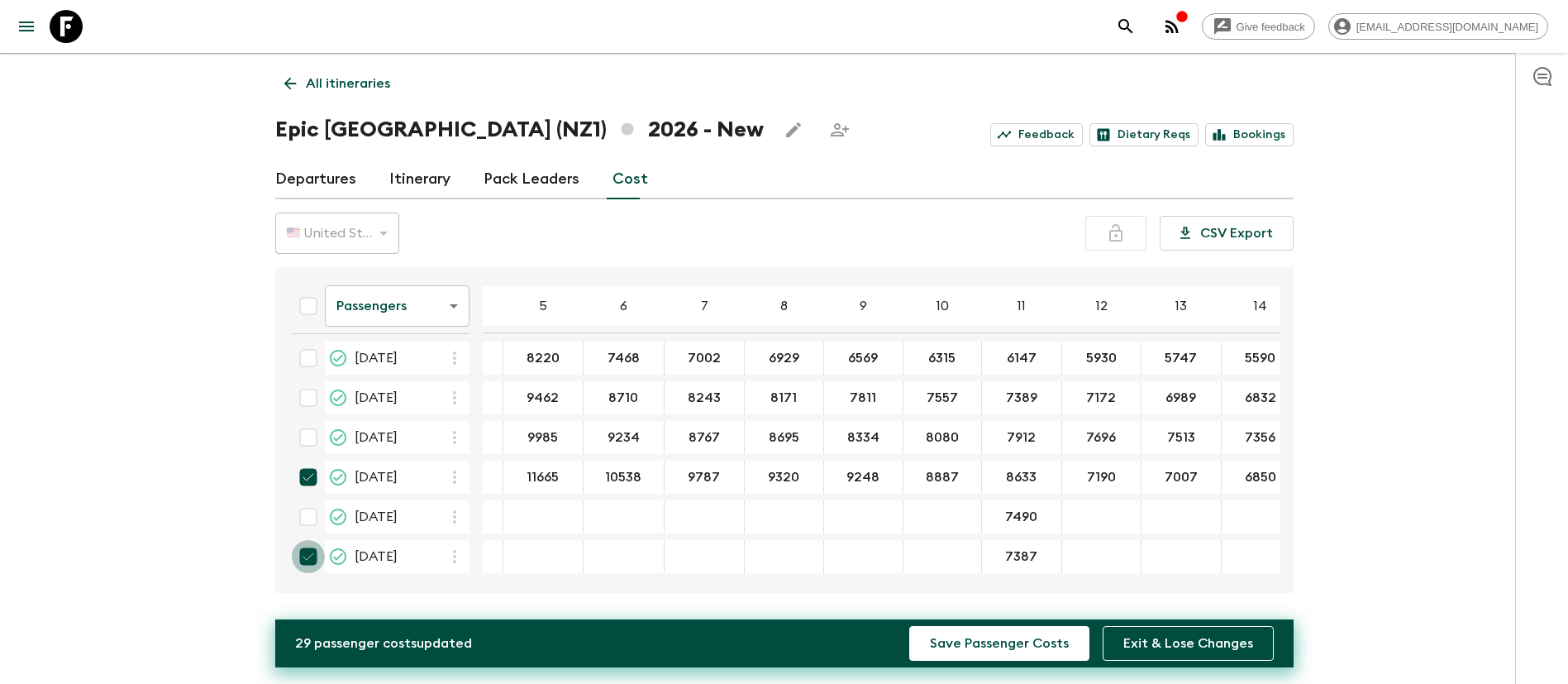
checkbox input "false"
click at [814, 522] on tr "[DATE] ​ ​ ​ ​ ​ ​ 7490 ​" at bounding box center [878, 517] width 1325 height 33
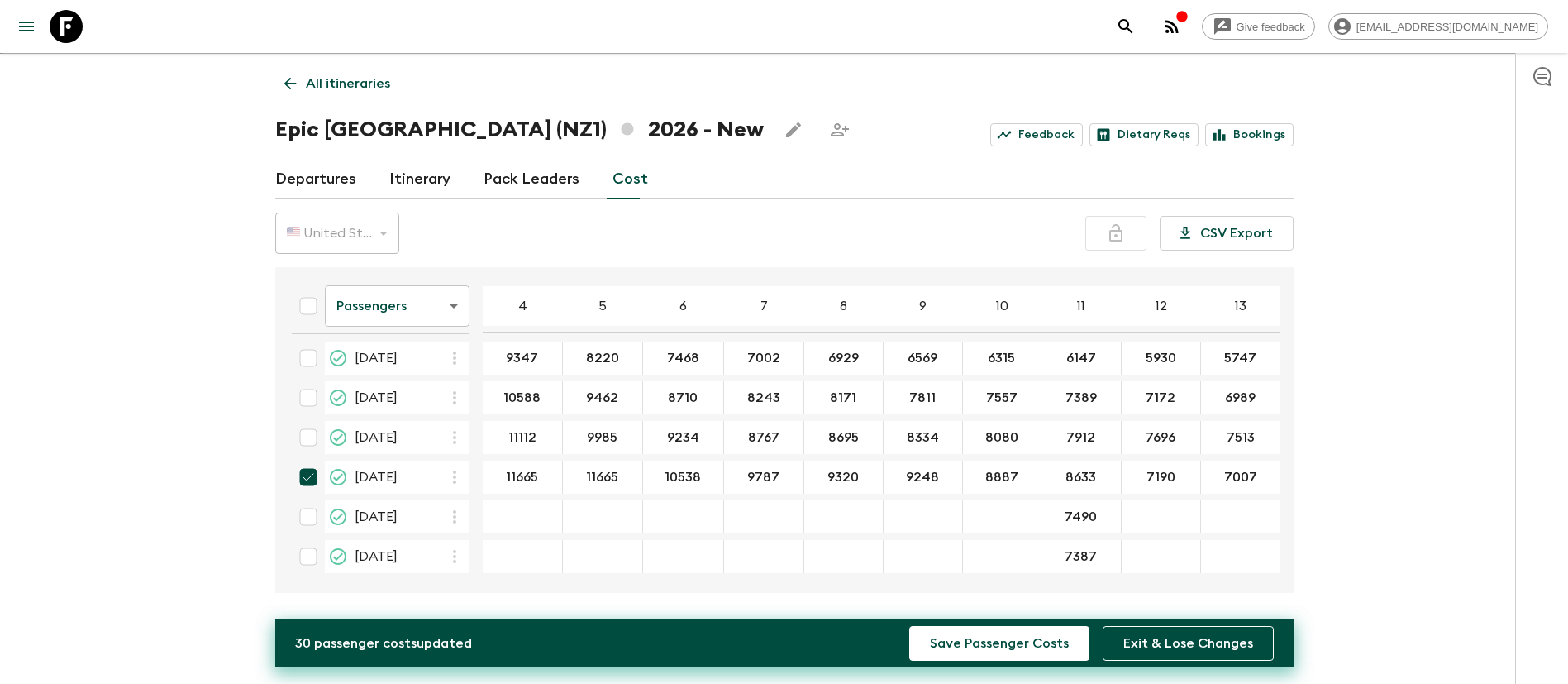
type input "11665"
click at [579, 475] on input "11665" at bounding box center [602, 478] width 73 height 19
click at [663, 469] on input "10538" at bounding box center [684, 478] width 74 height 19
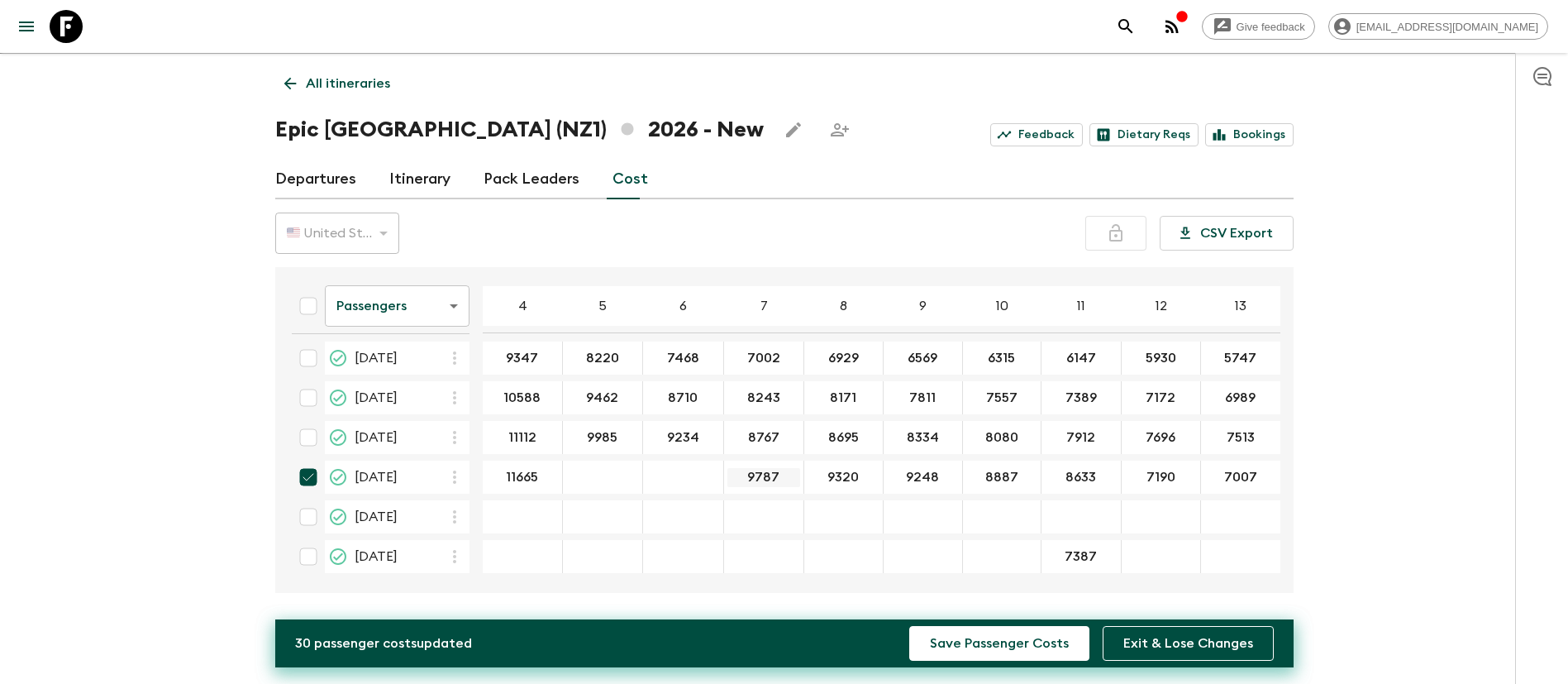
click at [759, 478] on input "9787" at bounding box center [763, 478] width 73 height 19
click at [833, 471] on input "9320" at bounding box center [843, 478] width 72 height 19
click at [913, 473] on input "9248" at bounding box center [923, 478] width 72 height 19
click at [982, 471] on input "8887" at bounding box center [1001, 478] width 71 height 19
click at [1049, 469] on input "8633" at bounding box center [1081, 478] width 73 height 19
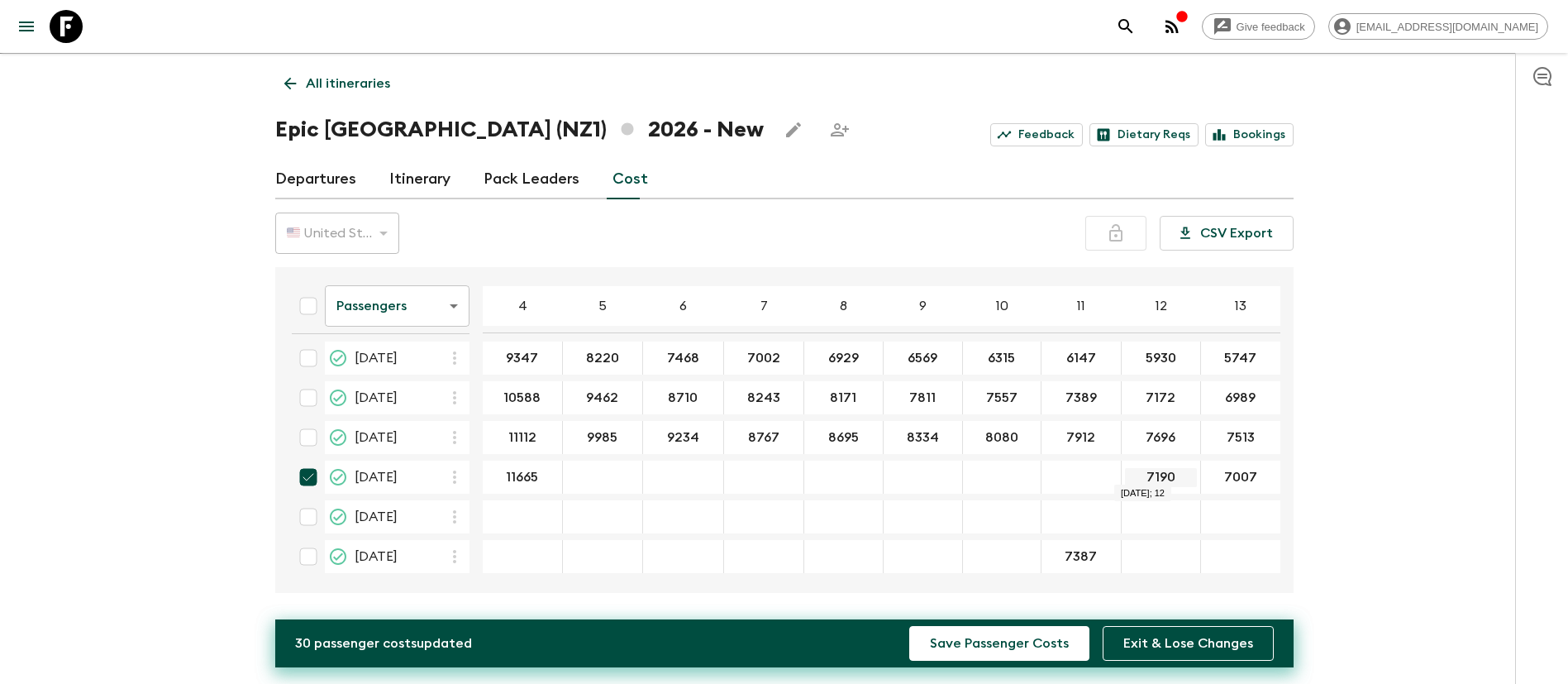
click at [1154, 473] on input "7190" at bounding box center [1161, 478] width 72 height 19
click at [1063, 548] on input "7387" at bounding box center [1081, 557] width 73 height 19
click at [314, 510] on input "checkbox" at bounding box center [308, 517] width 33 height 33
checkbox input "true"
click at [310, 551] on input "checkbox" at bounding box center [308, 557] width 33 height 33
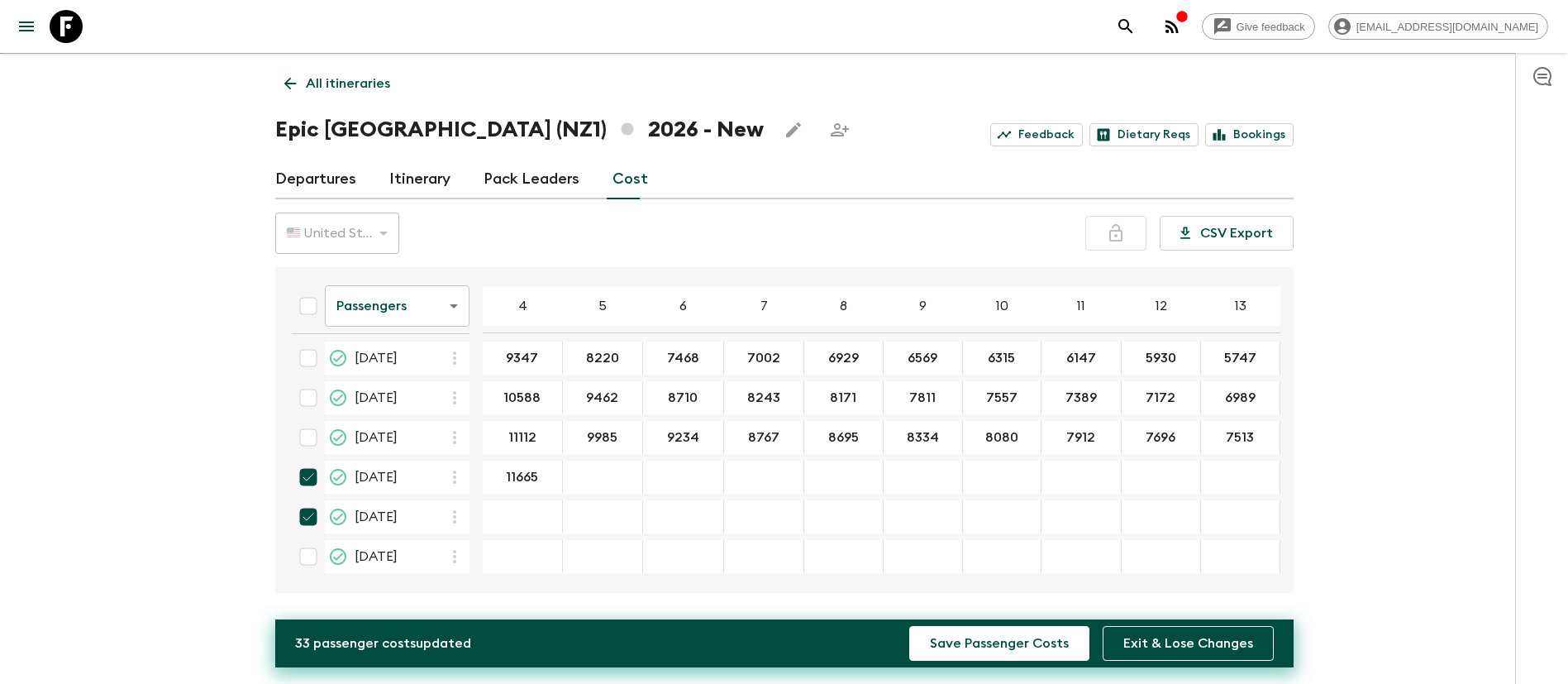
checkbox input "true"
click at [603, 480] on div "​" at bounding box center [602, 477] width 73 height 33
paste input "10522"
type input "10522"
click at [498, 540] on div "30 Dec 2026; 4" at bounding box center [522, 557] width 80 height 33
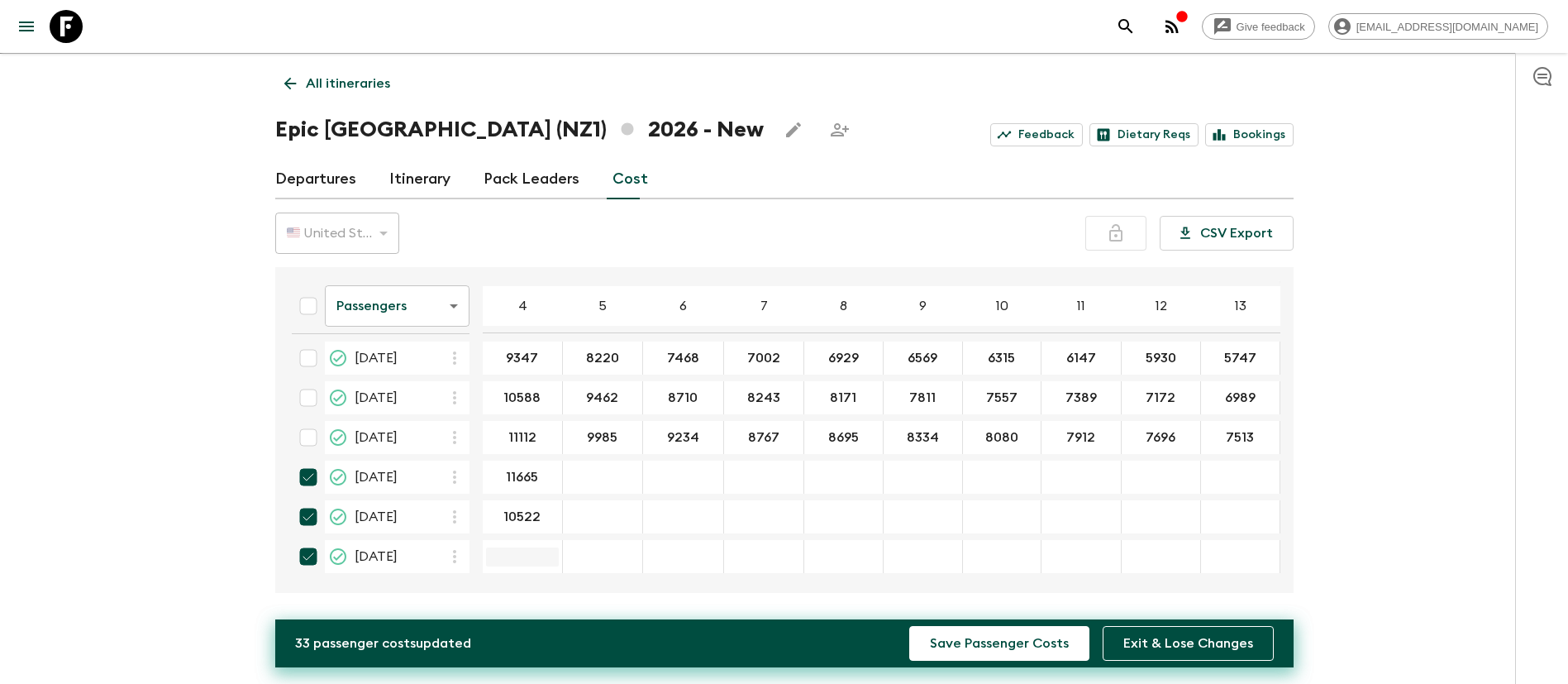
paste input "10419"
type input "10419"
click at [596, 469] on input "23 Dec 2026; 5" at bounding box center [602, 478] width 73 height 19
paste input "10538"
type input "10538"
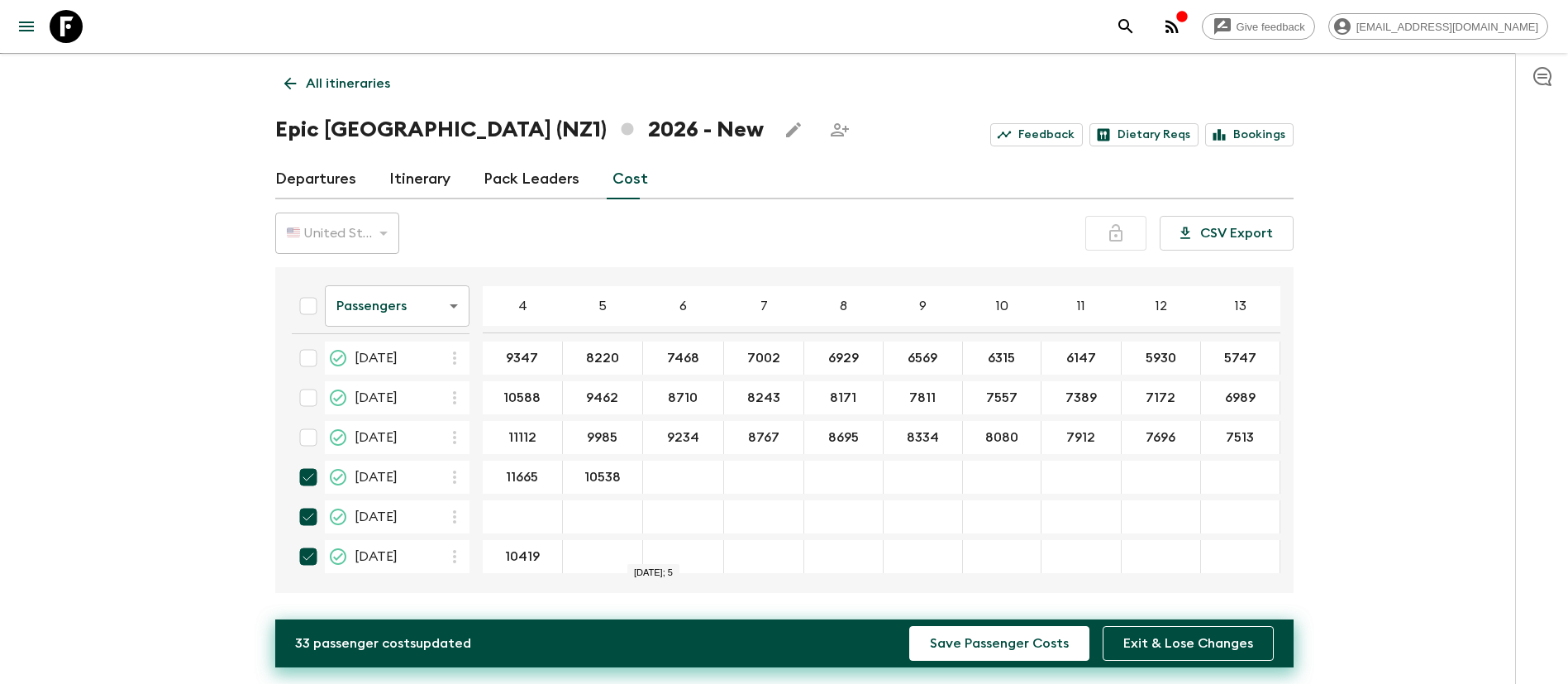
type input "10538"
click at [317, 503] on input "checkbox" at bounding box center [308, 517] width 33 height 33
checkbox input "false"
click at [676, 526] on table "Passengers passengersCost ​ 4 5 6 7 8 9 10 11 12 13 14 15 16 17 18 [DATE] 9284 …" at bounding box center [939, 226] width 1321 height 707
click at [666, 479] on div "​" at bounding box center [684, 477] width 74 height 33
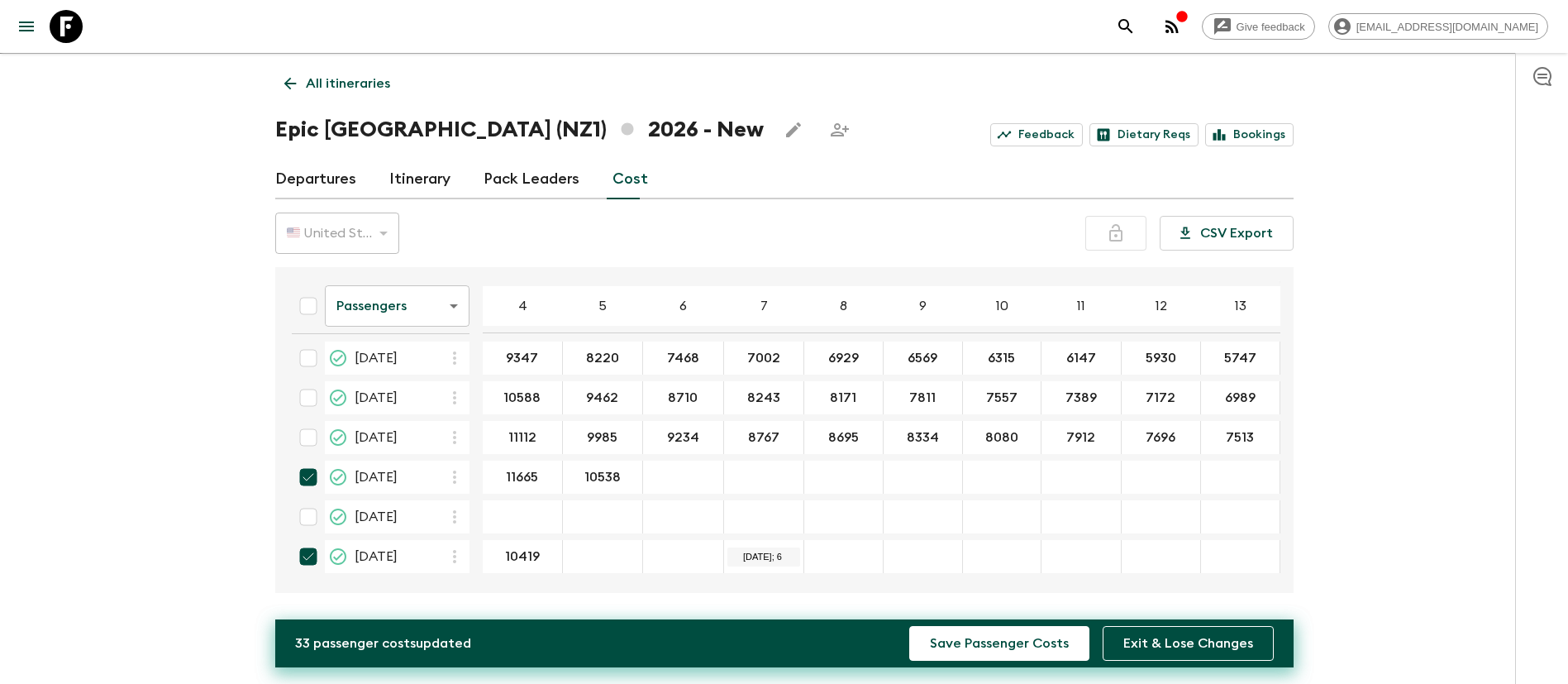
paste input "9787"
type input "9787"
click at [778, 479] on input "23 Dec 2026; 7" at bounding box center [763, 478] width 73 height 19
click at [754, 469] on input "23 Dec 2026; 7" at bounding box center [763, 478] width 73 height 19
paste input "9320"
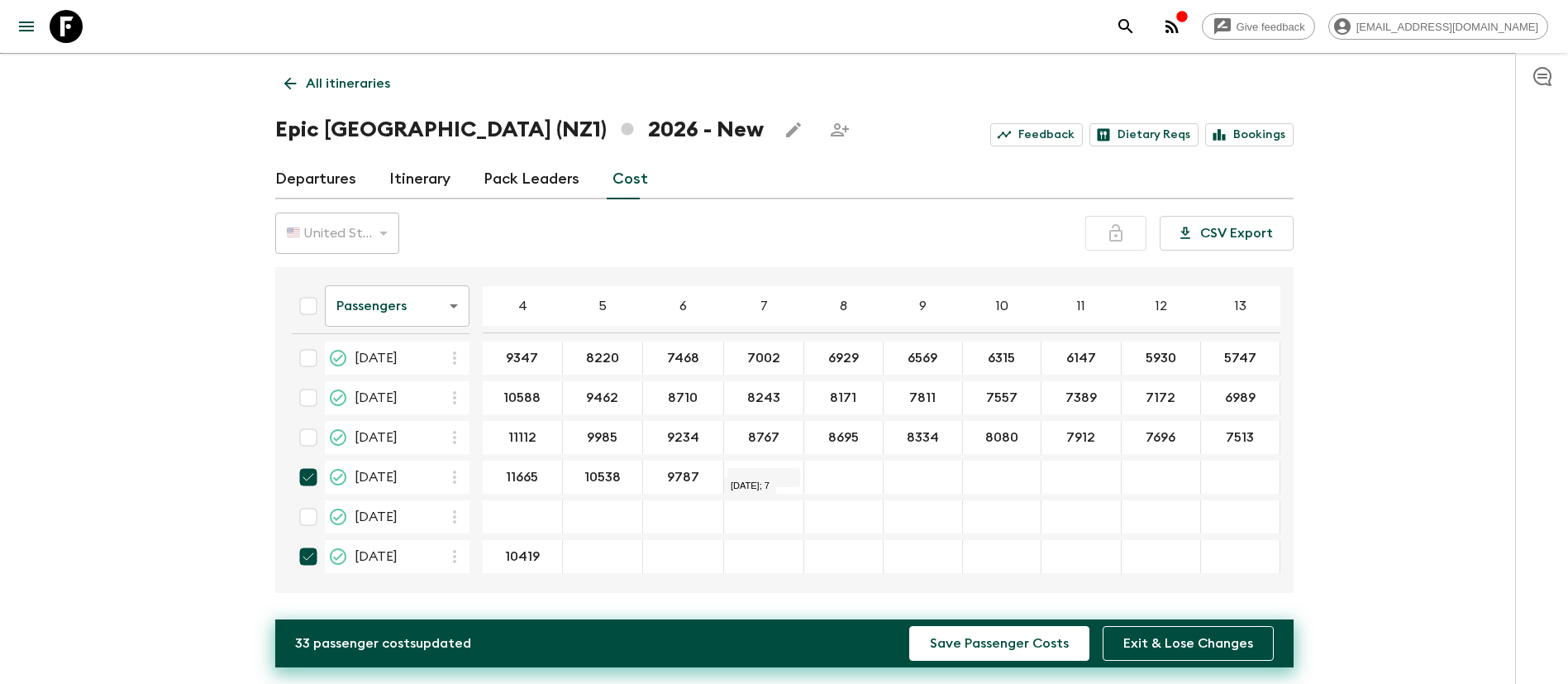
type input "9320"
type input "9248"
click at [909, 469] on input "23 Dec 2026; 9" at bounding box center [923, 478] width 72 height 19
paste input "8887"
type input "8887"
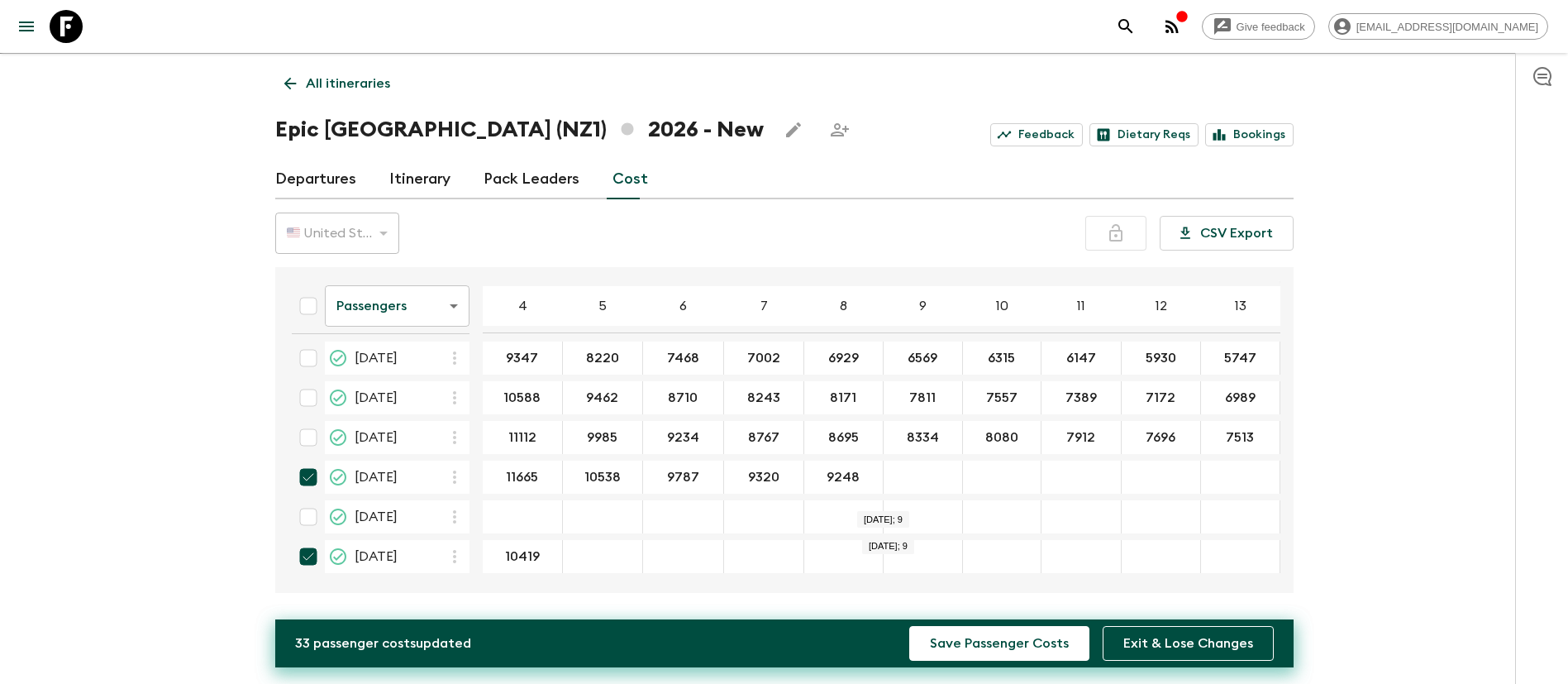
type input "8633"
type input "8465"
type input "8249"
type input "8066"
type input "7909"
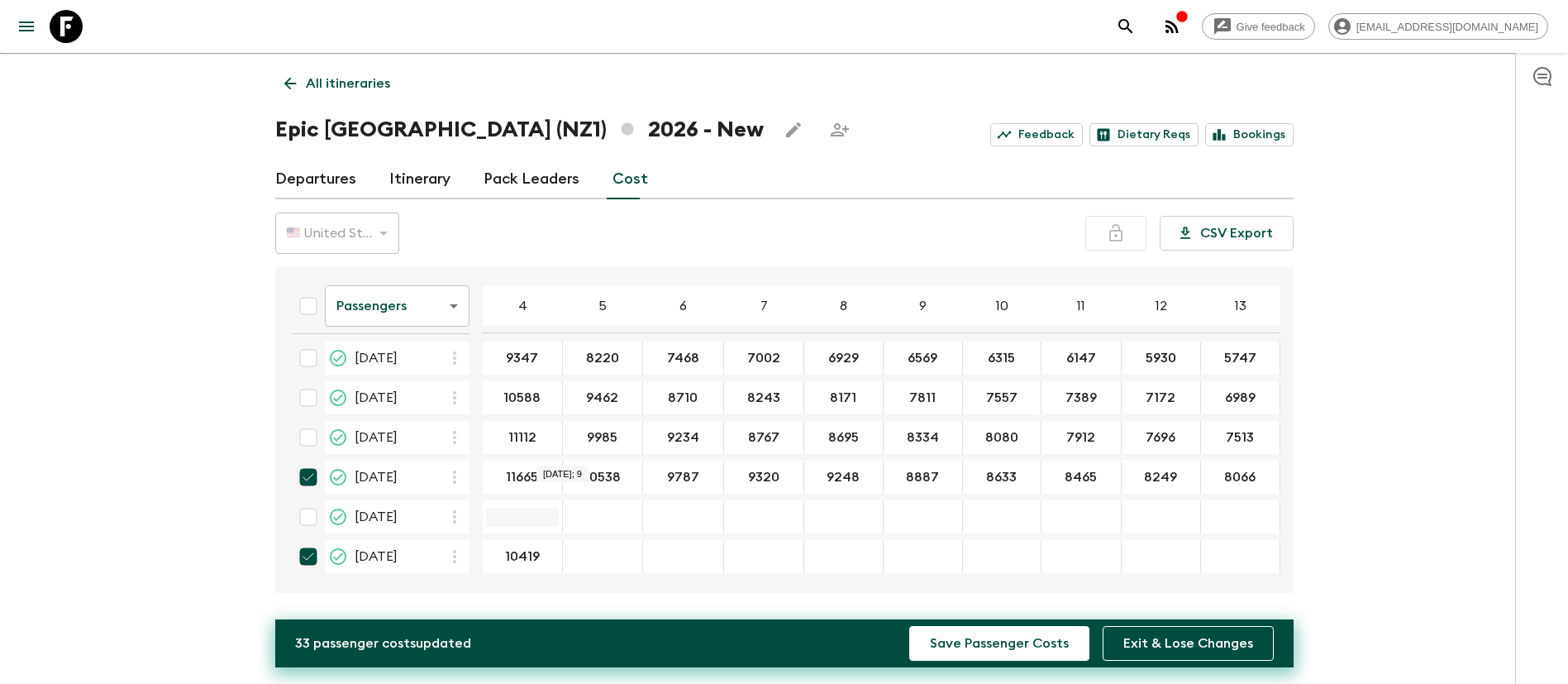
click at [523, 508] on input "27 Dec 2026; 4" at bounding box center [522, 517] width 73 height 19
paste input "10522"
type input "10522"
type input "9395"
type input "8177"
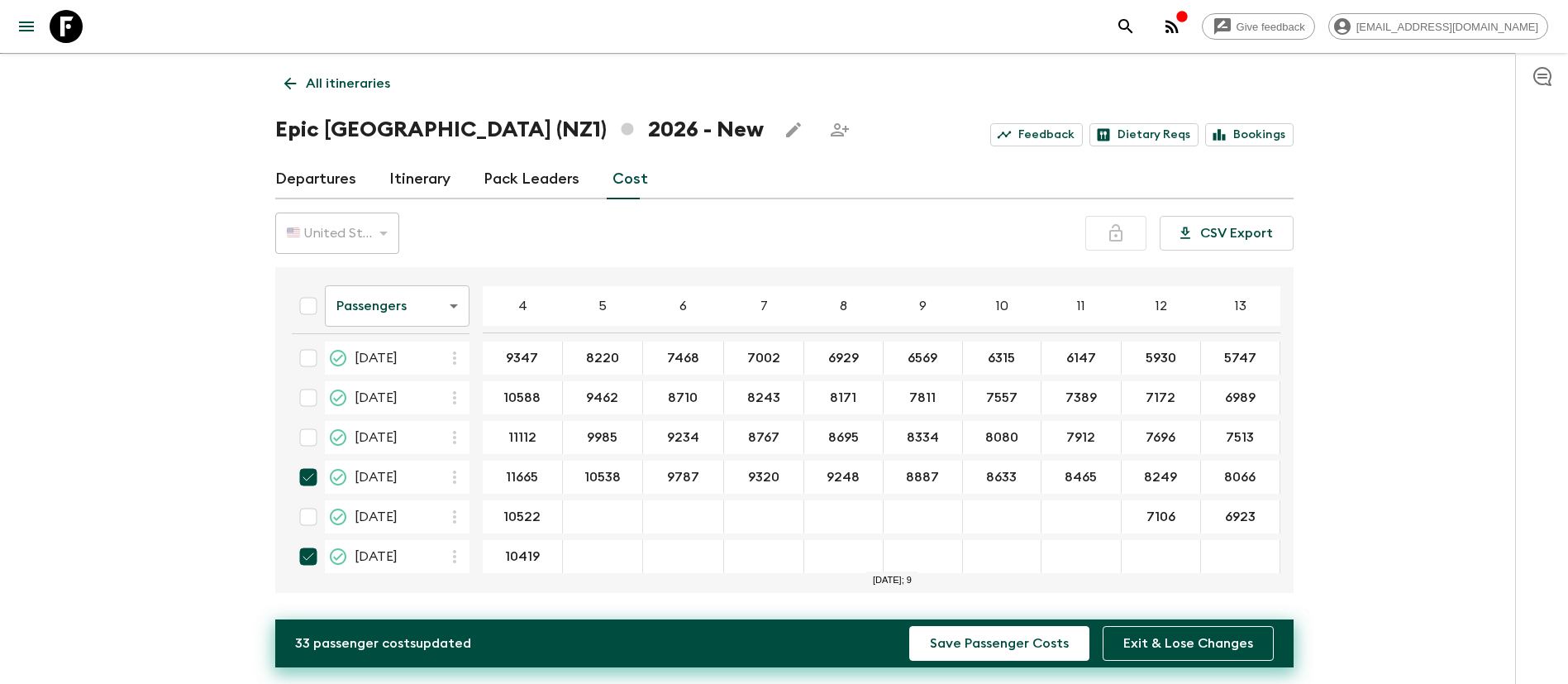
type input "8644"
type input "8105"
type input "7744"
type input "7490"
type input "7322"
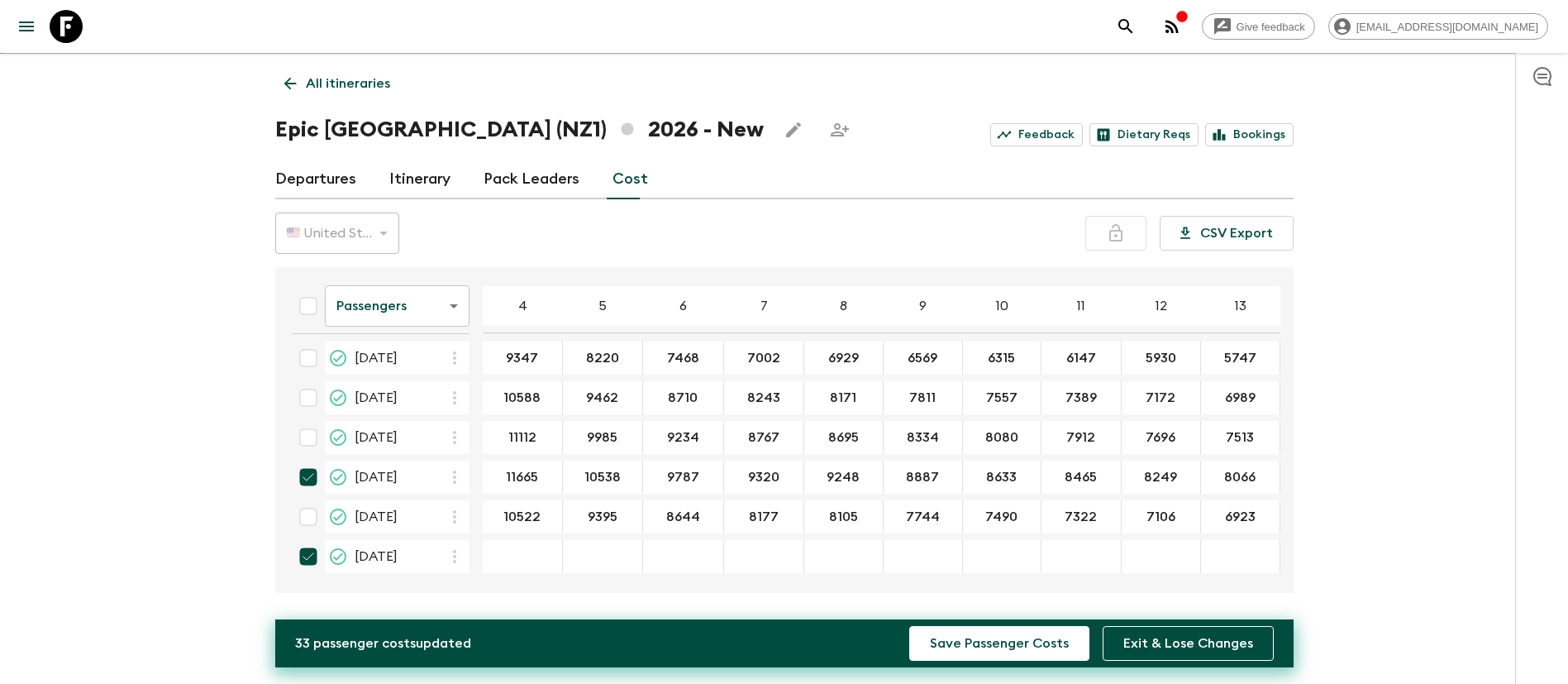
click at [308, 512] on input "checkbox" at bounding box center [308, 517] width 33 height 33
checkbox input "true"
click at [497, 548] on input "30 Dec 2026; 4" at bounding box center [522, 557] width 73 height 19
paste input "10419"
type input "9292"
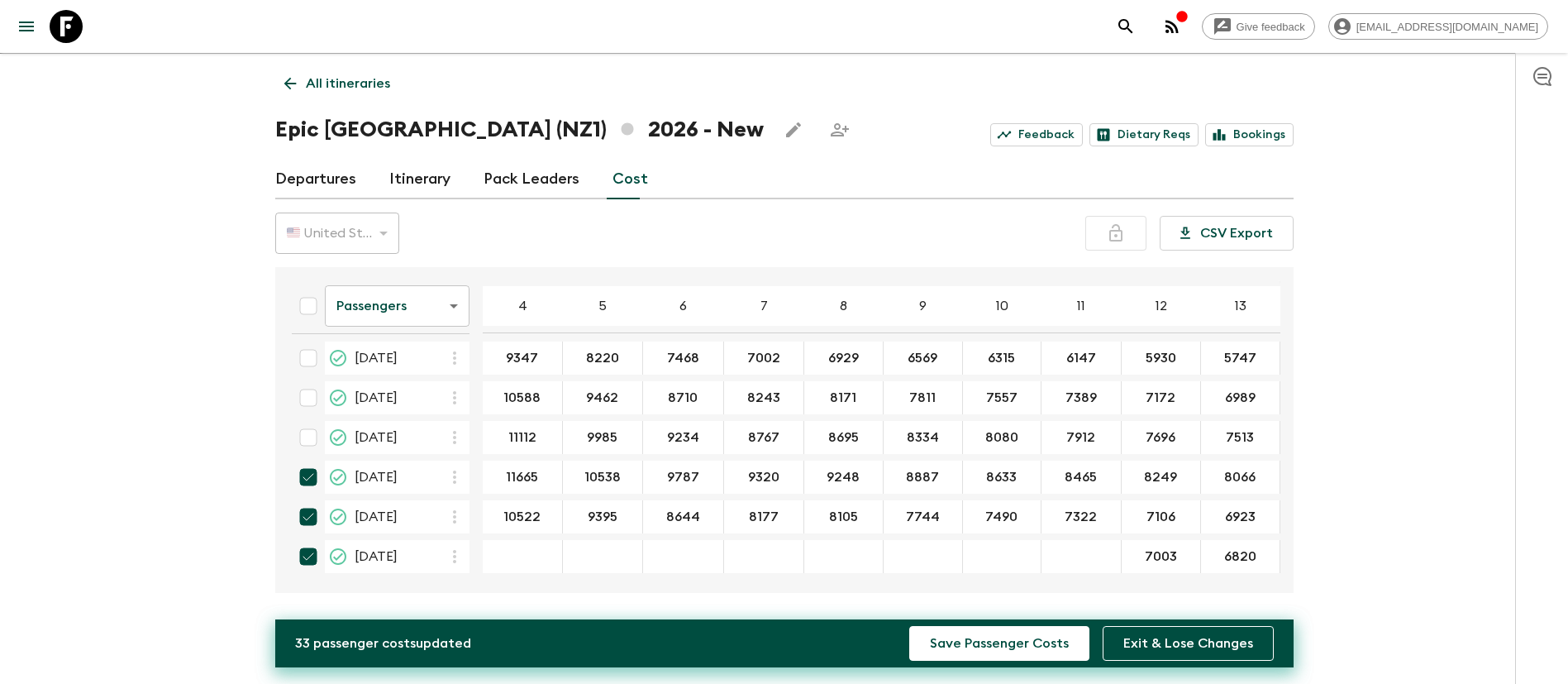
type input "8541"
type input "8074"
type input "8002"
type input "7641"
type input "7387"
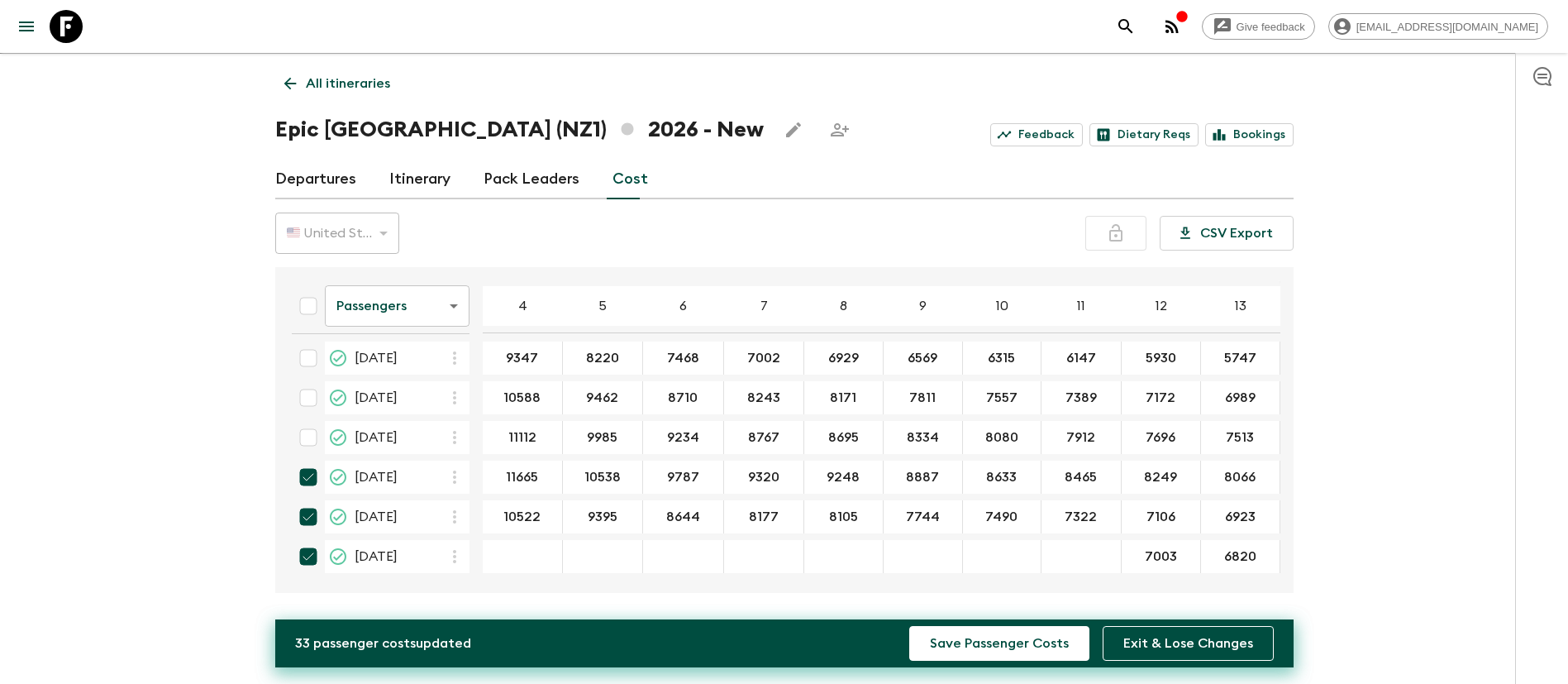
type input "7219"
type input "10419"
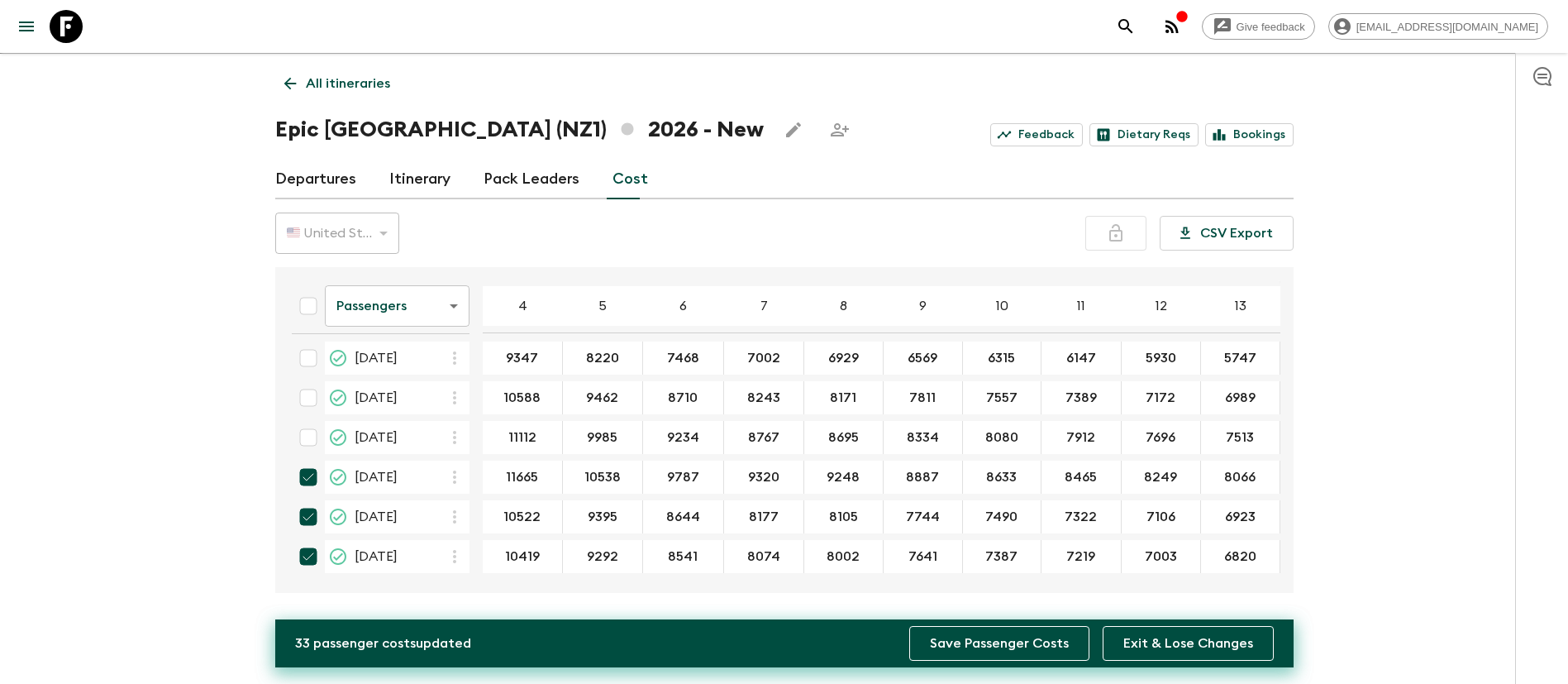
click at [1038, 657] on button "Save Passenger Costs" at bounding box center [999, 644] width 180 height 35
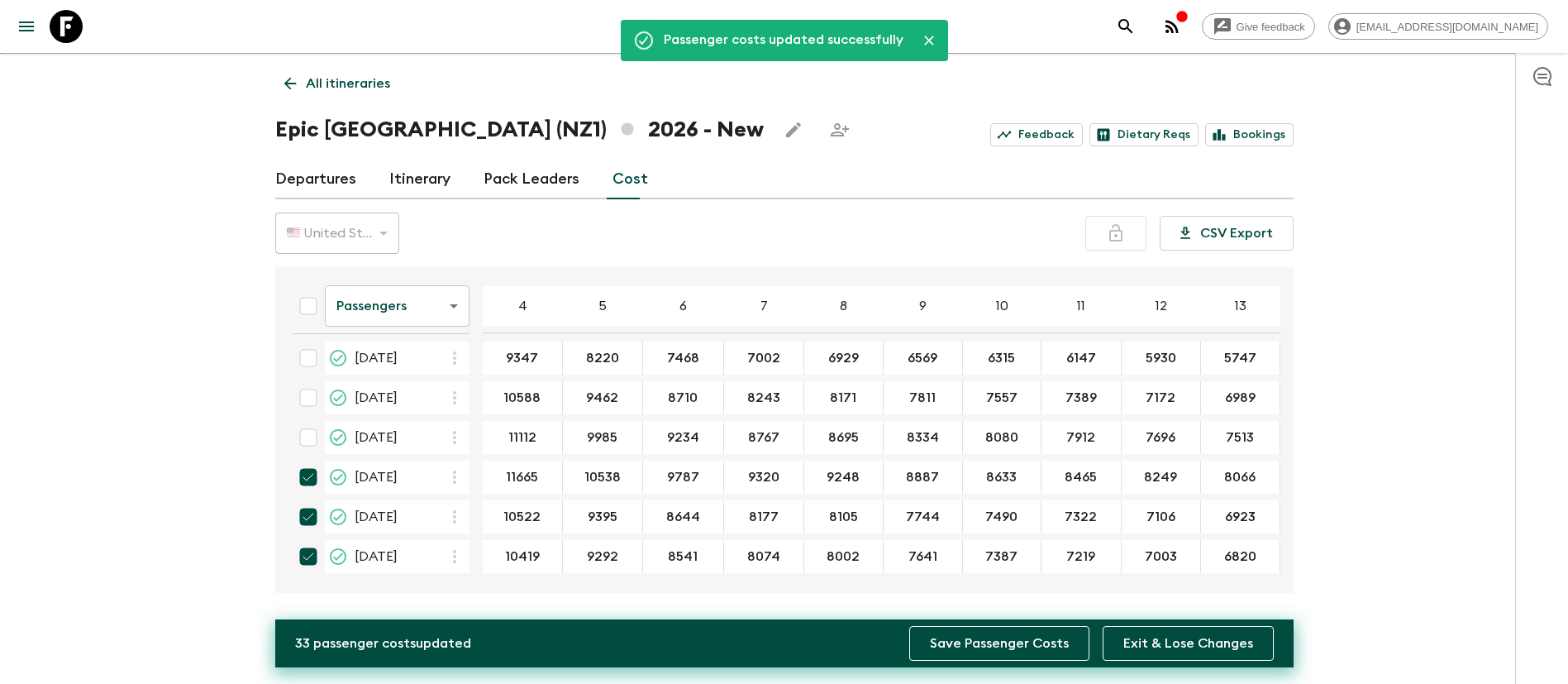
scroll to position [408, 63]
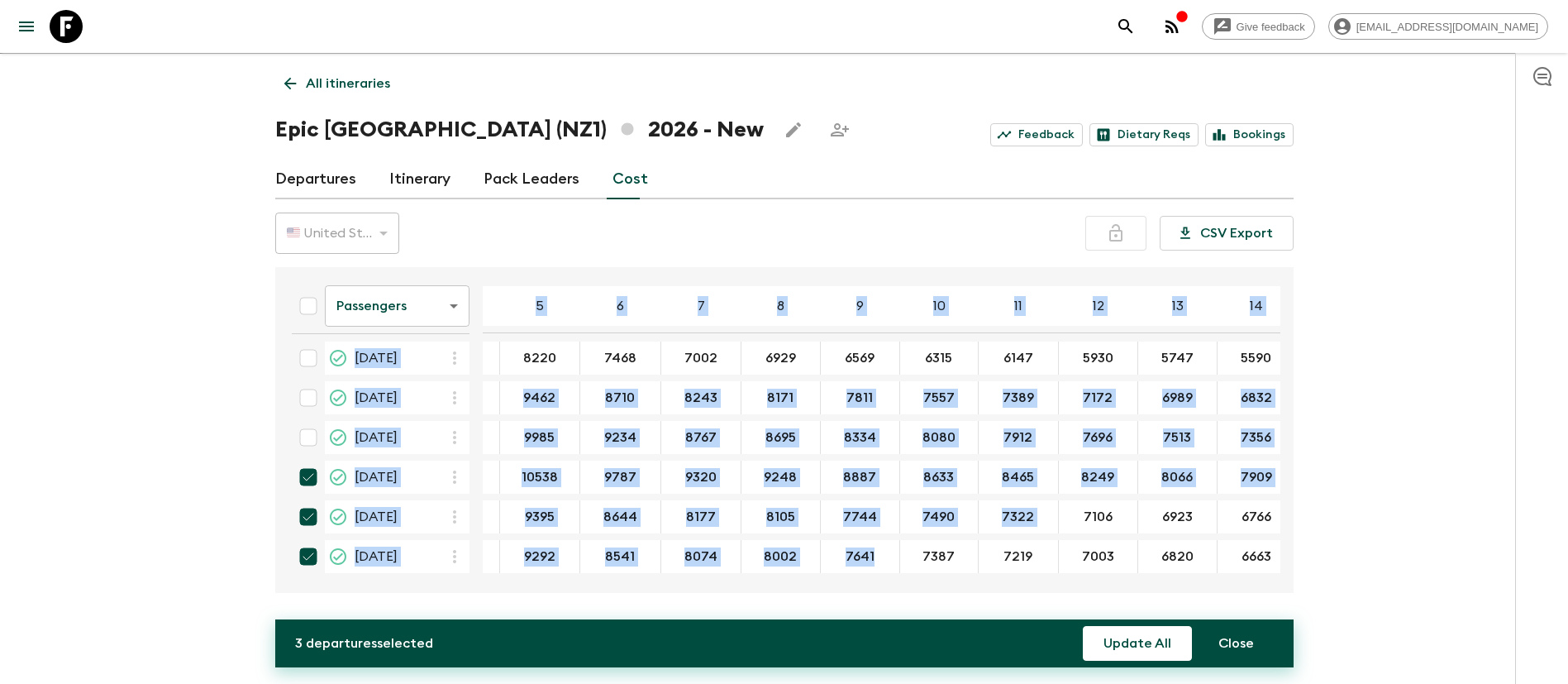
drag, startPoint x: 862, startPoint y: 572, endPoint x: 660, endPoint y: 580, distance: 202.2
click at [661, 580] on div "3 departures selected Update All Close Passengers passengersCost ​ 4 5 6 7 8 9 …" at bounding box center [784, 430] width 1018 height 326
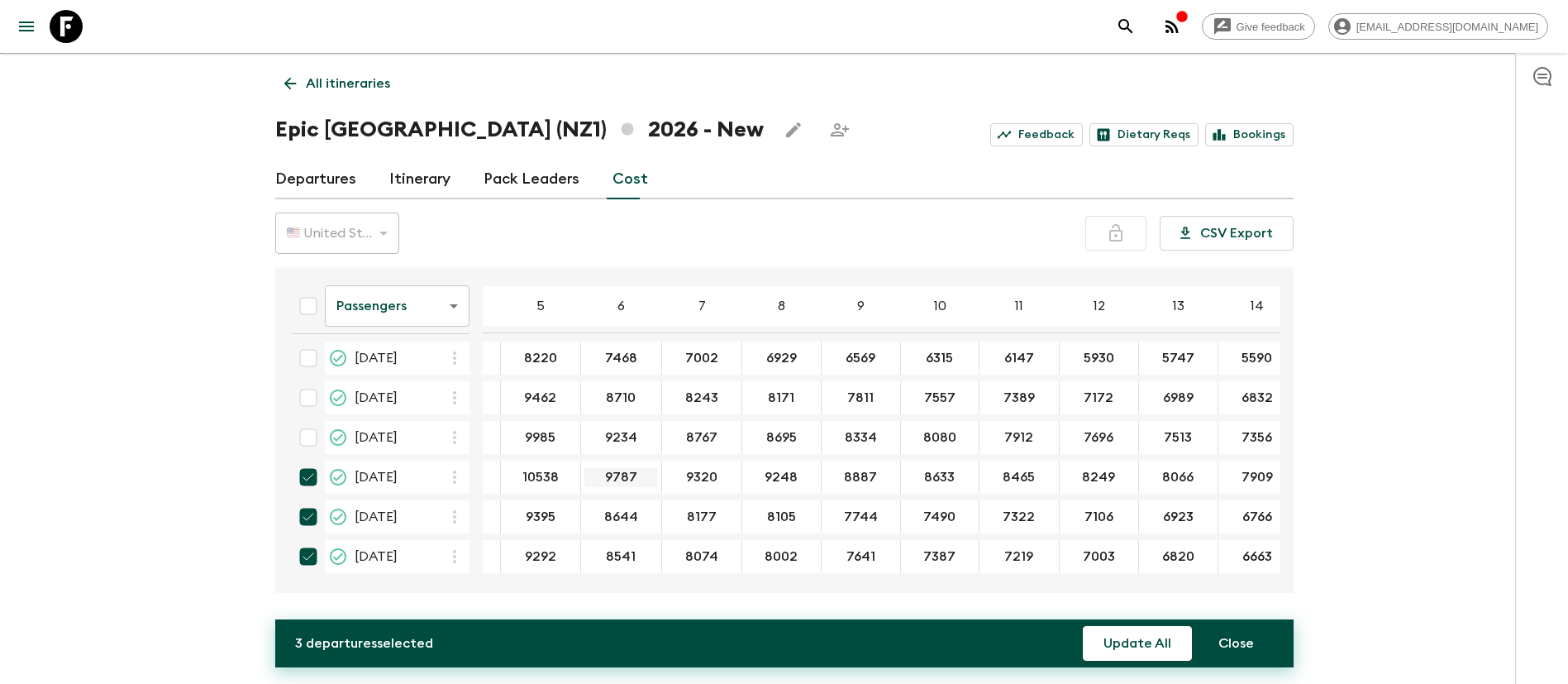
click at [605, 469] on input "9787" at bounding box center [622, 478] width 74 height 19
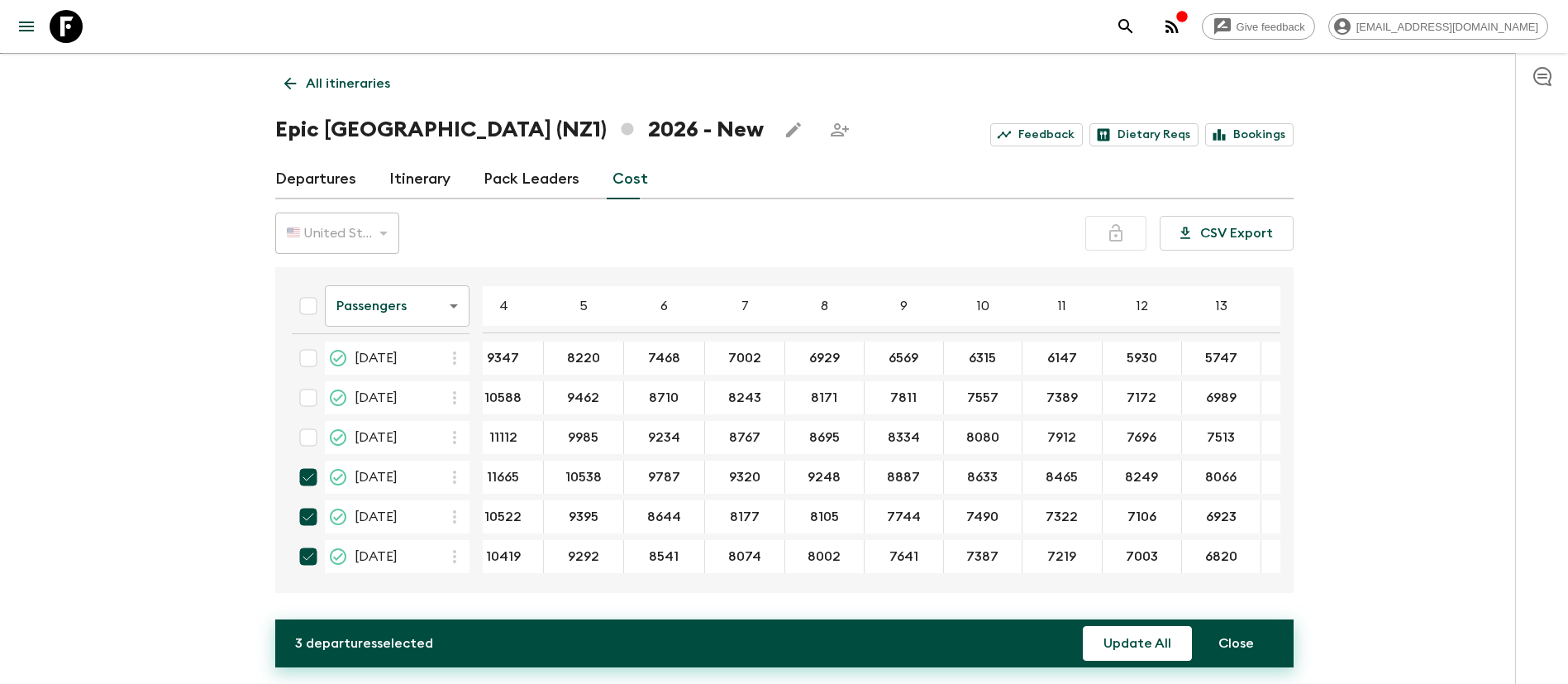
scroll to position [408, 0]
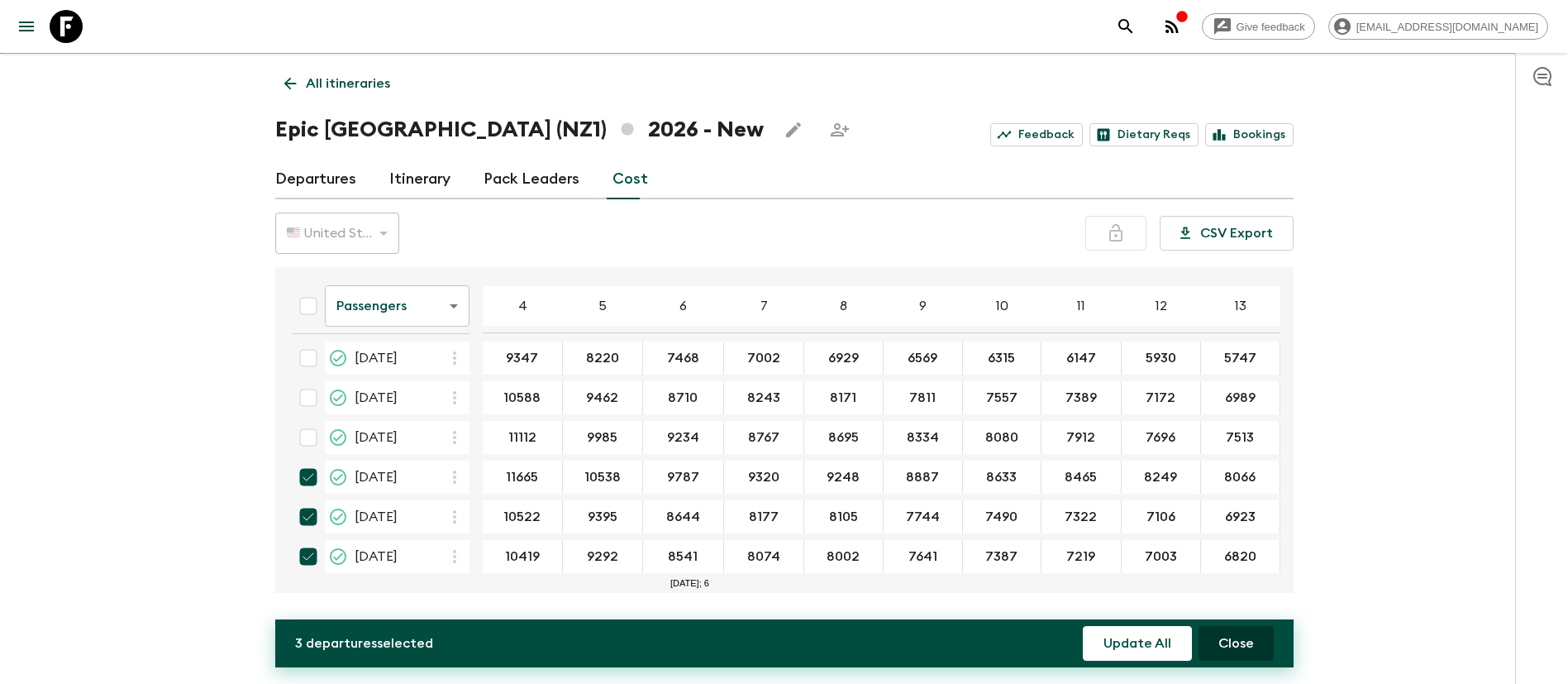
click at [1219, 643] on button "Close" at bounding box center [1236, 644] width 75 height 35
checkbox input "false"
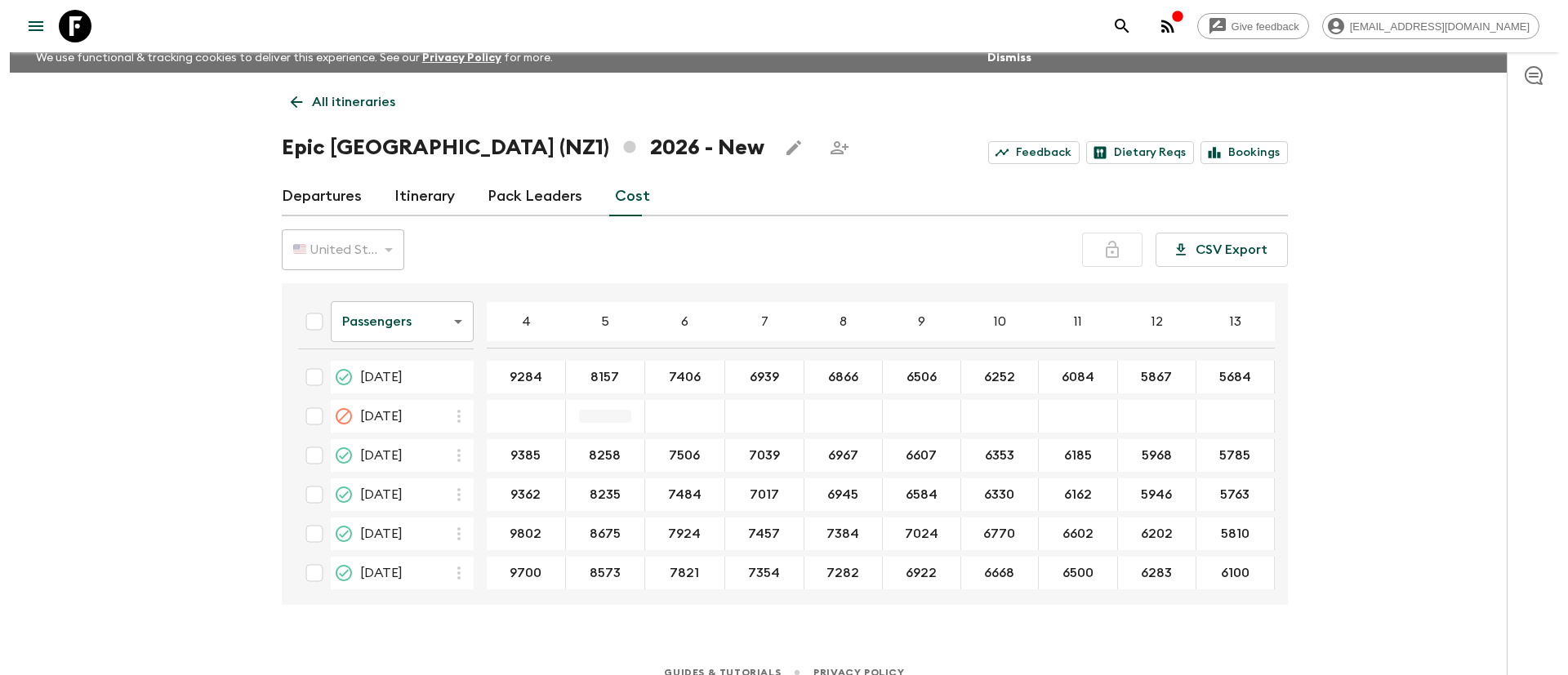
scroll to position [0, 0]
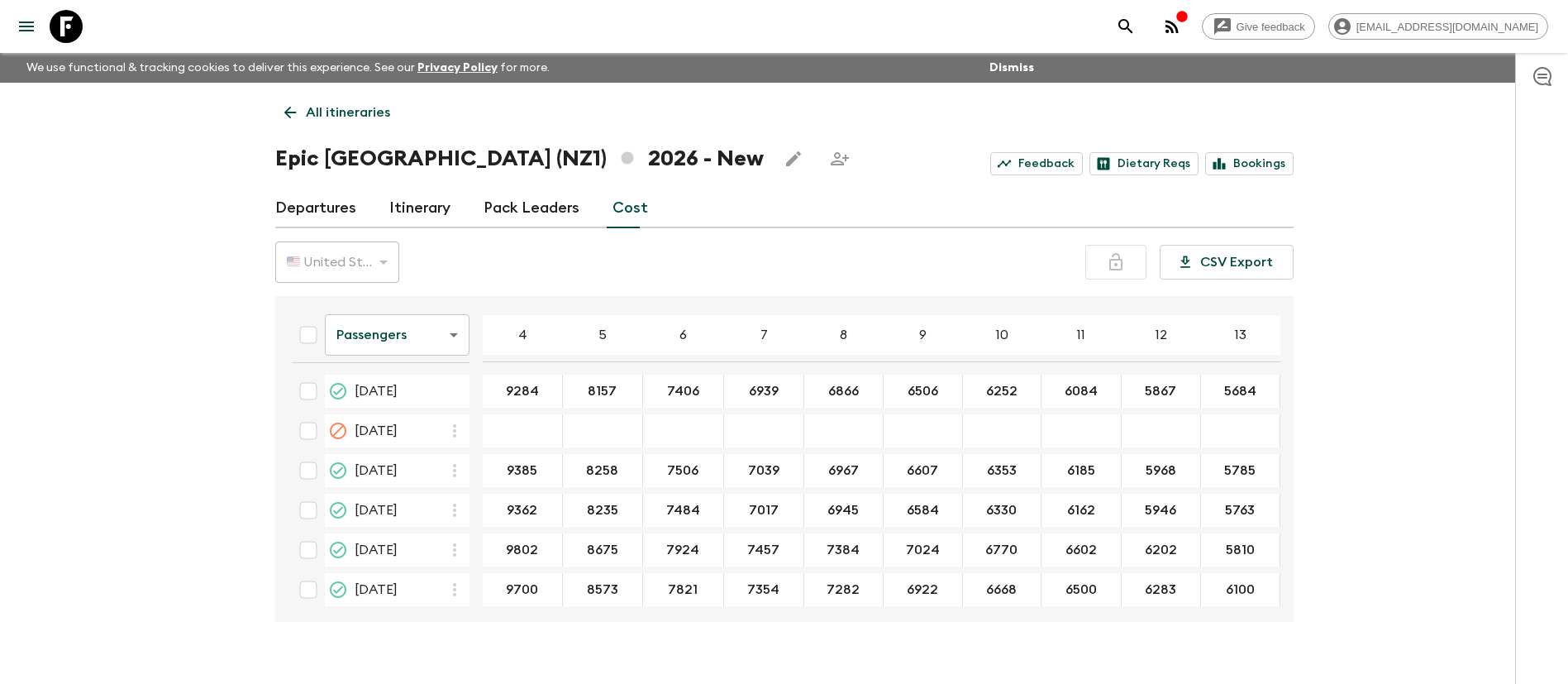
click at [327, 118] on p "All itineraries" at bounding box center [348, 112] width 84 height 20
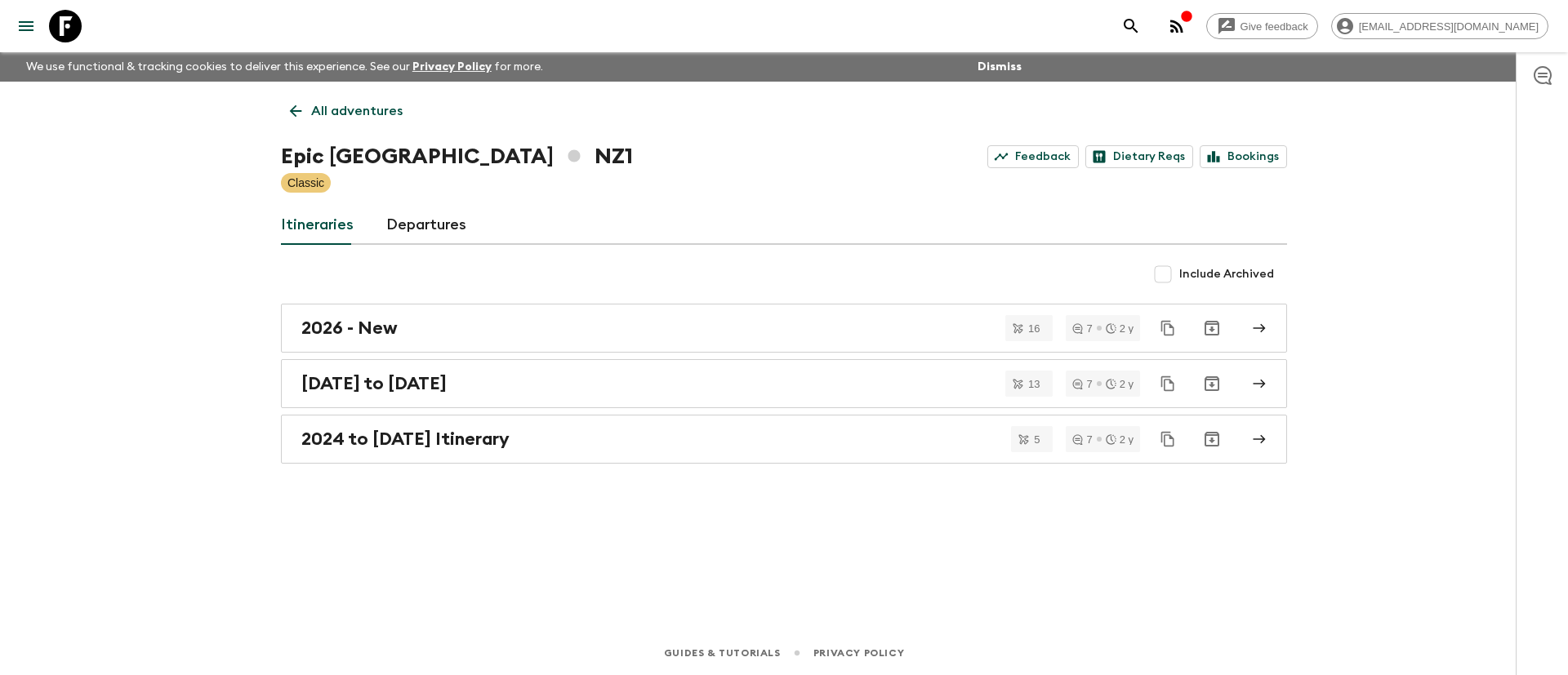
click at [348, 107] on p "All adventures" at bounding box center [356, 111] width 91 height 19
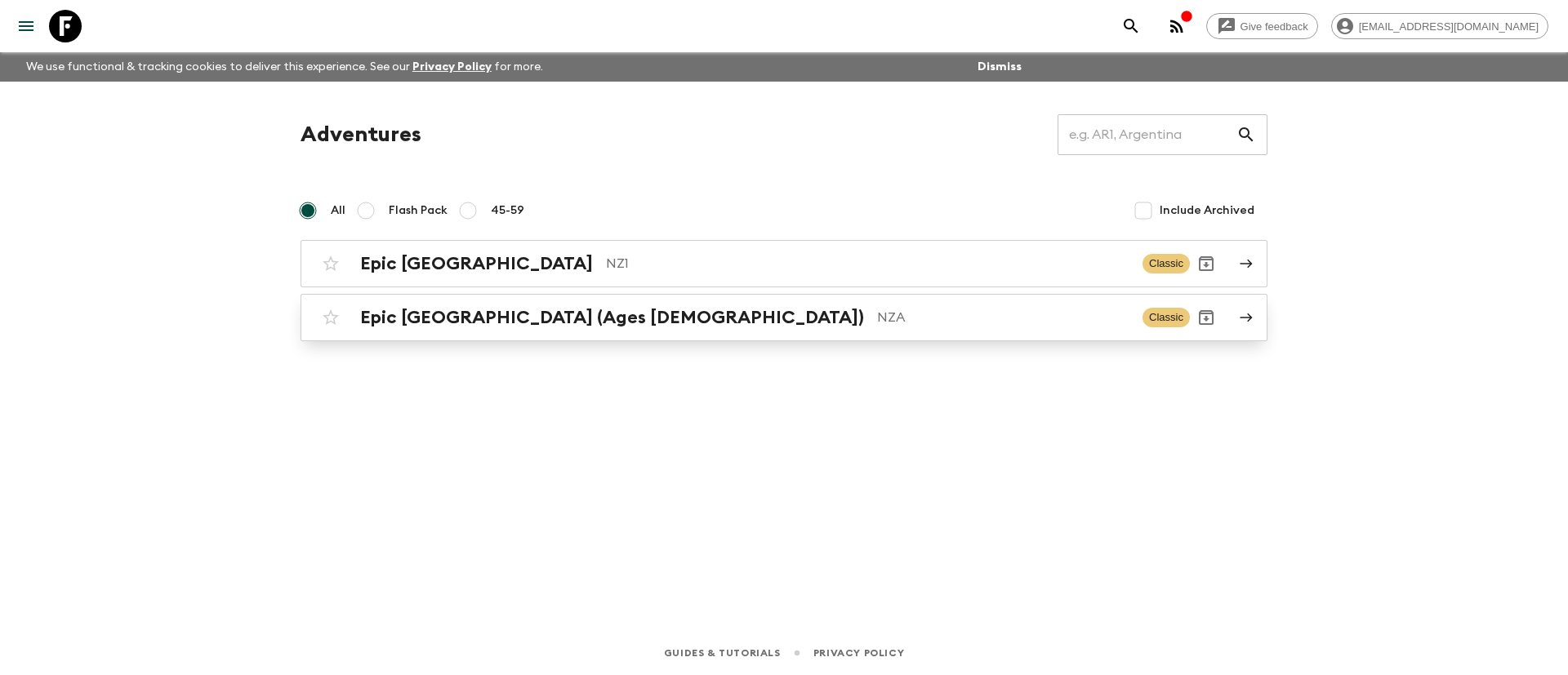
click at [531, 312] on h2 "Epic New Zealand (Ages 45-59)" at bounding box center [612, 318] width 504 height 21
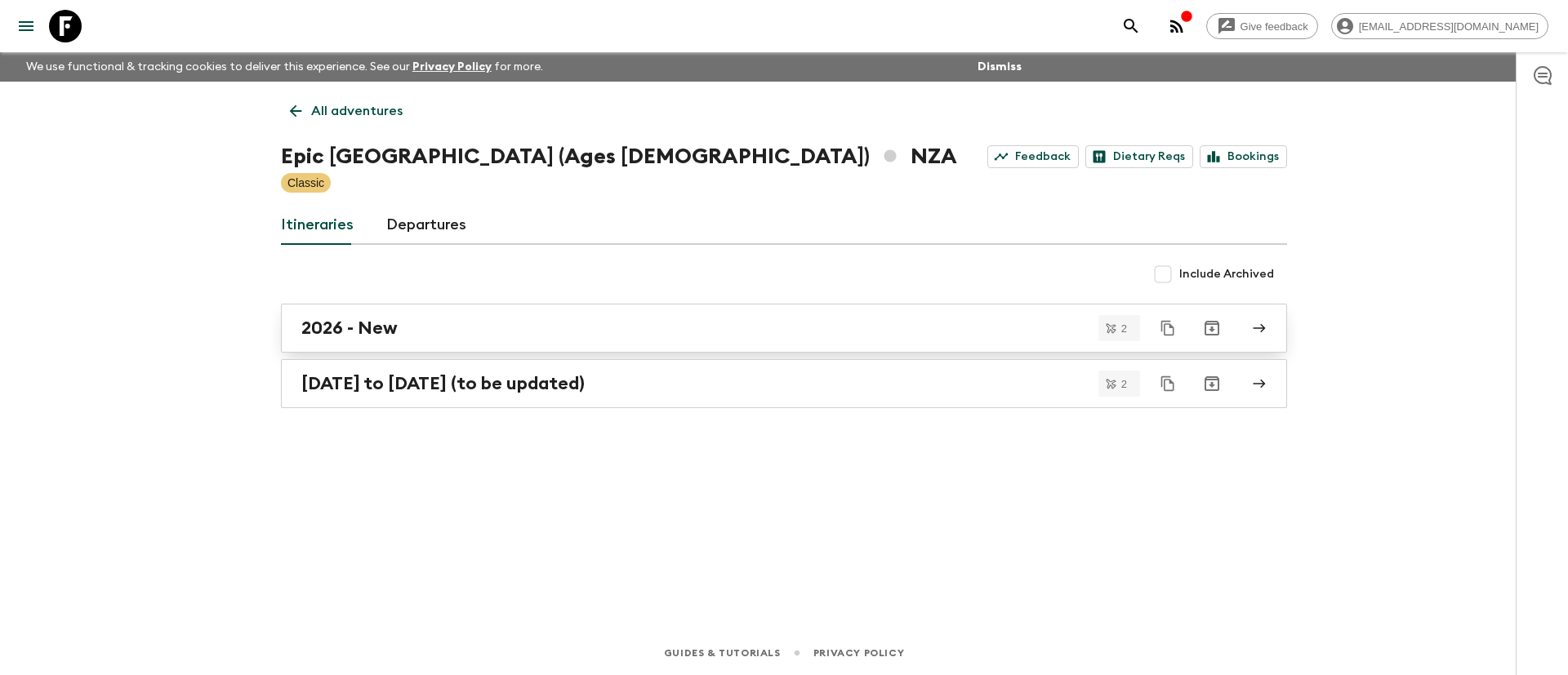
click at [350, 335] on h2 "2026 - New" at bounding box center [349, 328] width 97 height 21
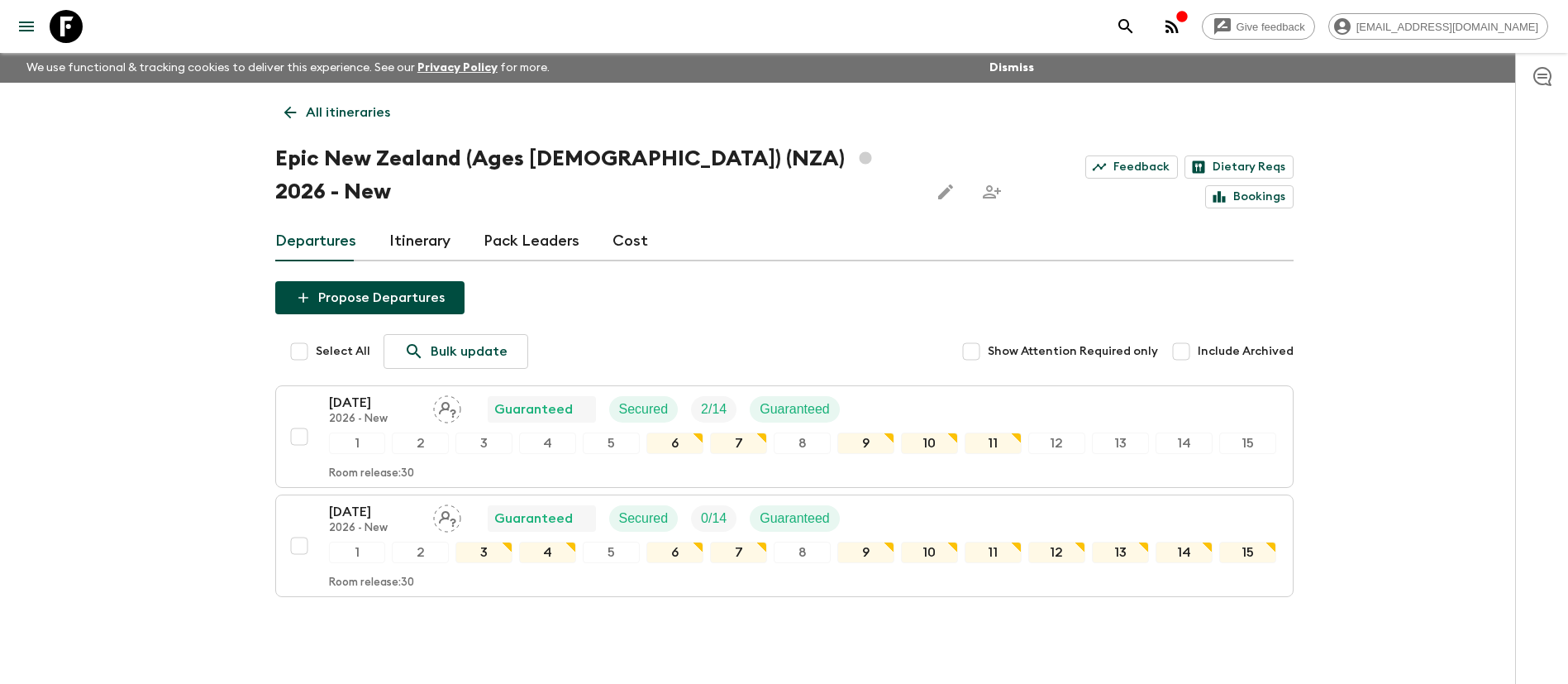
click at [627, 222] on link "Cost" at bounding box center [631, 241] width 36 height 39
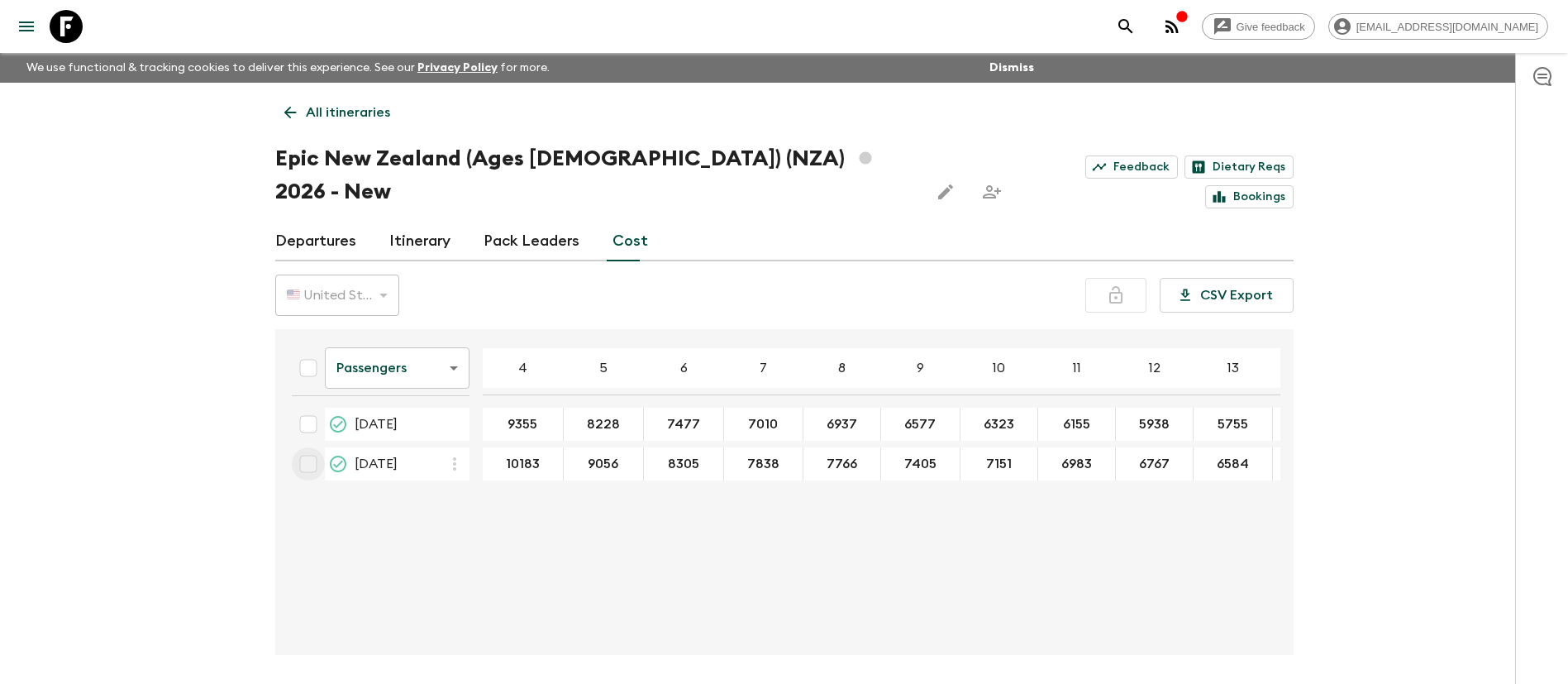
click at [304, 448] on input "checkbox" at bounding box center [308, 464] width 33 height 33
checkbox input "true"
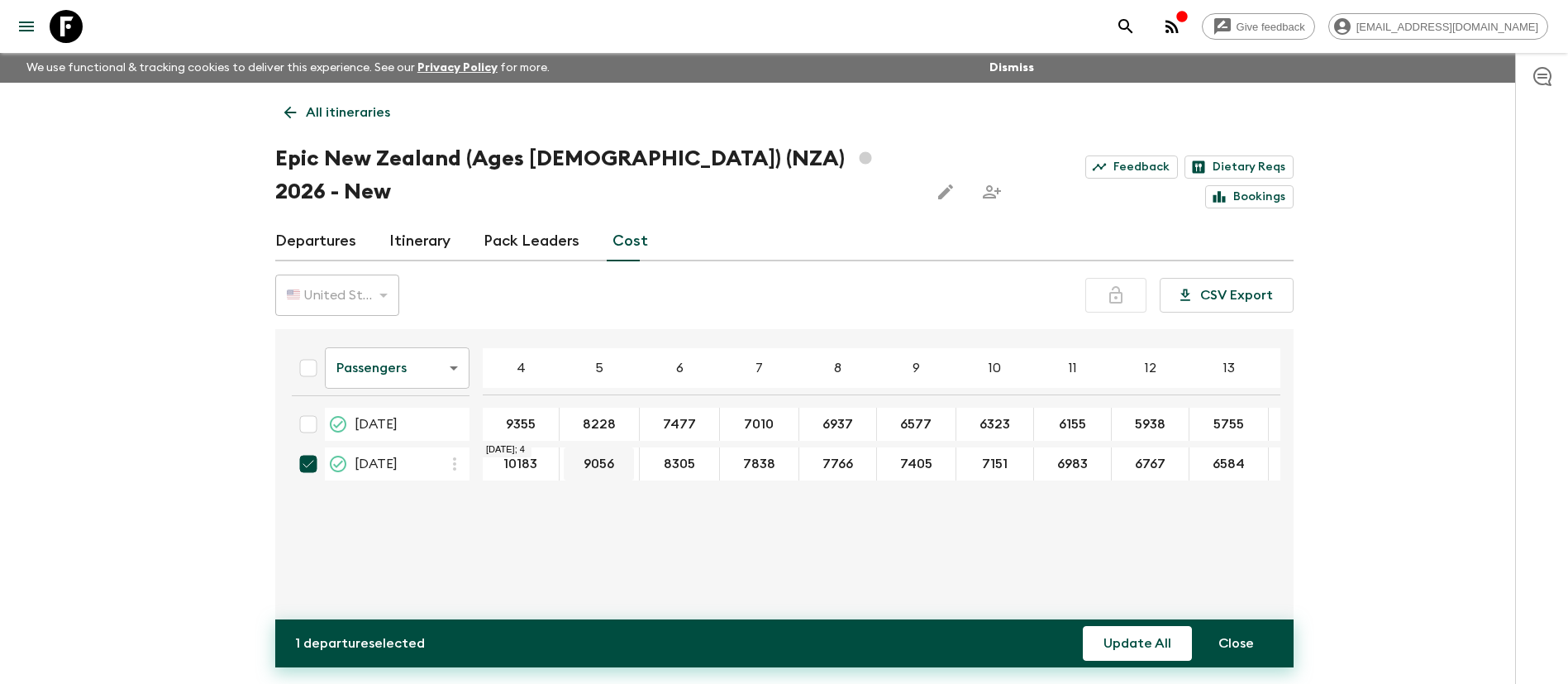
drag, startPoint x: 517, startPoint y: 429, endPoint x: 569, endPoint y: 437, distance: 52.6
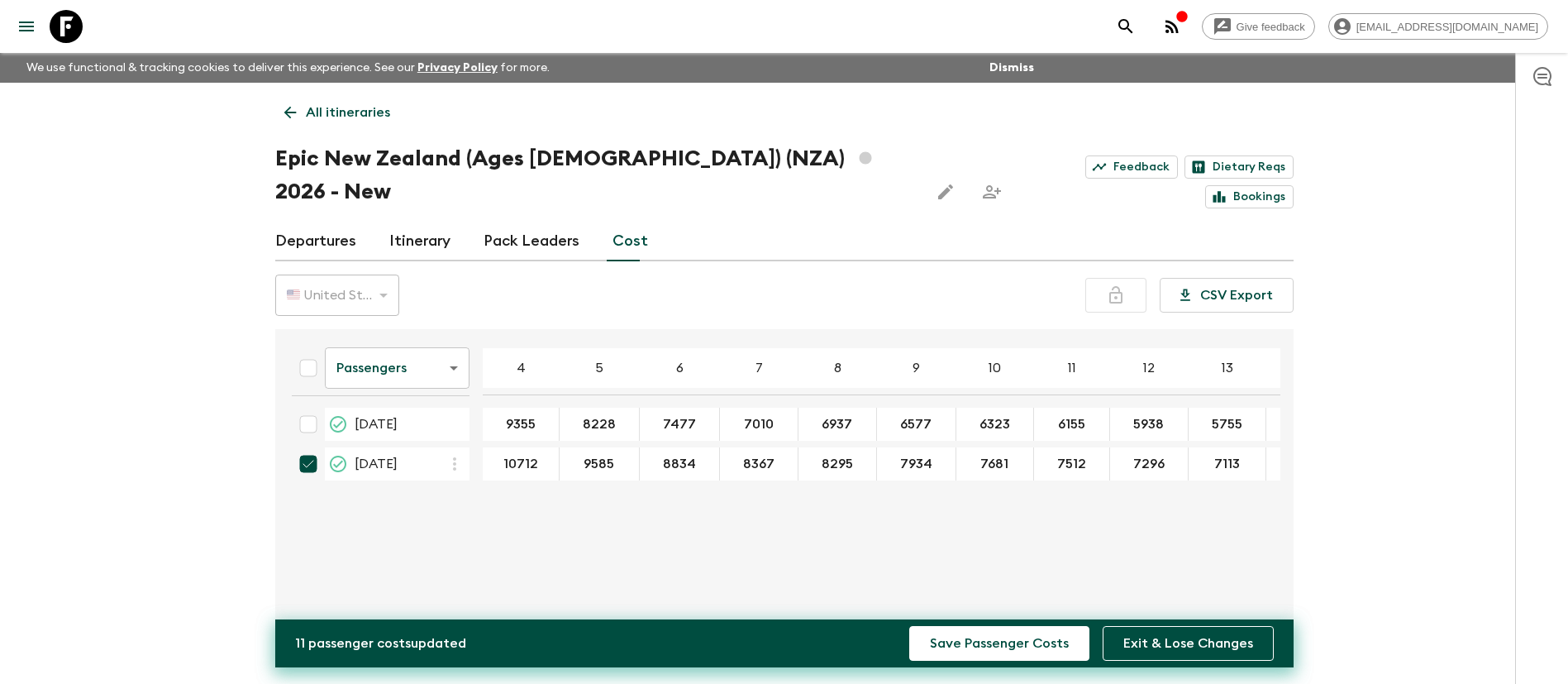
type input "10712"
click at [1001, 644] on button "Save Passenger Costs" at bounding box center [999, 644] width 180 height 35
